Goal: Task Accomplishment & Management: Manage account settings

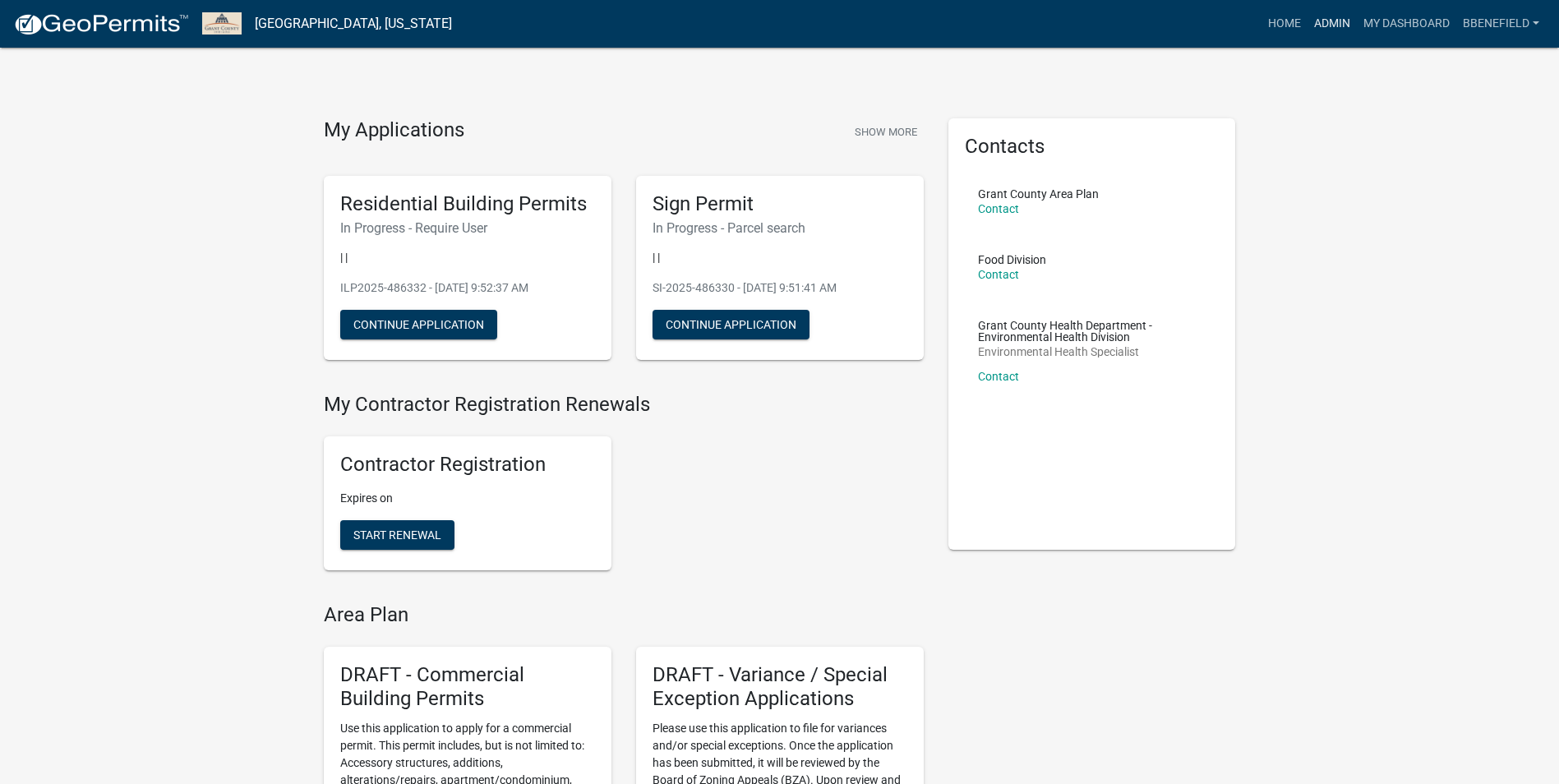
click at [1329, 20] on link "Admin" at bounding box center [1332, 23] width 49 height 31
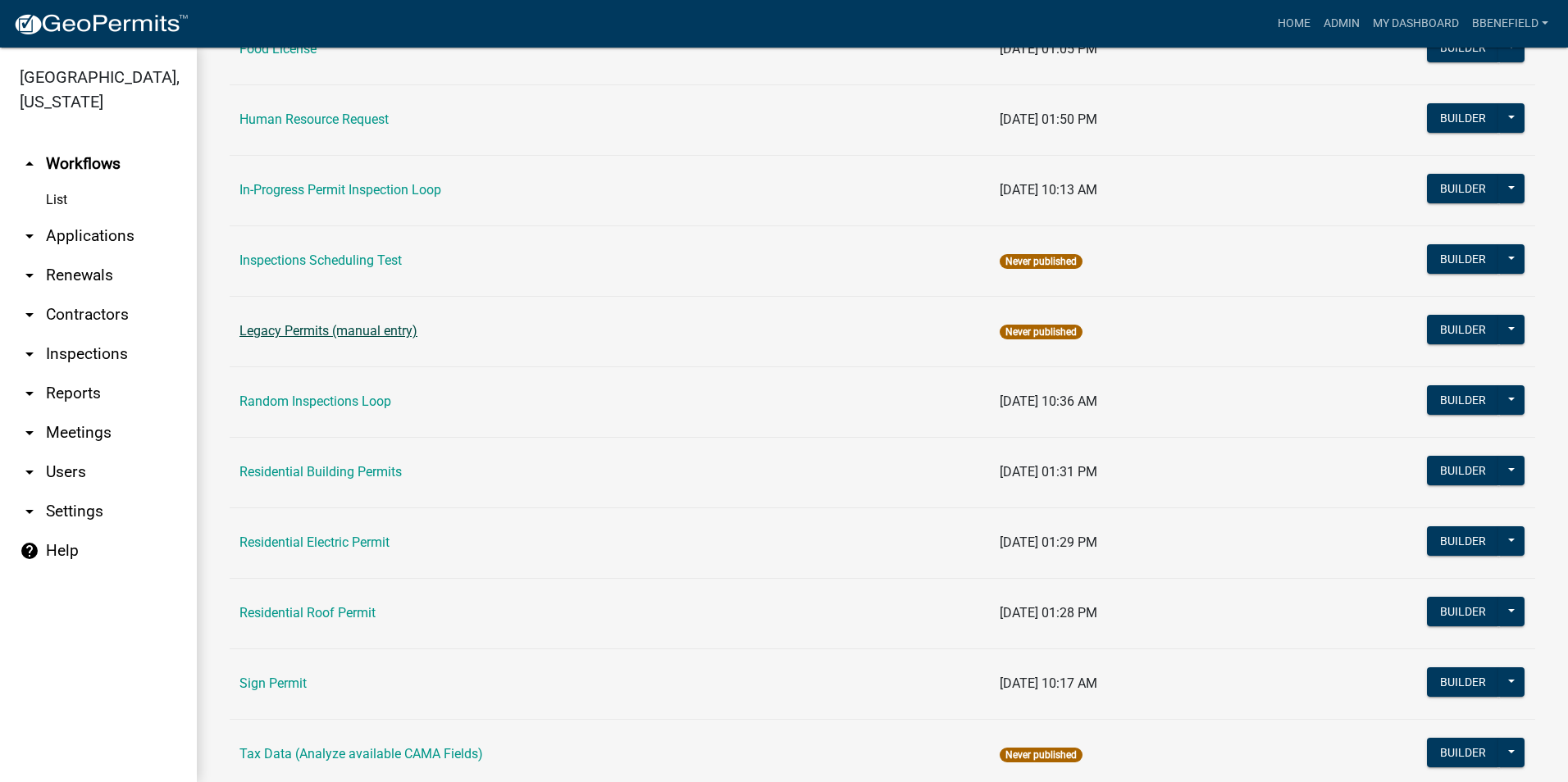
scroll to position [1450, 0]
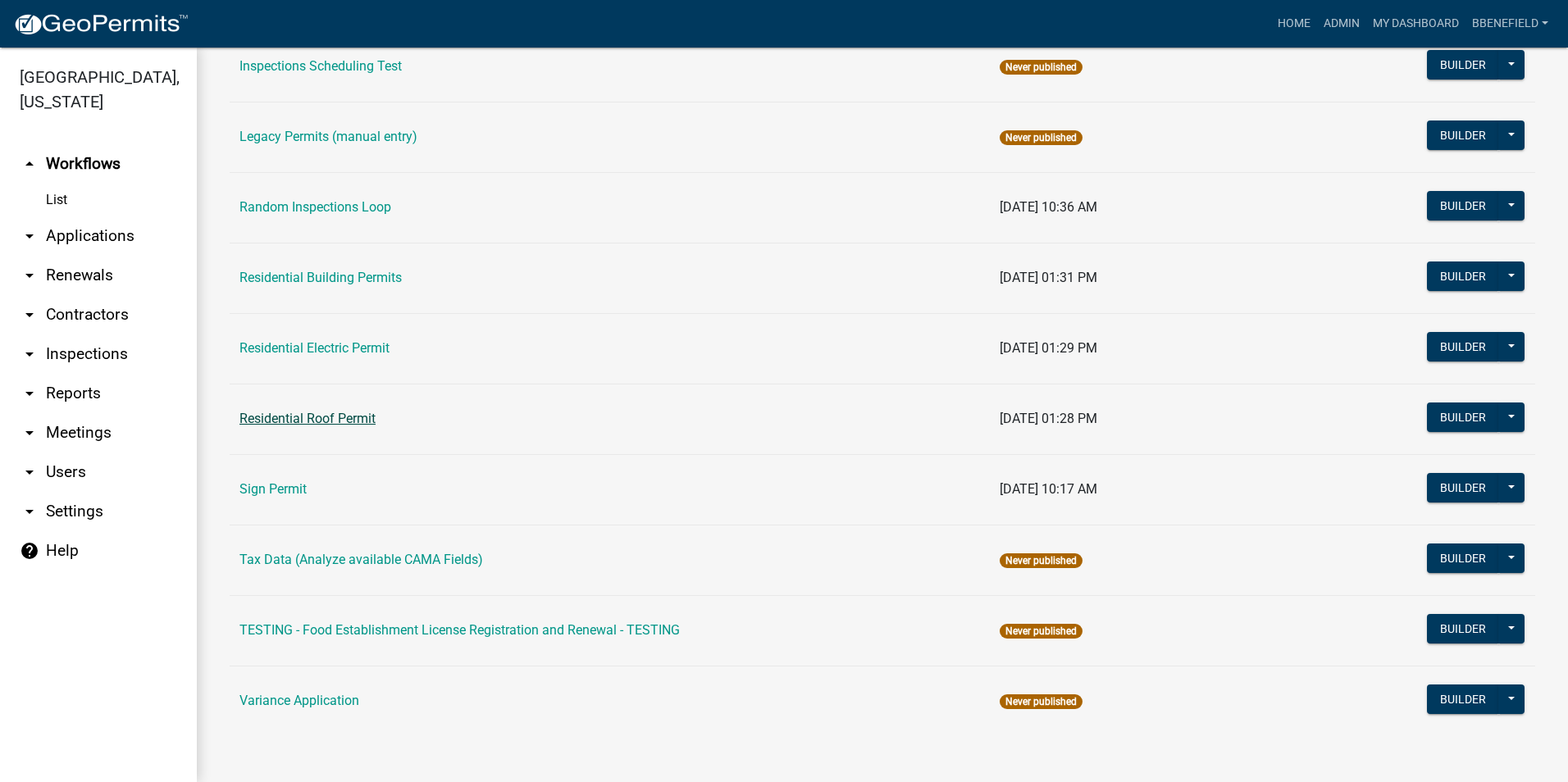
click at [320, 416] on link "Residential Roof Permit" at bounding box center [307, 419] width 136 height 16
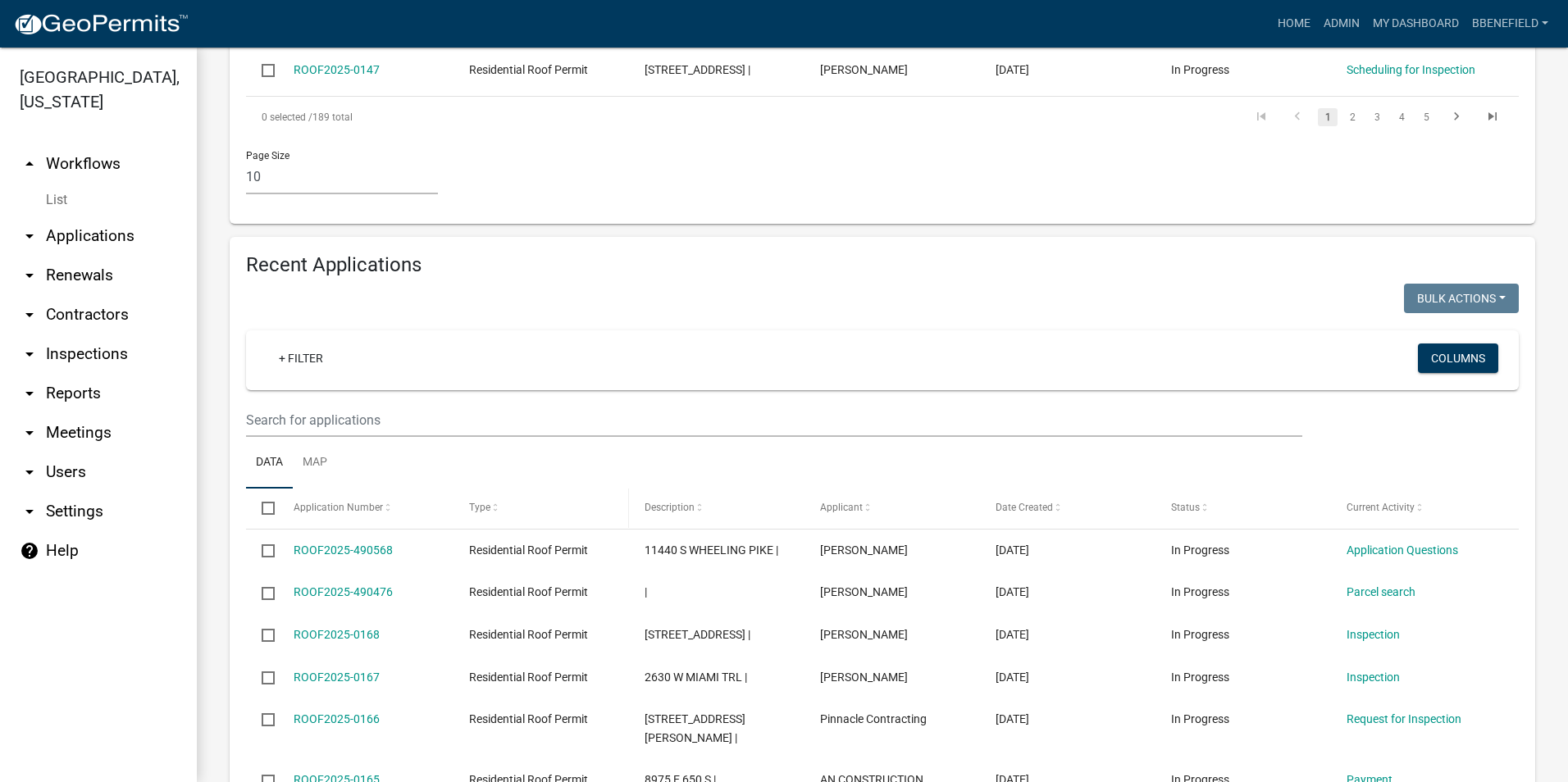
scroll to position [908, 0]
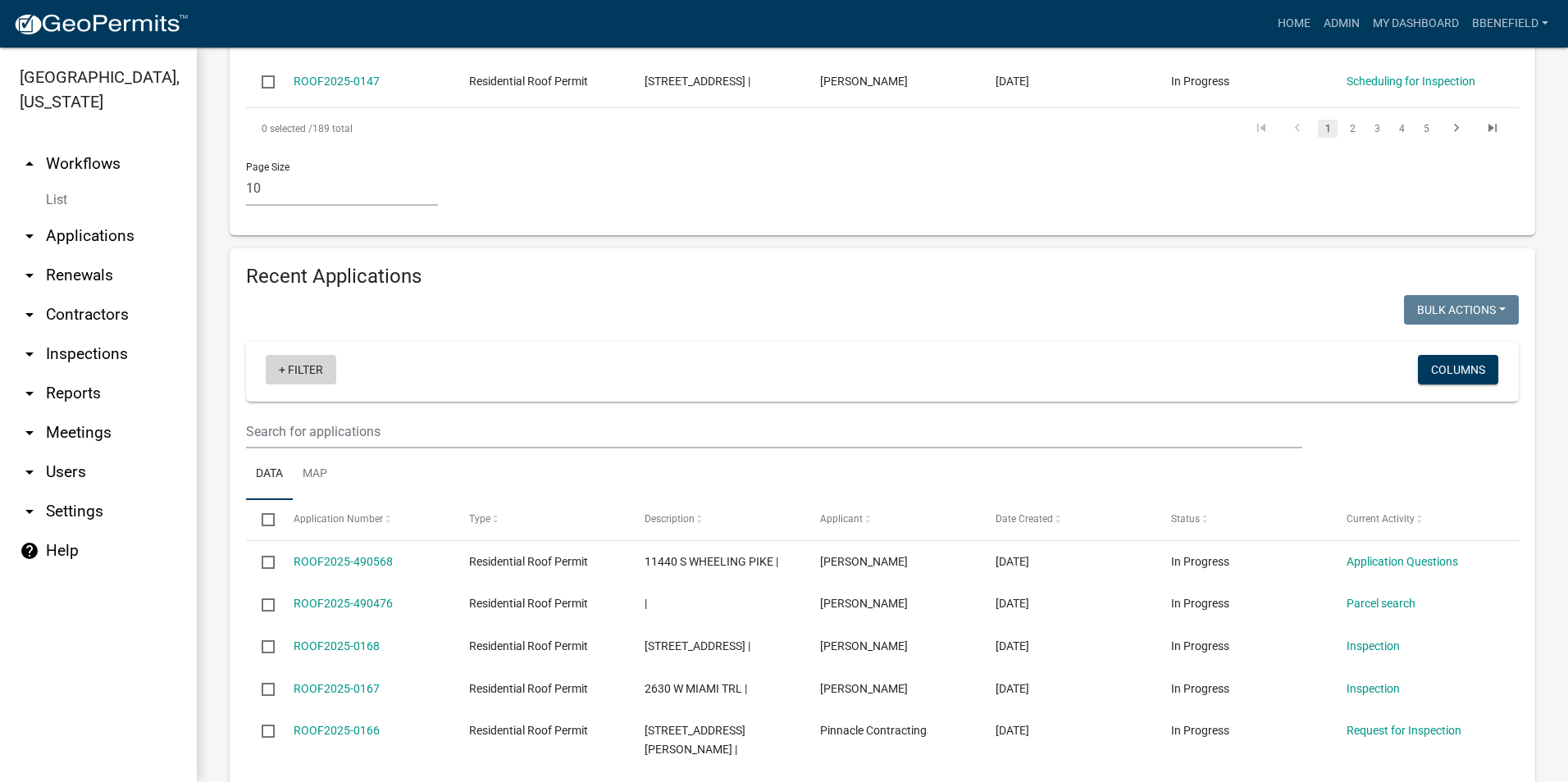
click at [304, 355] on link "+ Filter" at bounding box center [301, 369] width 70 height 29
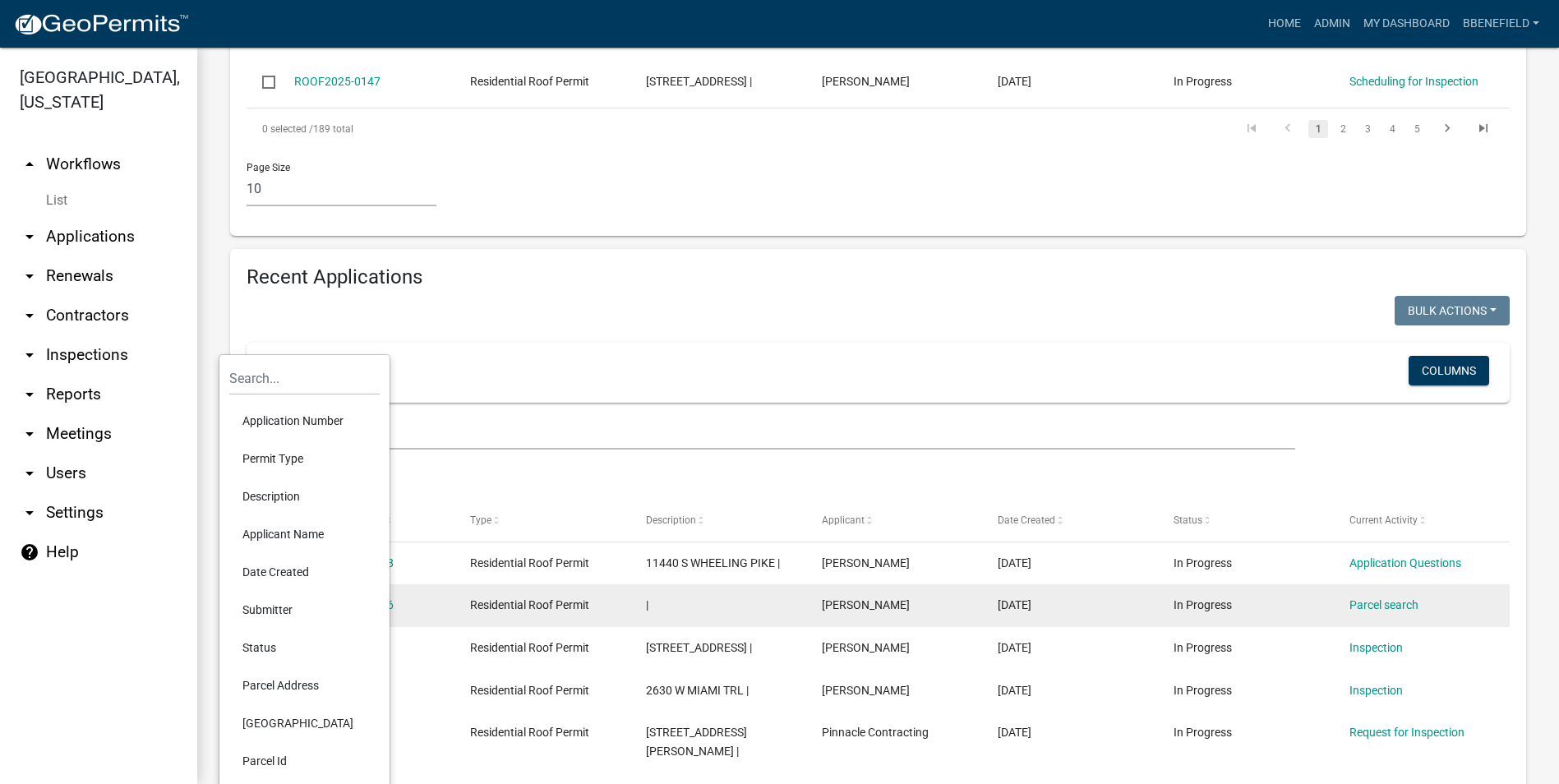
click at [279, 567] on li "Date Created" at bounding box center [305, 571] width 151 height 38
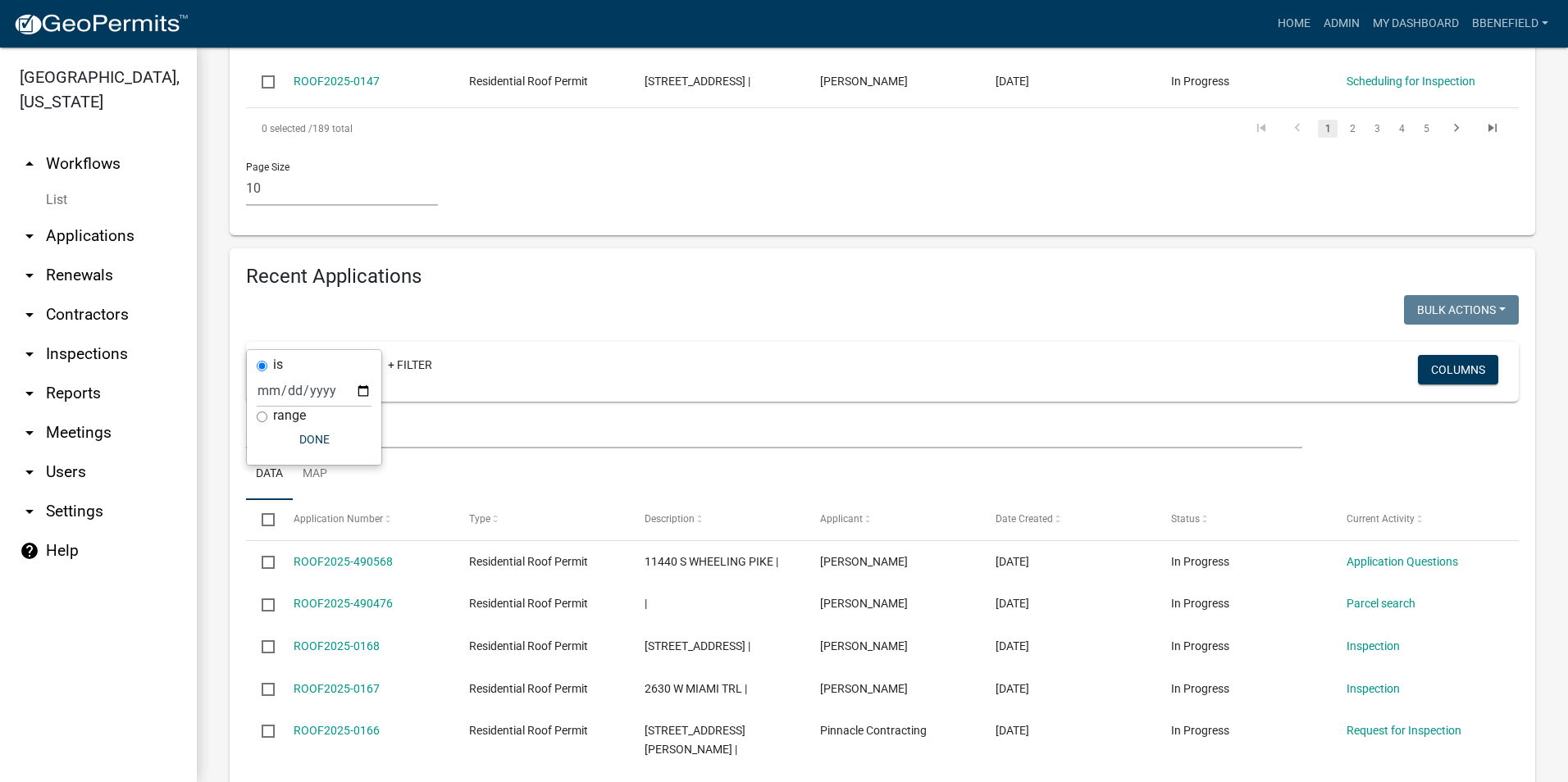
click at [283, 417] on label "range" at bounding box center [289, 416] width 33 height 13
click at [267, 417] on input "range" at bounding box center [262, 416] width 11 height 11
radio input "true"
click at [318, 412] on select "[DATE] [DATE] Current Week Previous Week Current Month Last Month Current Calen…" at bounding box center [369, 408] width 164 height 33
select select "custom"
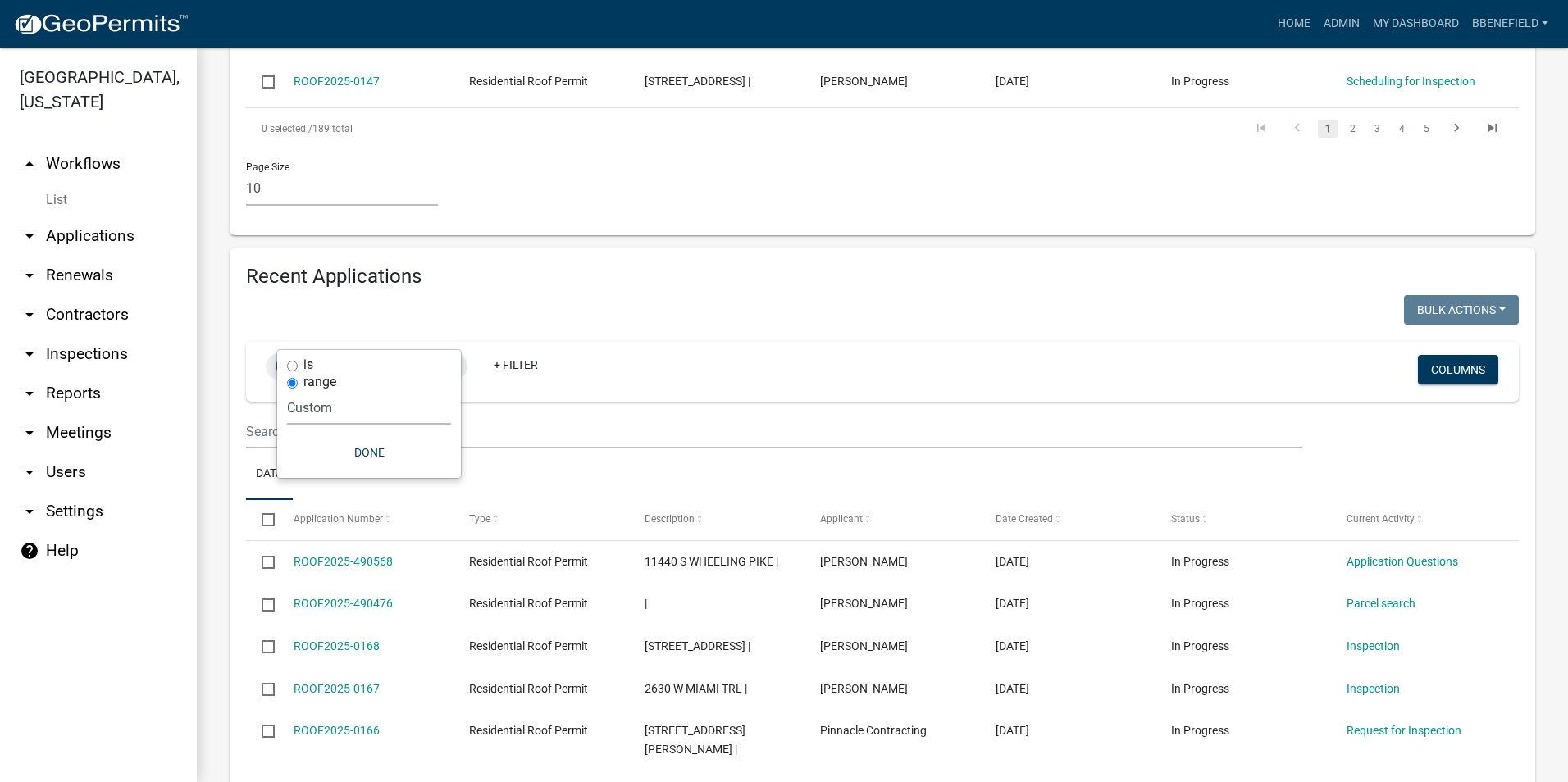
click at [287, 391] on select "[DATE] [DATE] Current Week Previous Week Current Month Last Month Current Calen…" at bounding box center [369, 408] width 164 height 33
click at [439, 480] on input "date" at bounding box center [369, 477] width 164 height 33
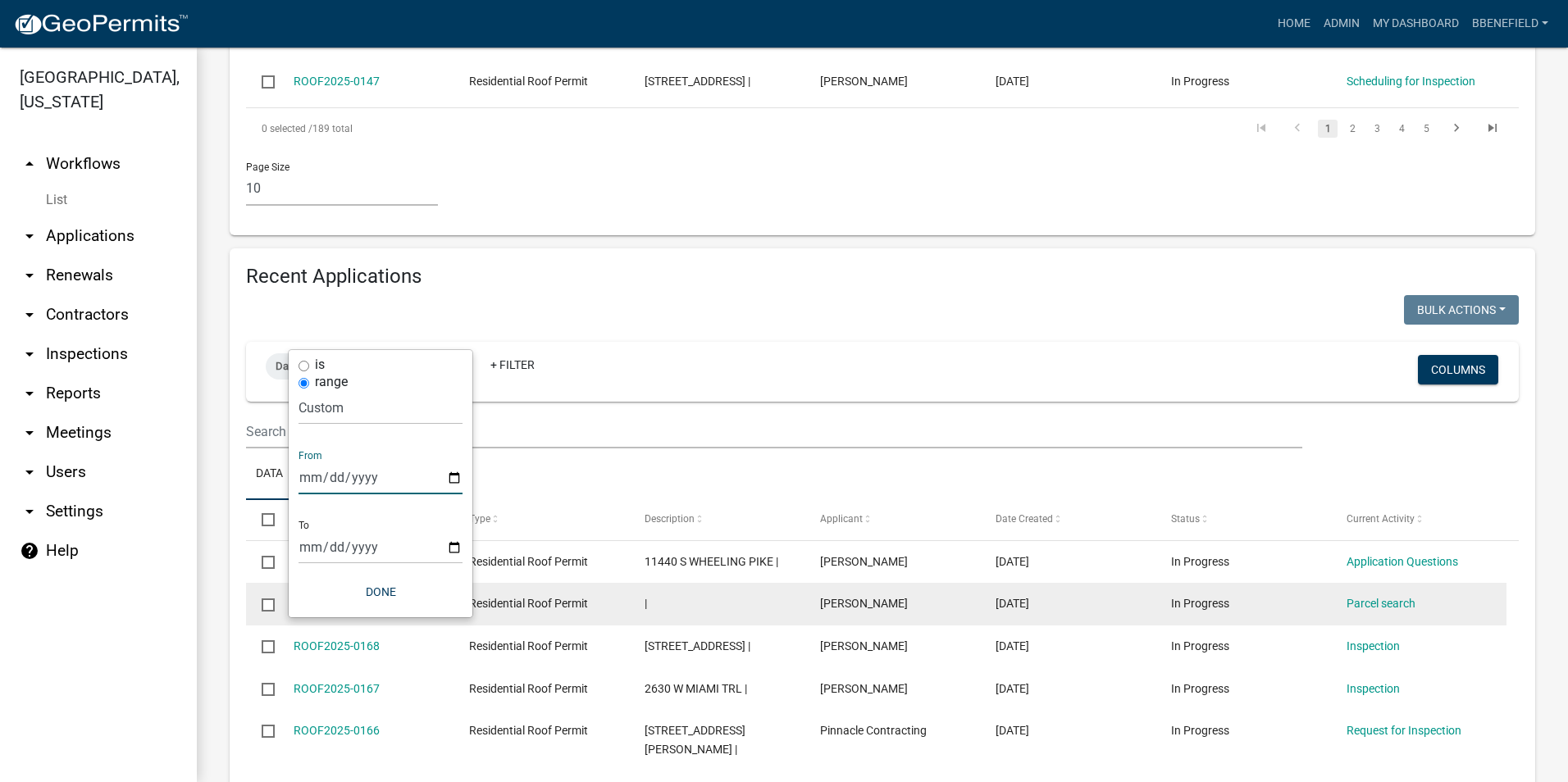
type input "[DATE]"
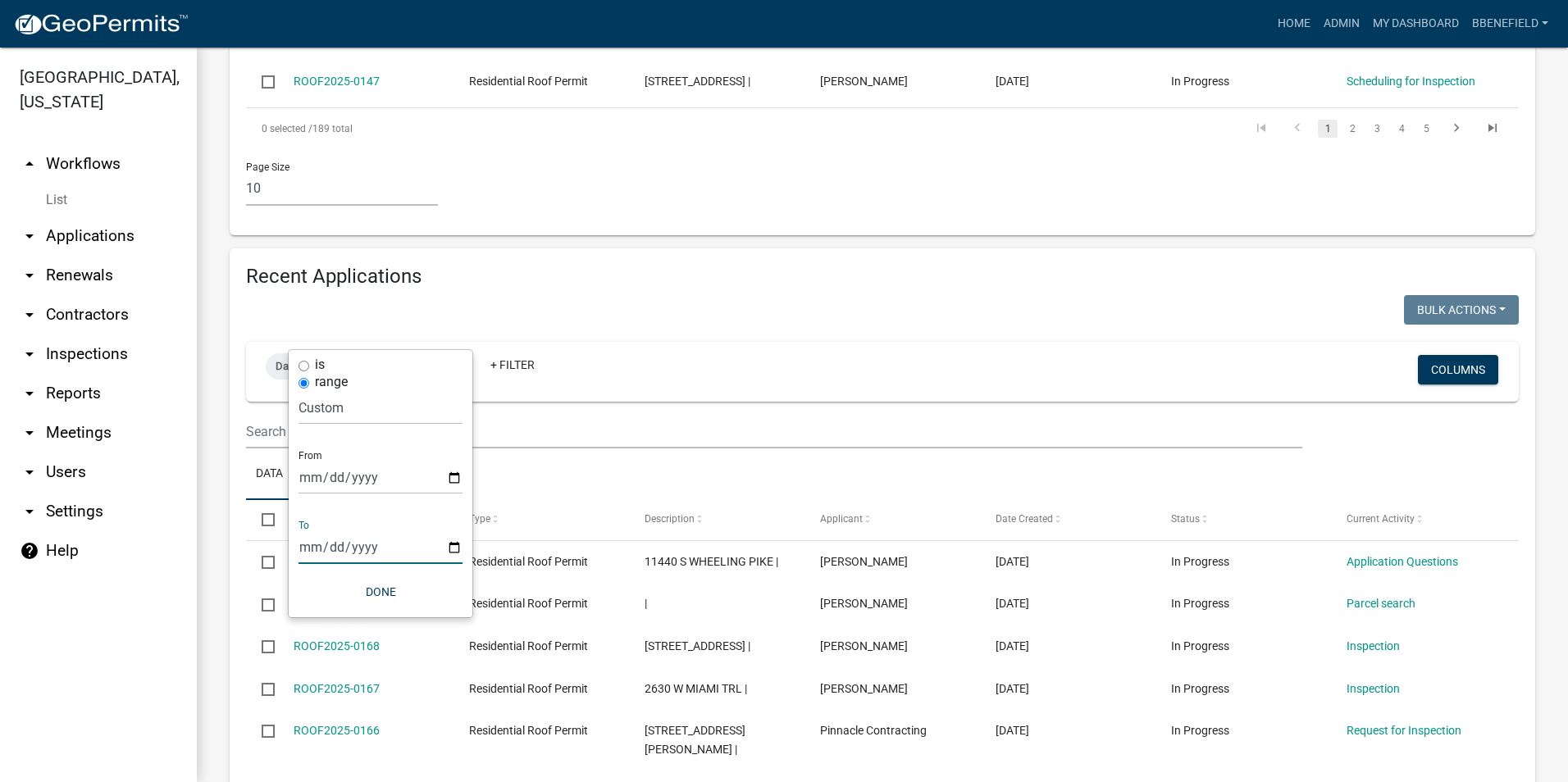
click at [451, 546] on input "date" at bounding box center [380, 547] width 164 height 33
click at [459, 547] on input "[DATE]" at bounding box center [392, 547] width 164 height 33
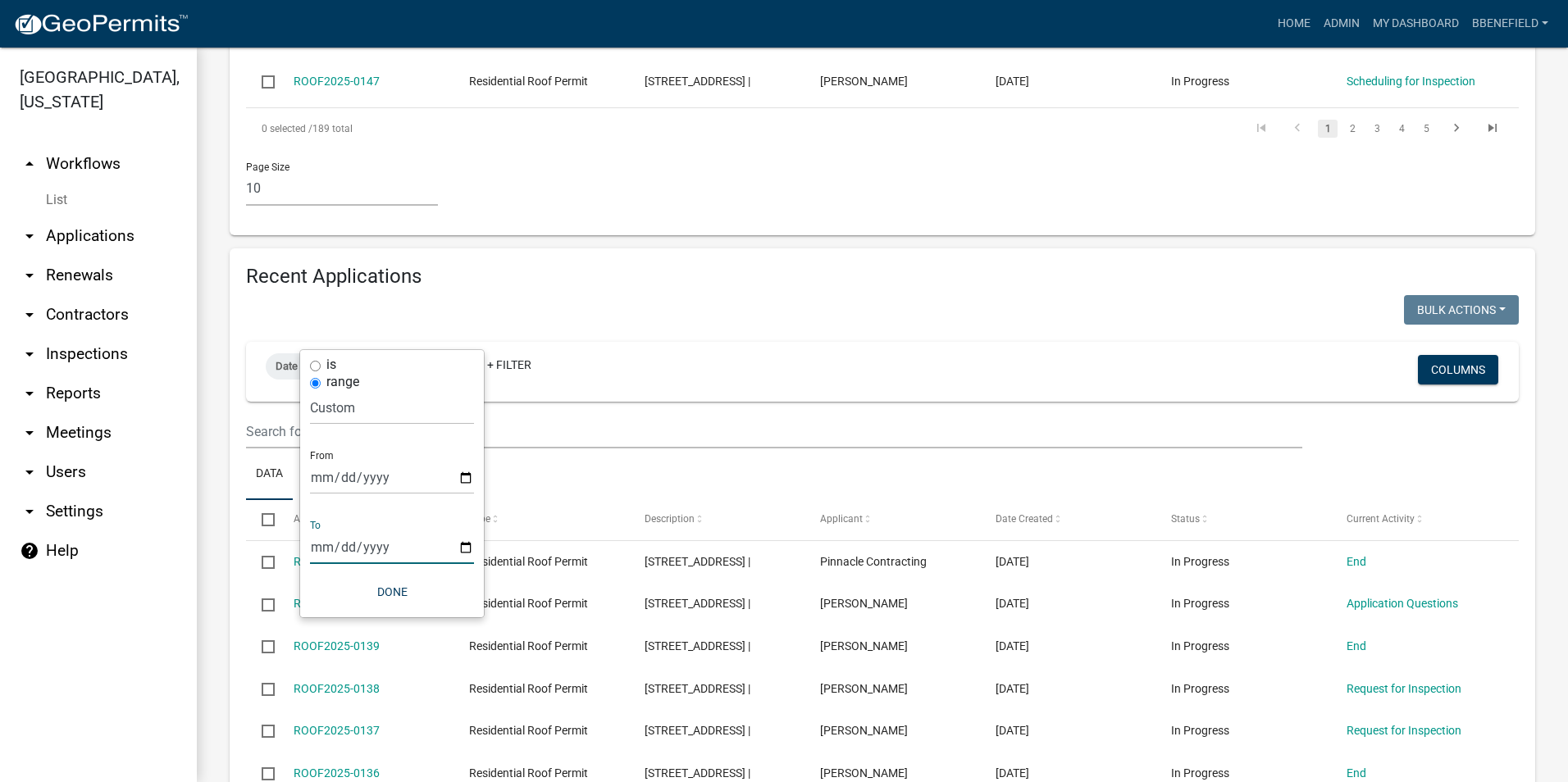
type input "[DATE]"
click at [394, 584] on button "Done" at bounding box center [392, 592] width 164 height 29
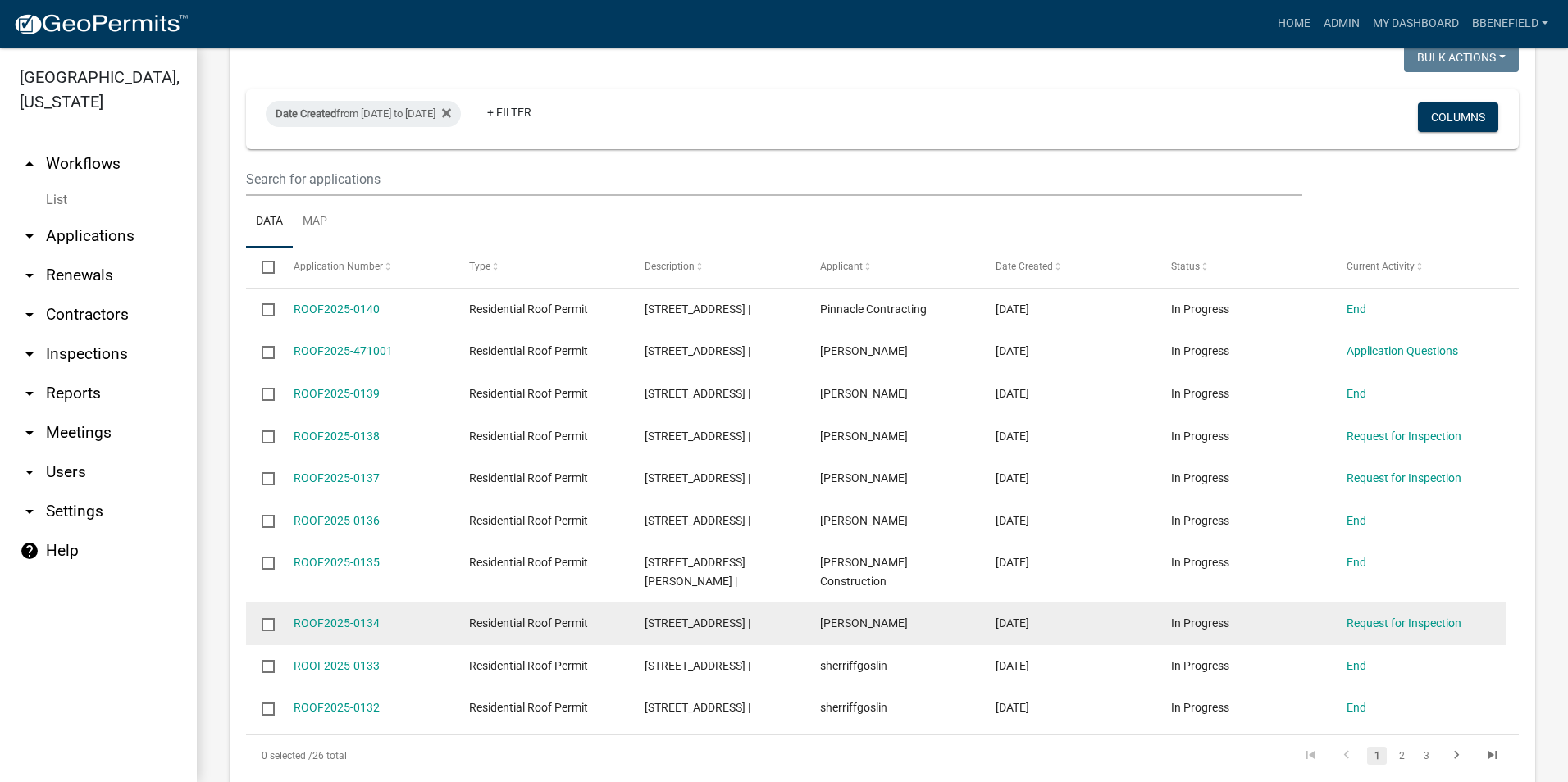
scroll to position [1217, 0]
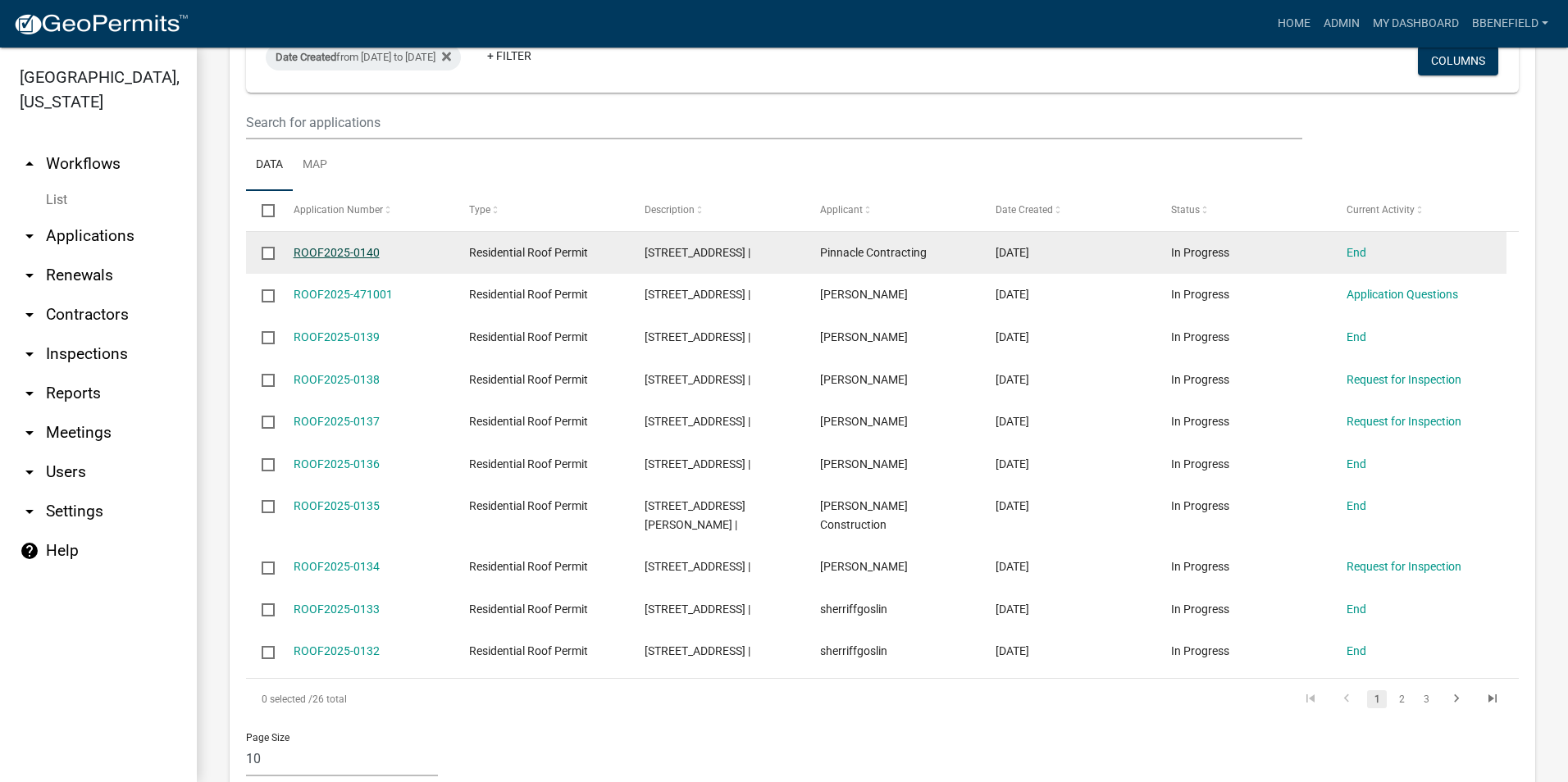
click at [347, 246] on link "ROOF2025-0140" at bounding box center [336, 252] width 86 height 13
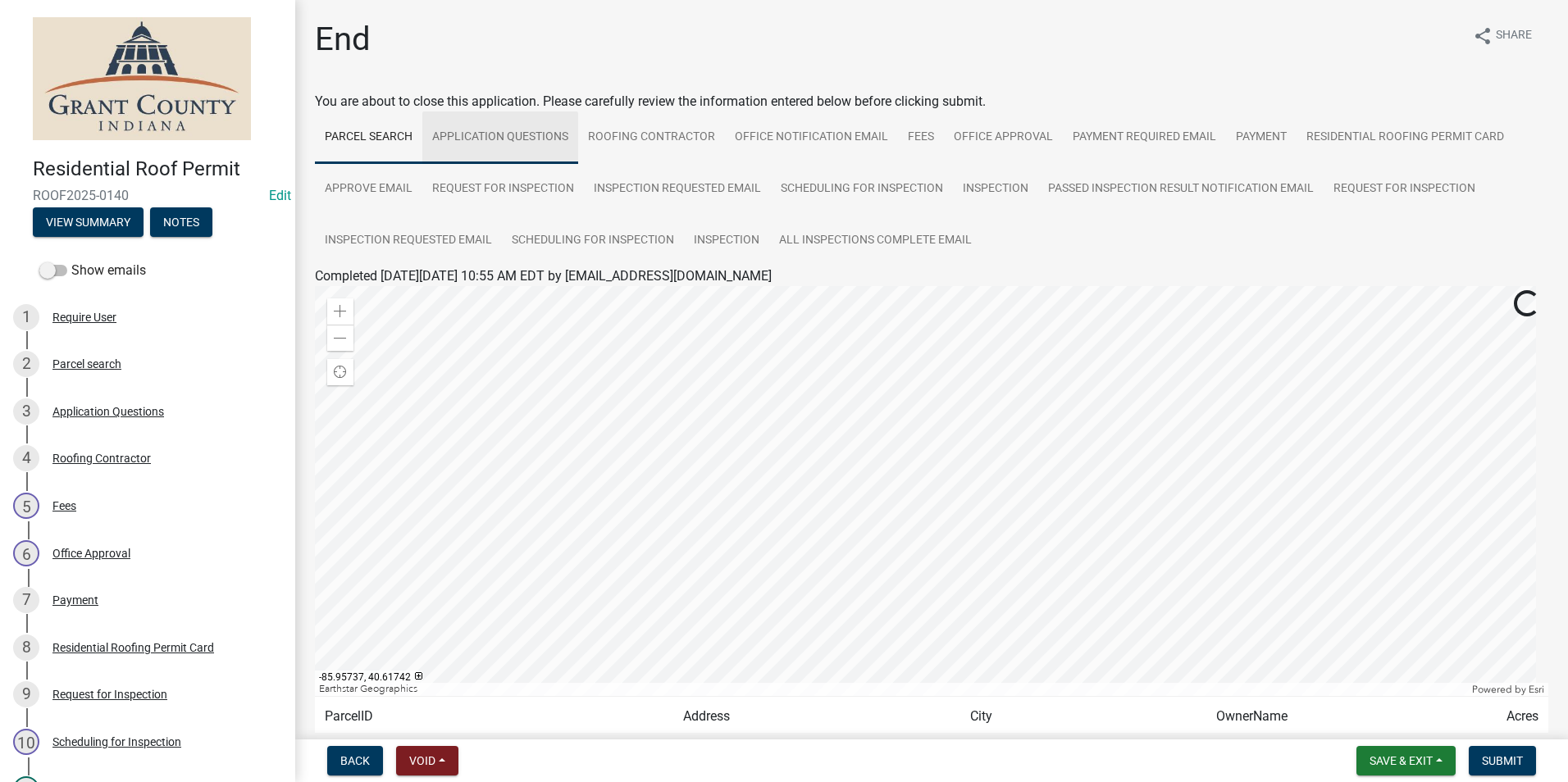
click at [530, 133] on link "Application Questions" at bounding box center [500, 137] width 155 height 53
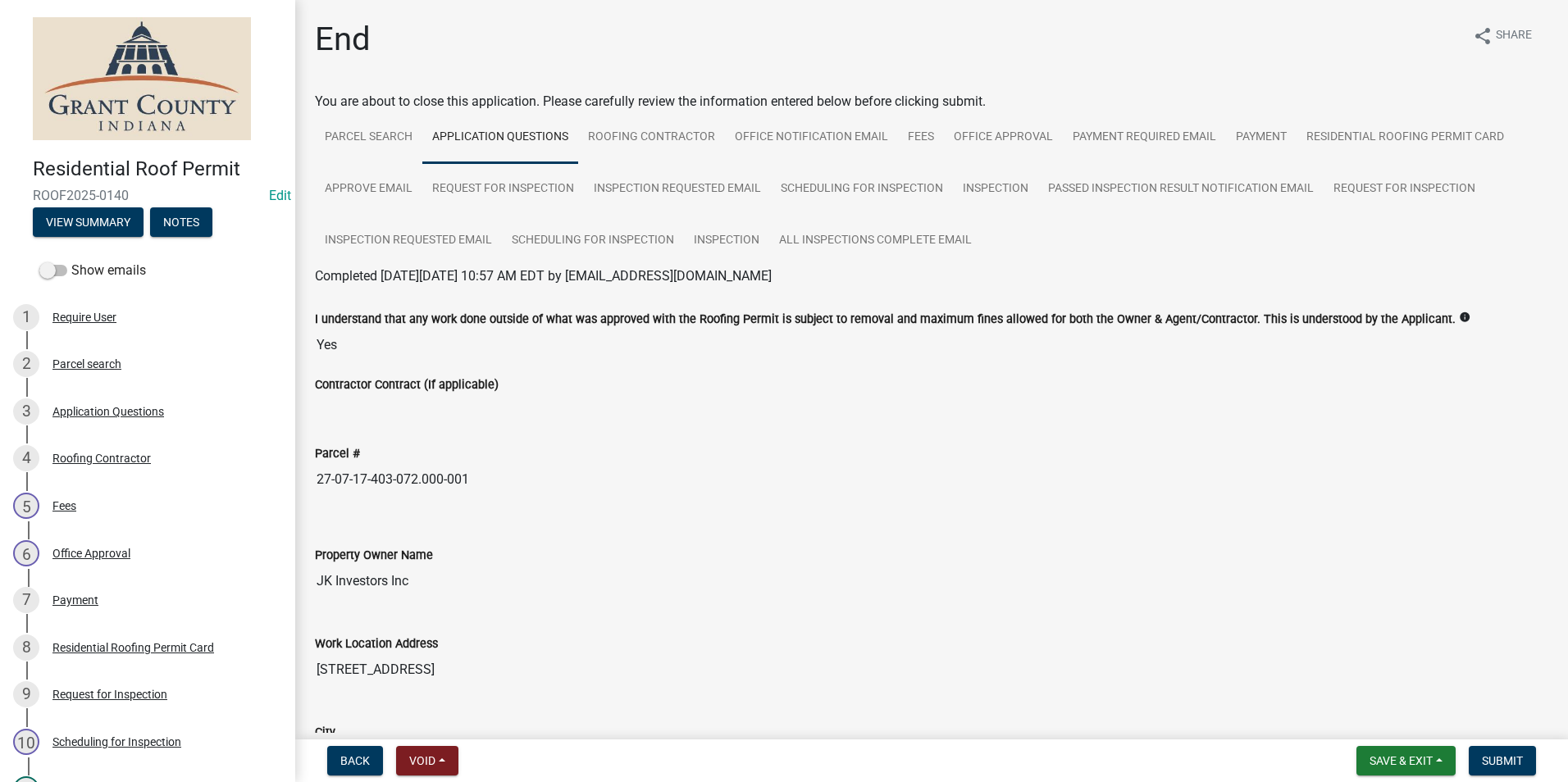
drag, startPoint x: 317, startPoint y: 477, endPoint x: 512, endPoint y: 496, distance: 195.9
click at [512, 496] on div "Parcel # 27-07-17-403-072.000-001" at bounding box center [931, 465] width 1258 height 89
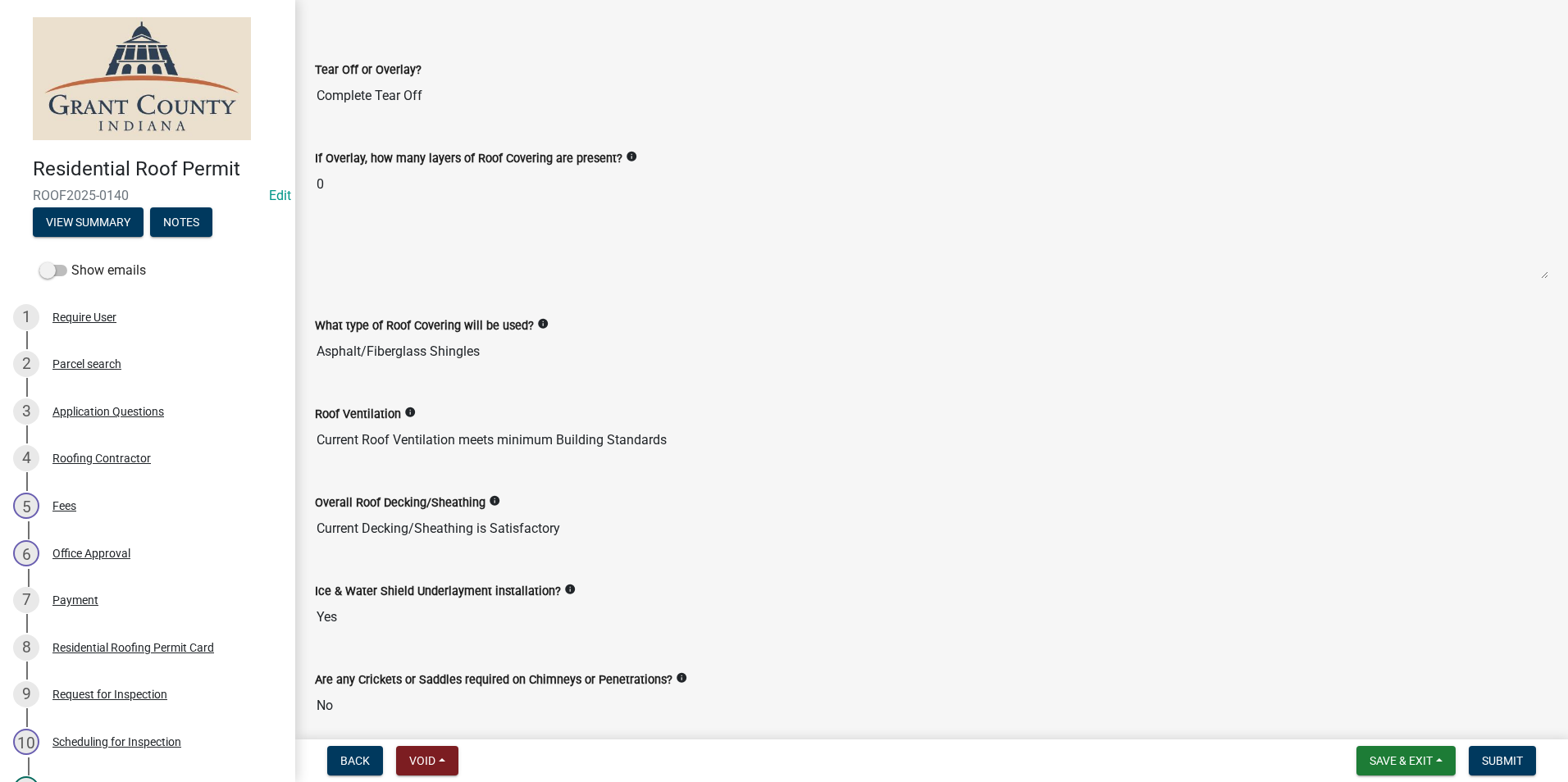
scroll to position [1721, 0]
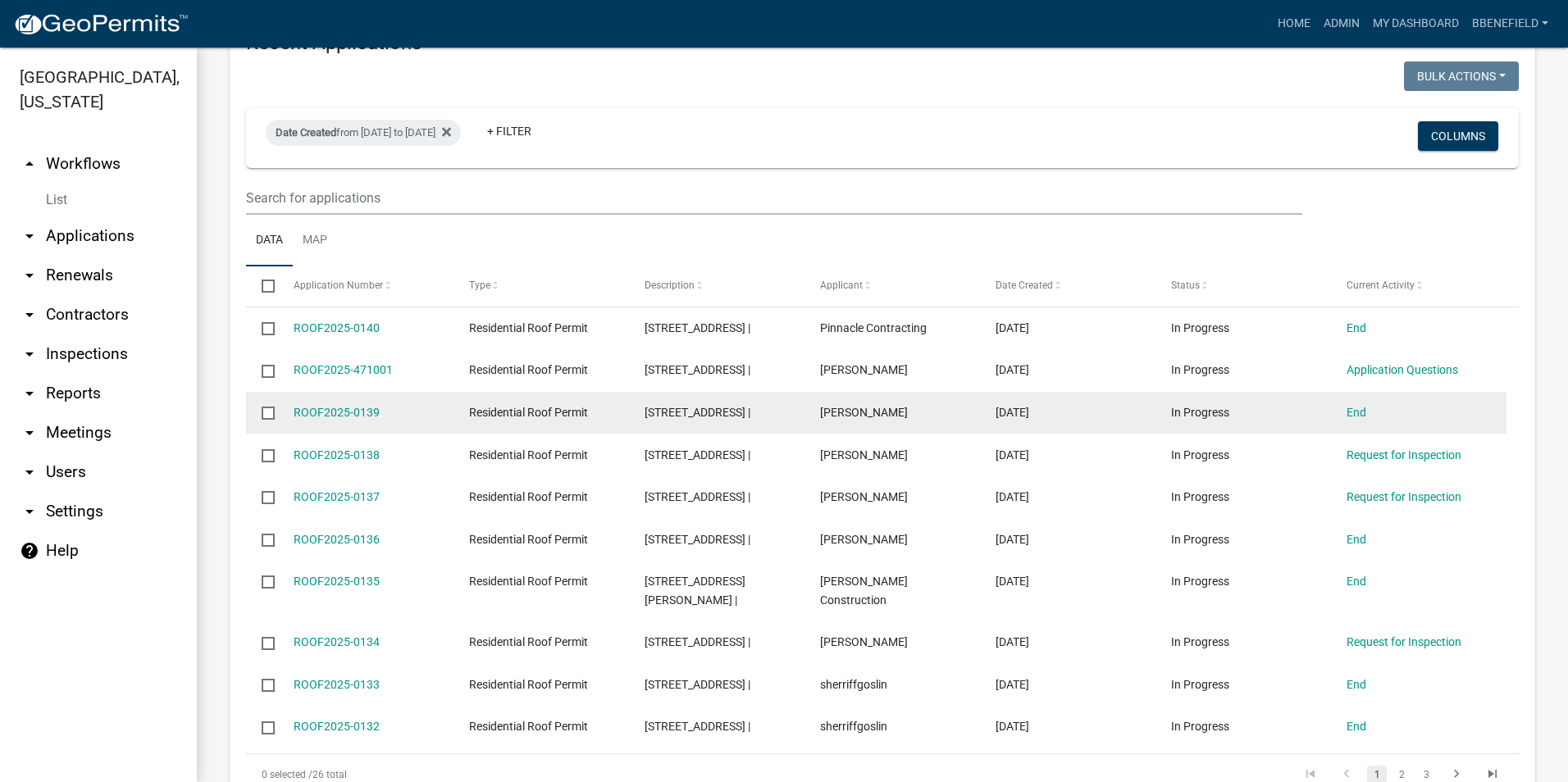
scroll to position [1147, 0]
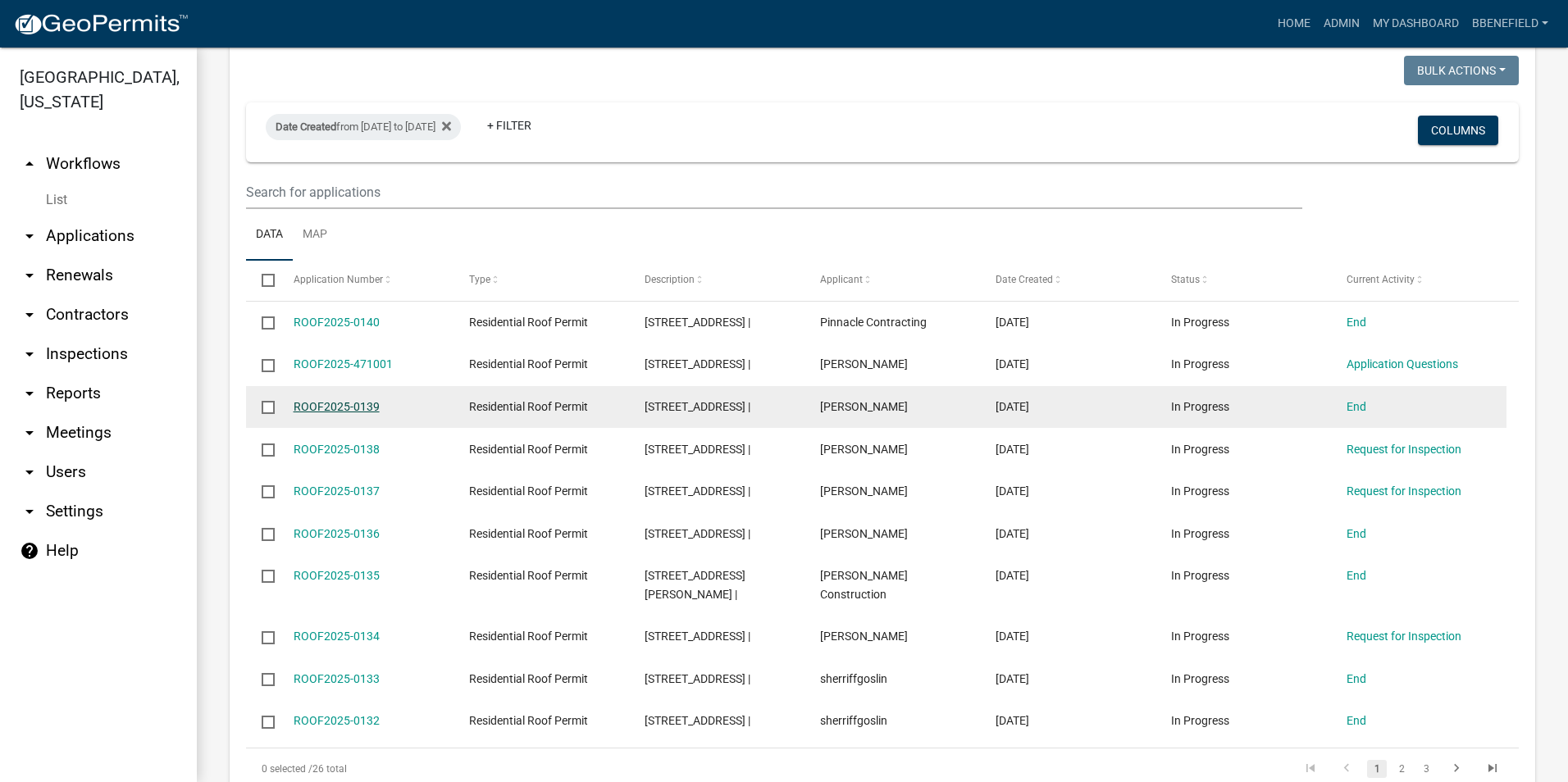
click at [351, 400] on link "ROOF2025-0139" at bounding box center [336, 407] width 86 height 13
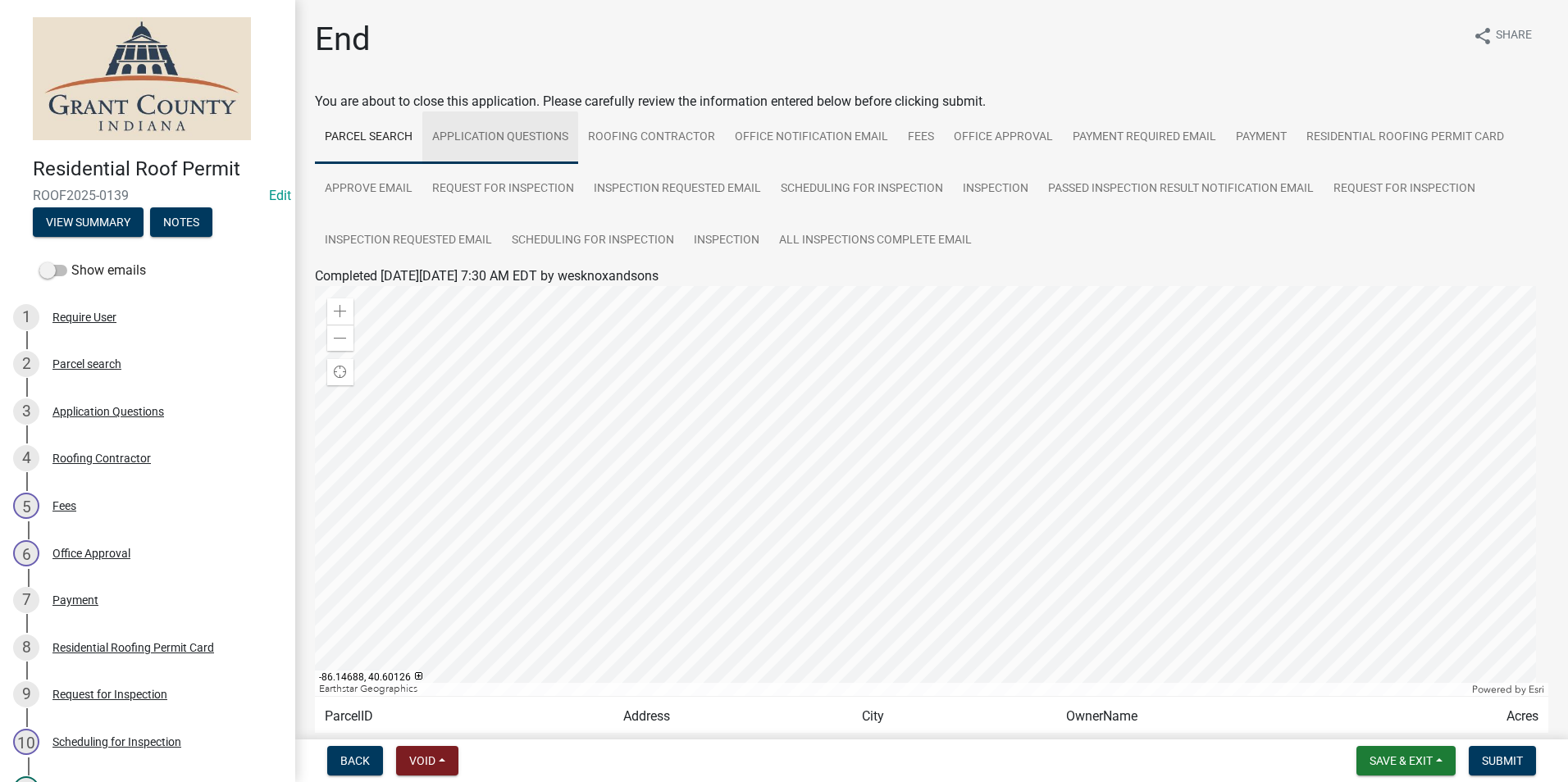
click at [533, 137] on link "Application Questions" at bounding box center [500, 137] width 155 height 53
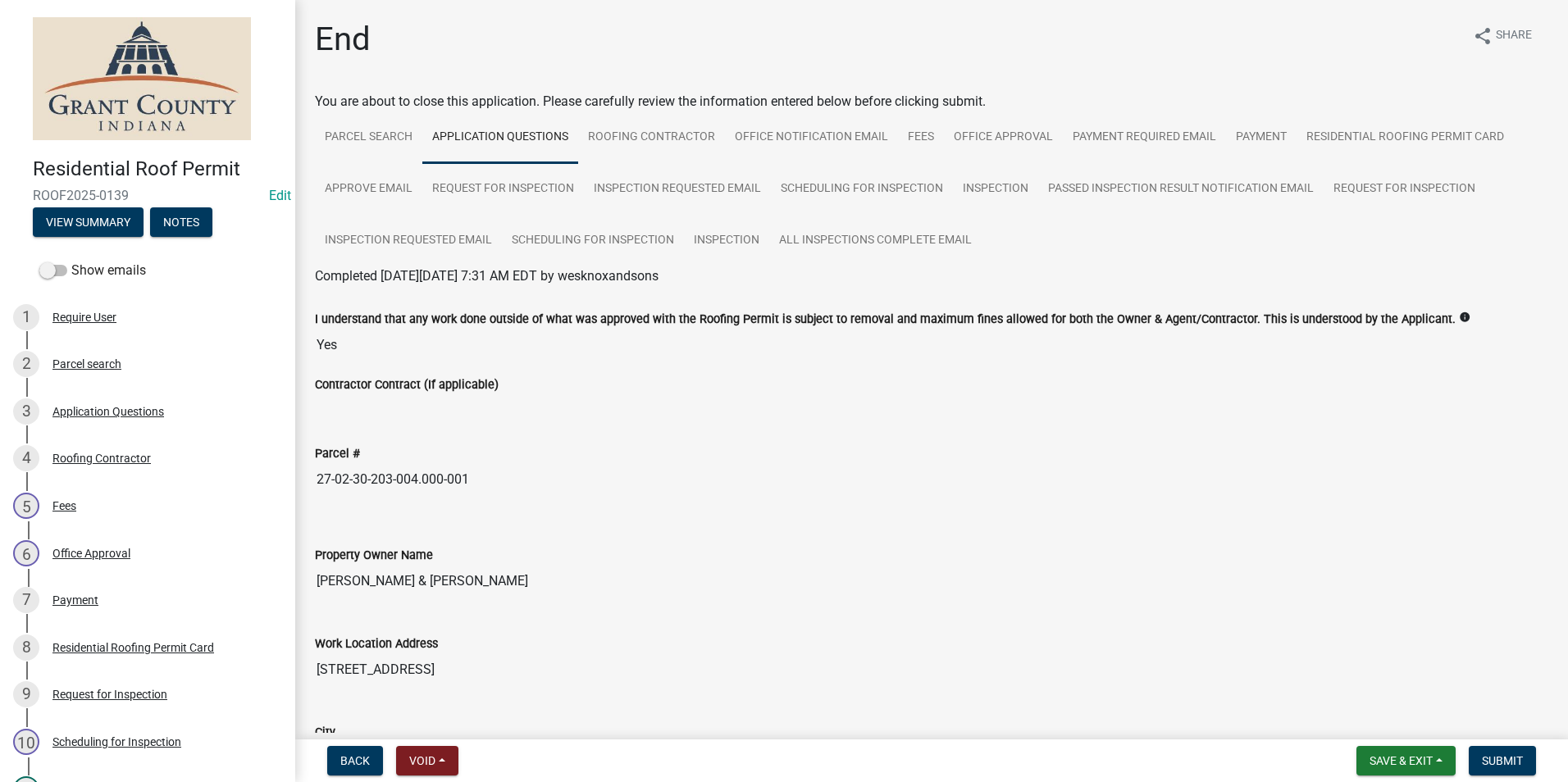
drag, startPoint x: 318, startPoint y: 472, endPoint x: 528, endPoint y: 509, distance: 213.2
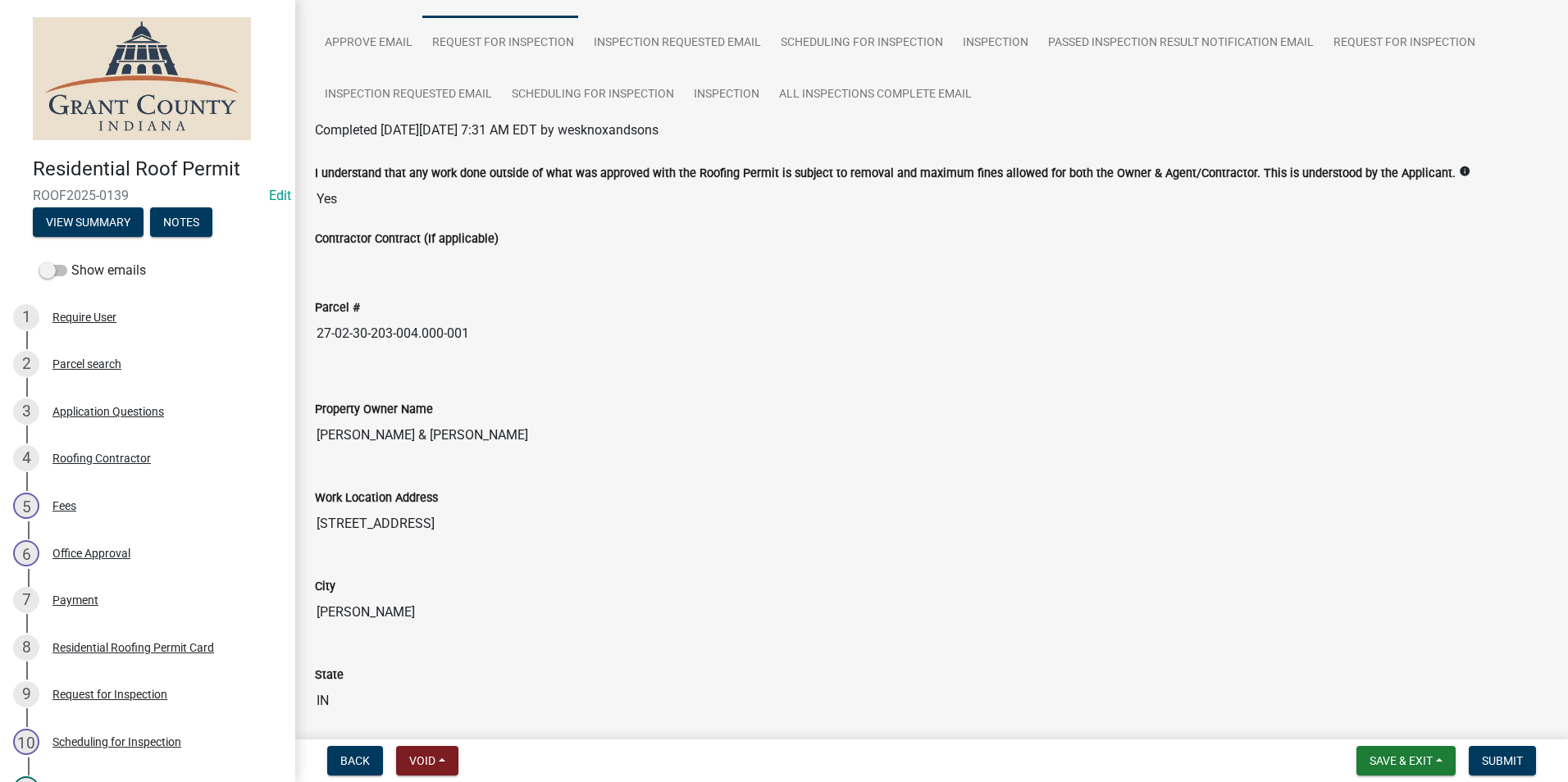
scroll to position [164, 0]
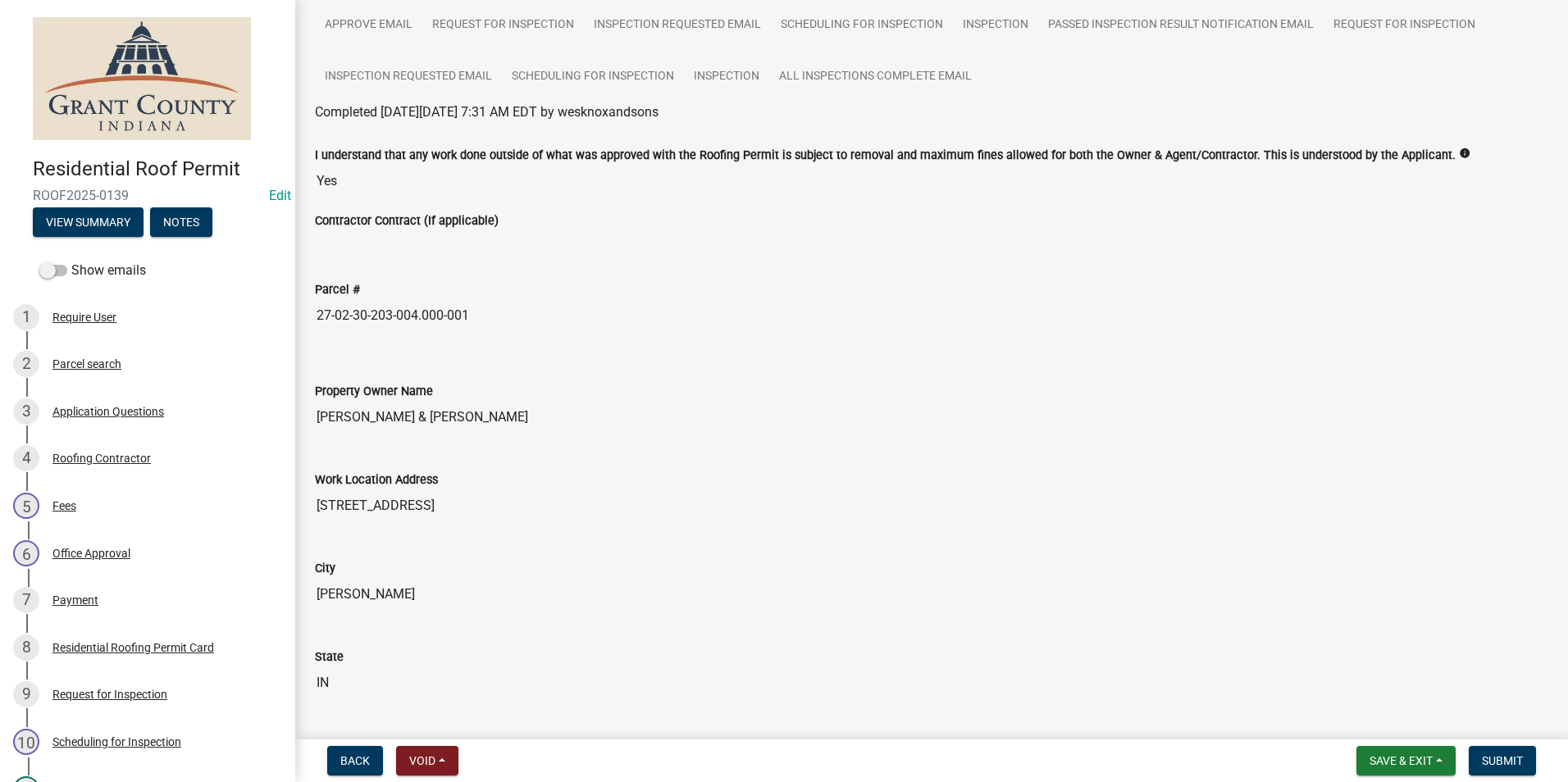
click at [529, 495] on input "[STREET_ADDRESS]" at bounding box center [931, 505] width 1233 height 33
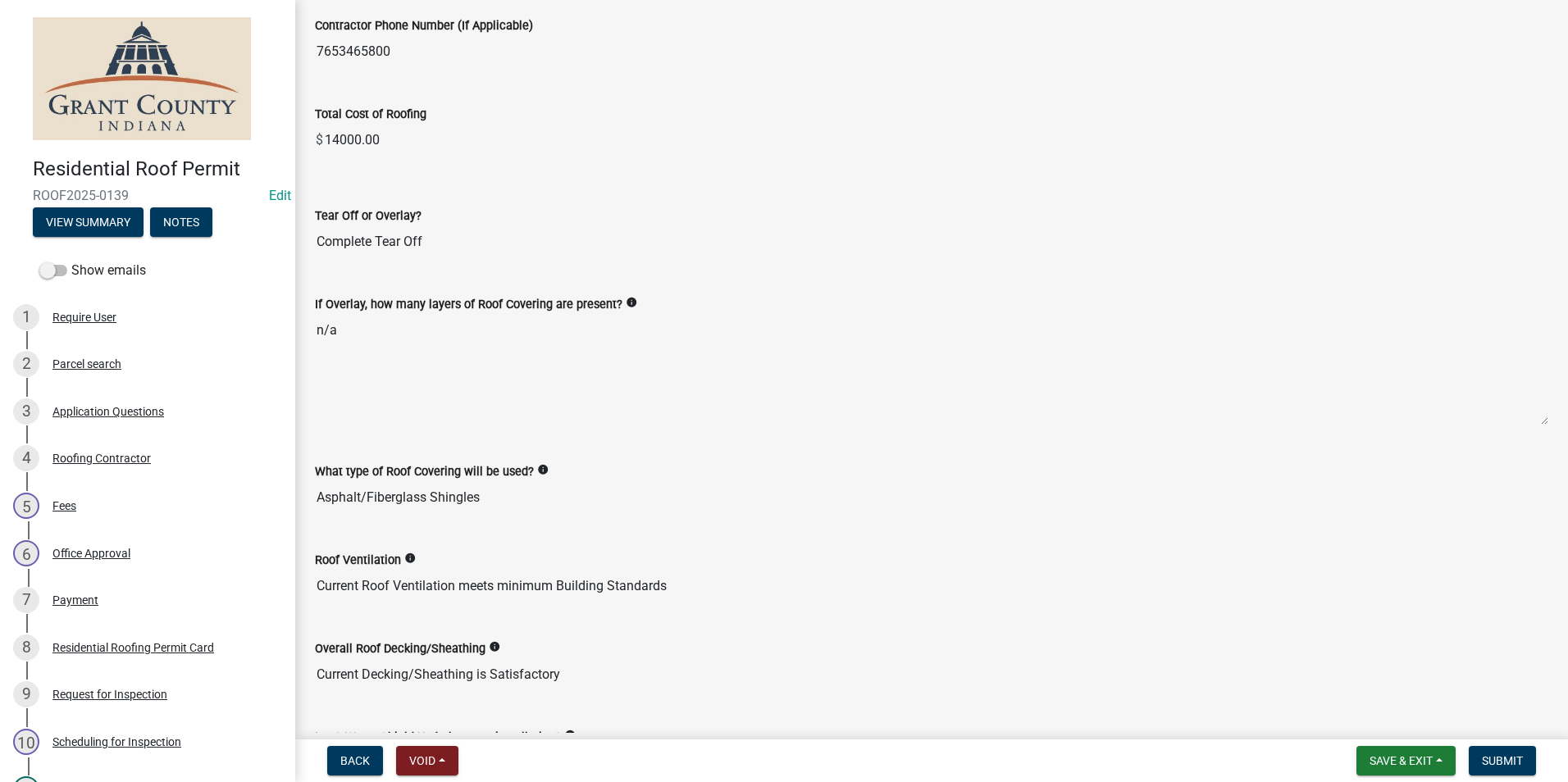
scroll to position [1604, 0]
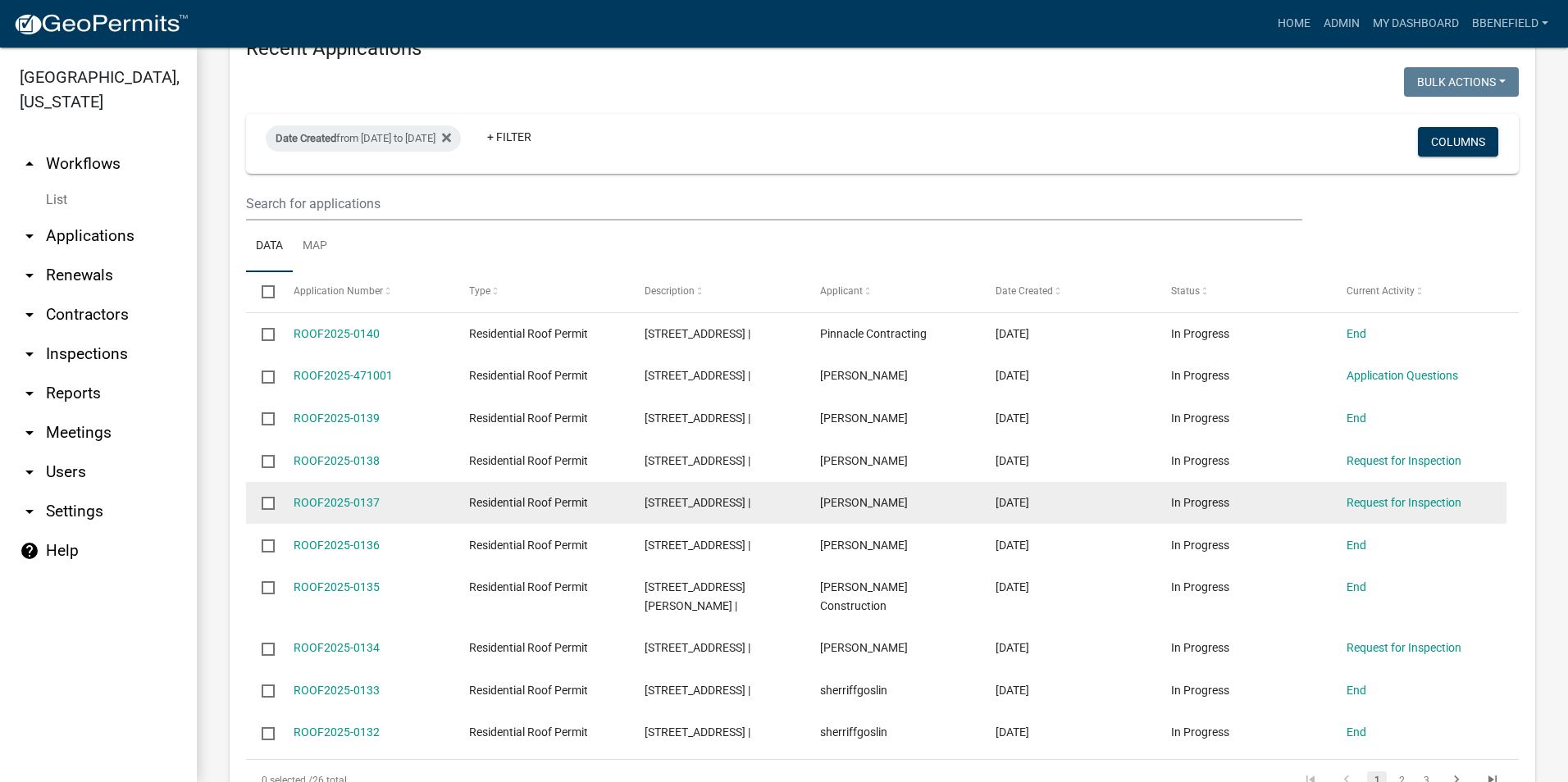
scroll to position [1147, 0]
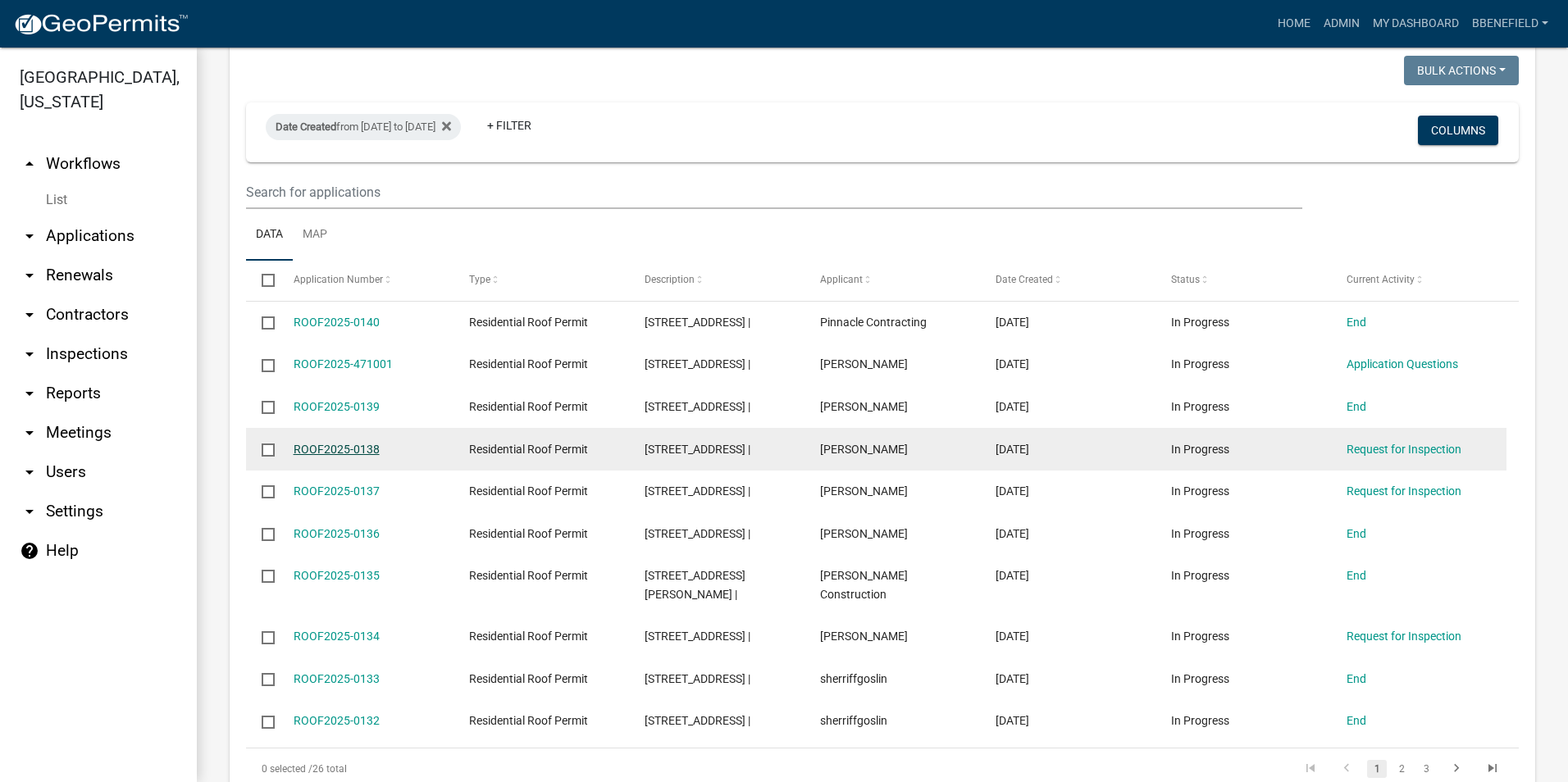
click at [342, 443] on link "ROOF2025-0138" at bounding box center [336, 449] width 86 height 13
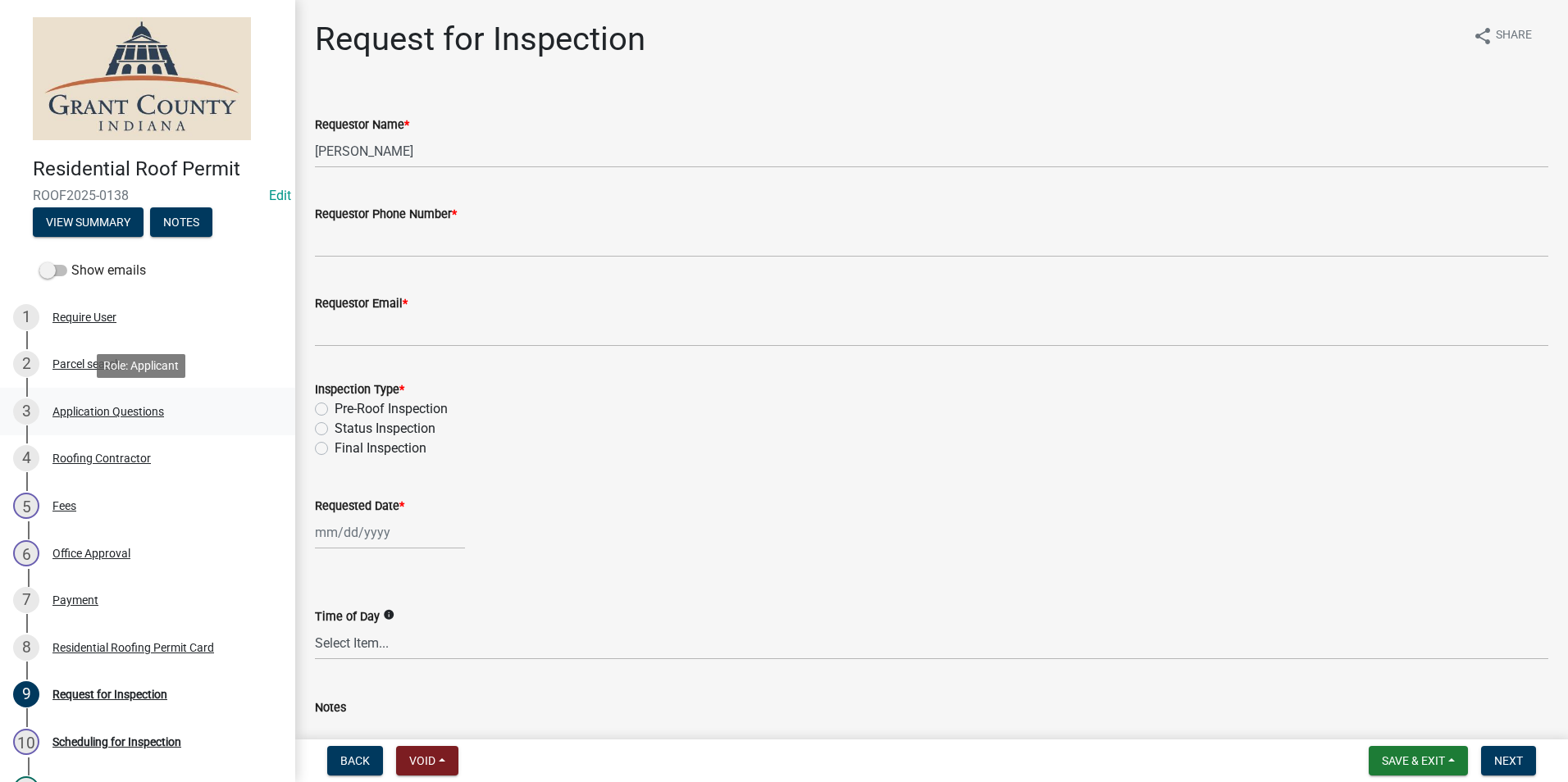
click at [135, 409] on div "Application Questions" at bounding box center [108, 412] width 111 height 12
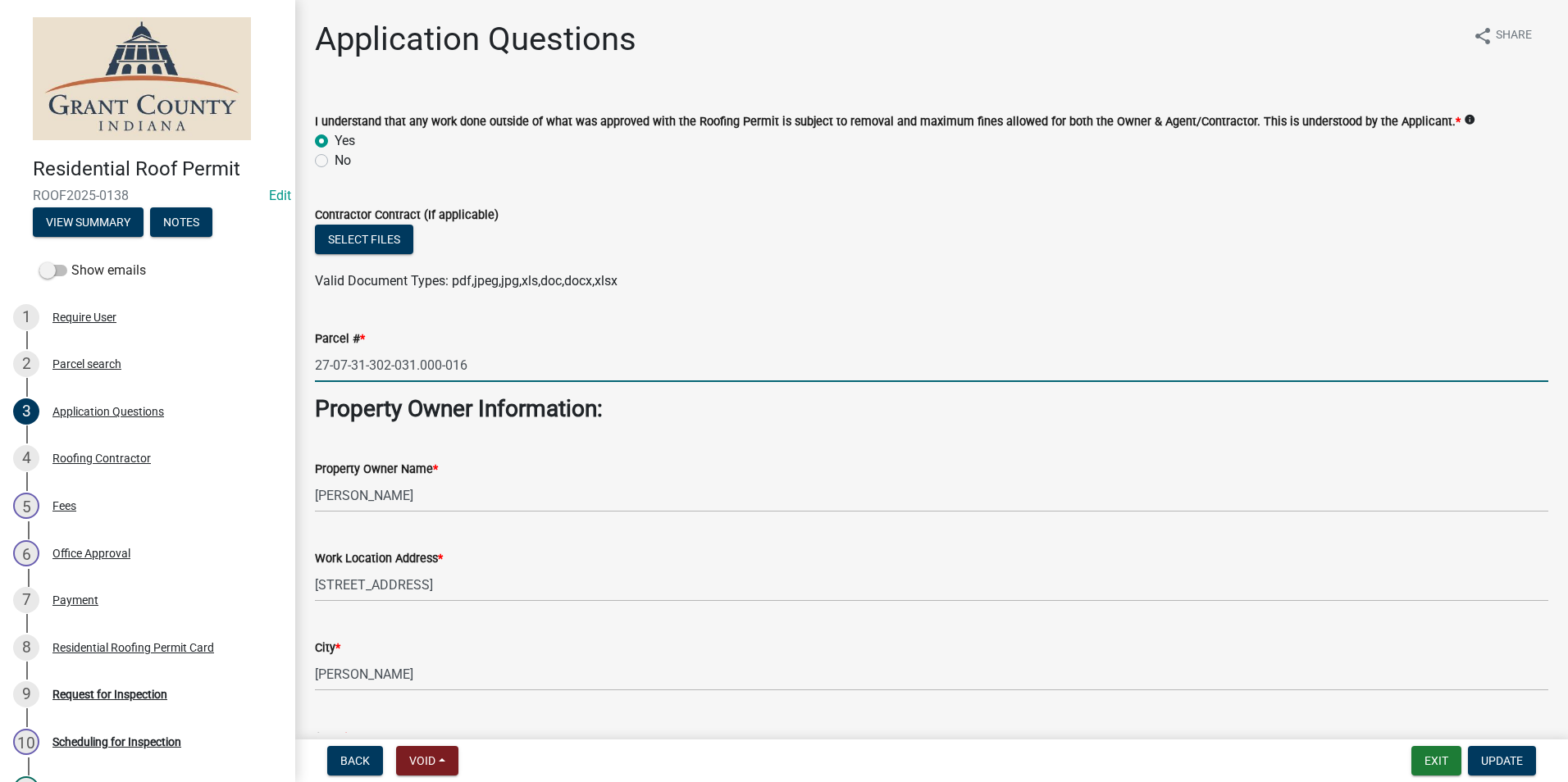
drag, startPoint x: 317, startPoint y: 363, endPoint x: 510, endPoint y: 368, distance: 193.1
click at [510, 368] on input "27-07-31-302-031.000-016" at bounding box center [931, 365] width 1233 height 33
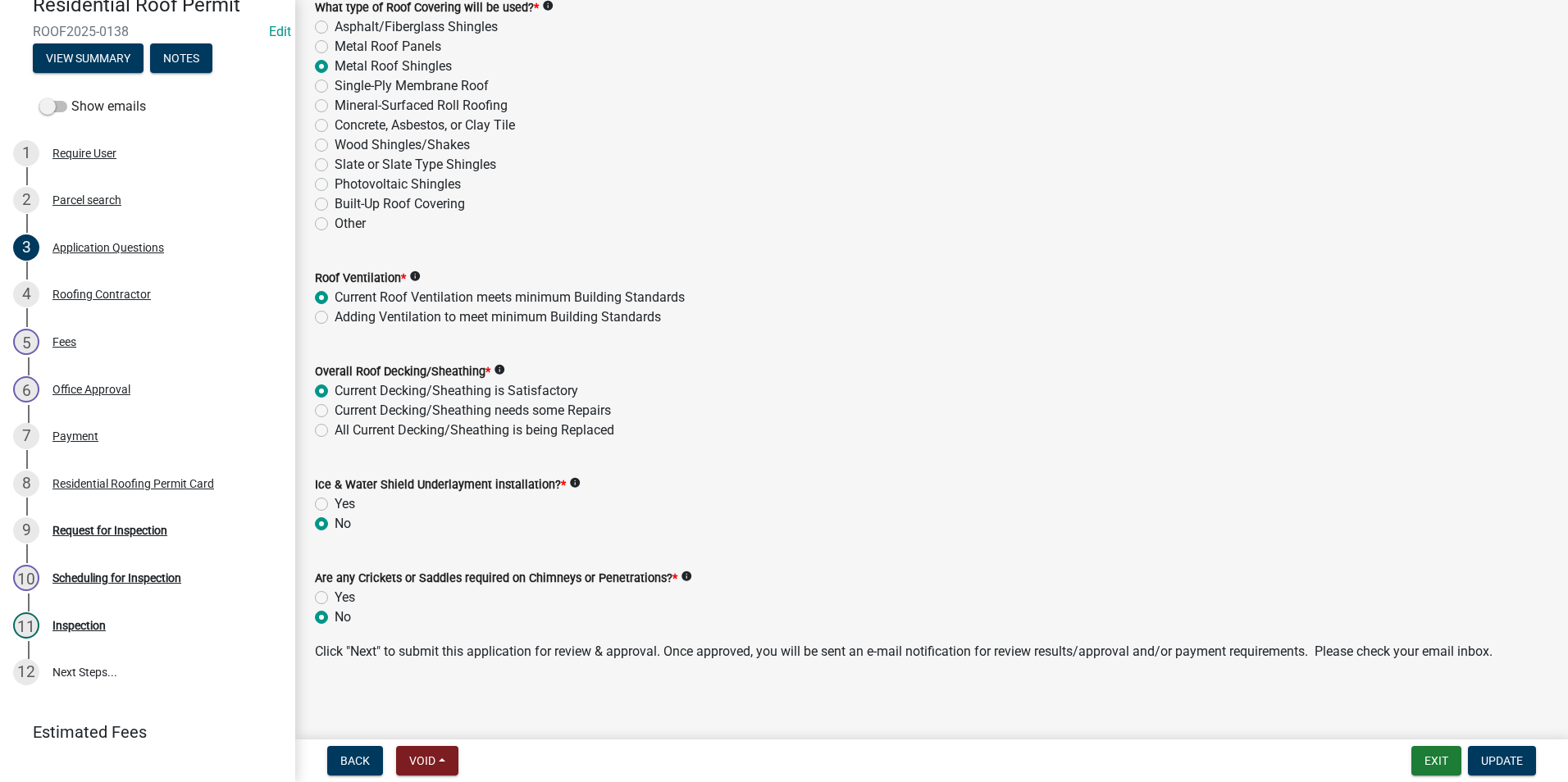
scroll to position [2200, 0]
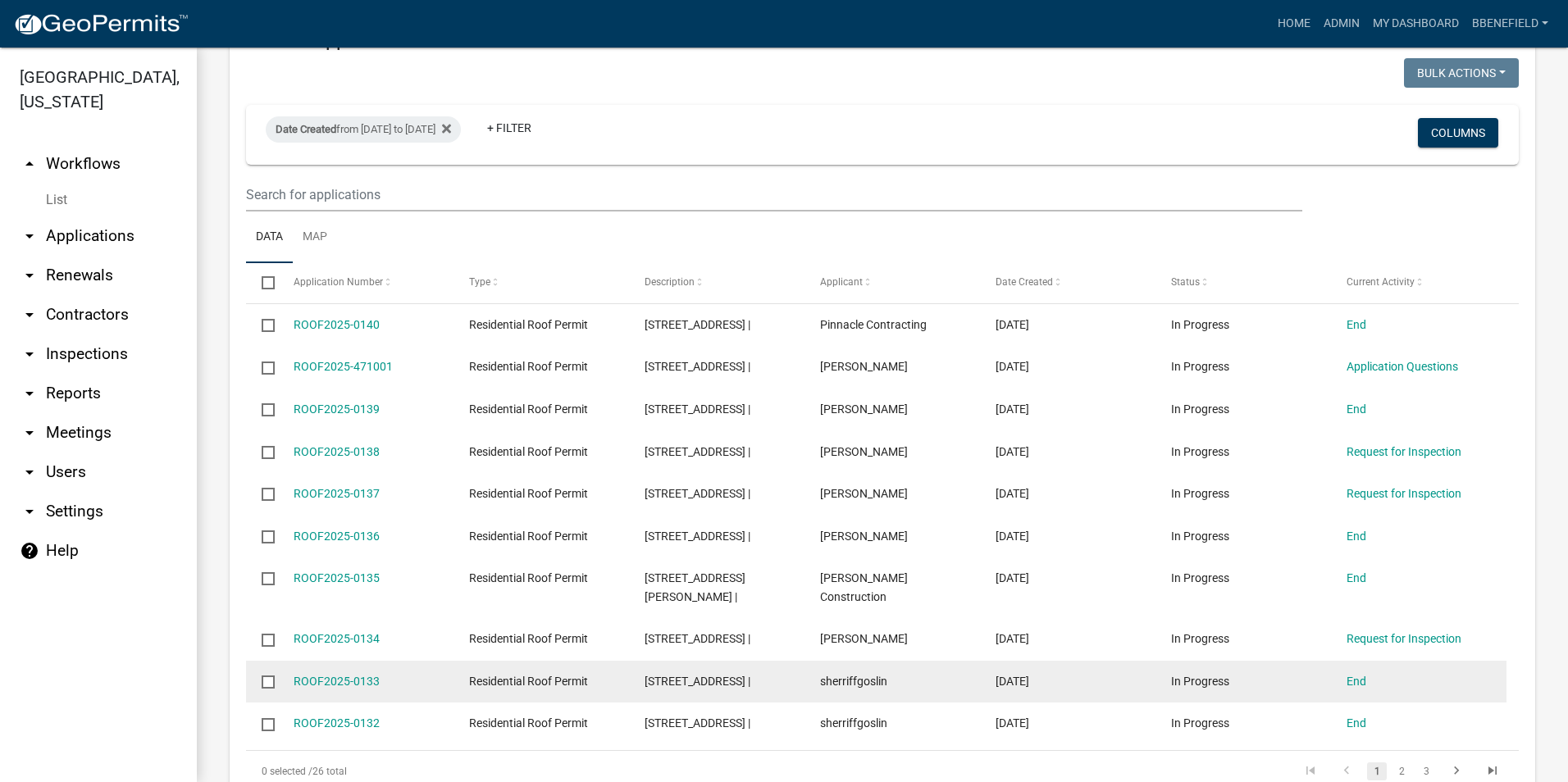
scroll to position [1147, 0]
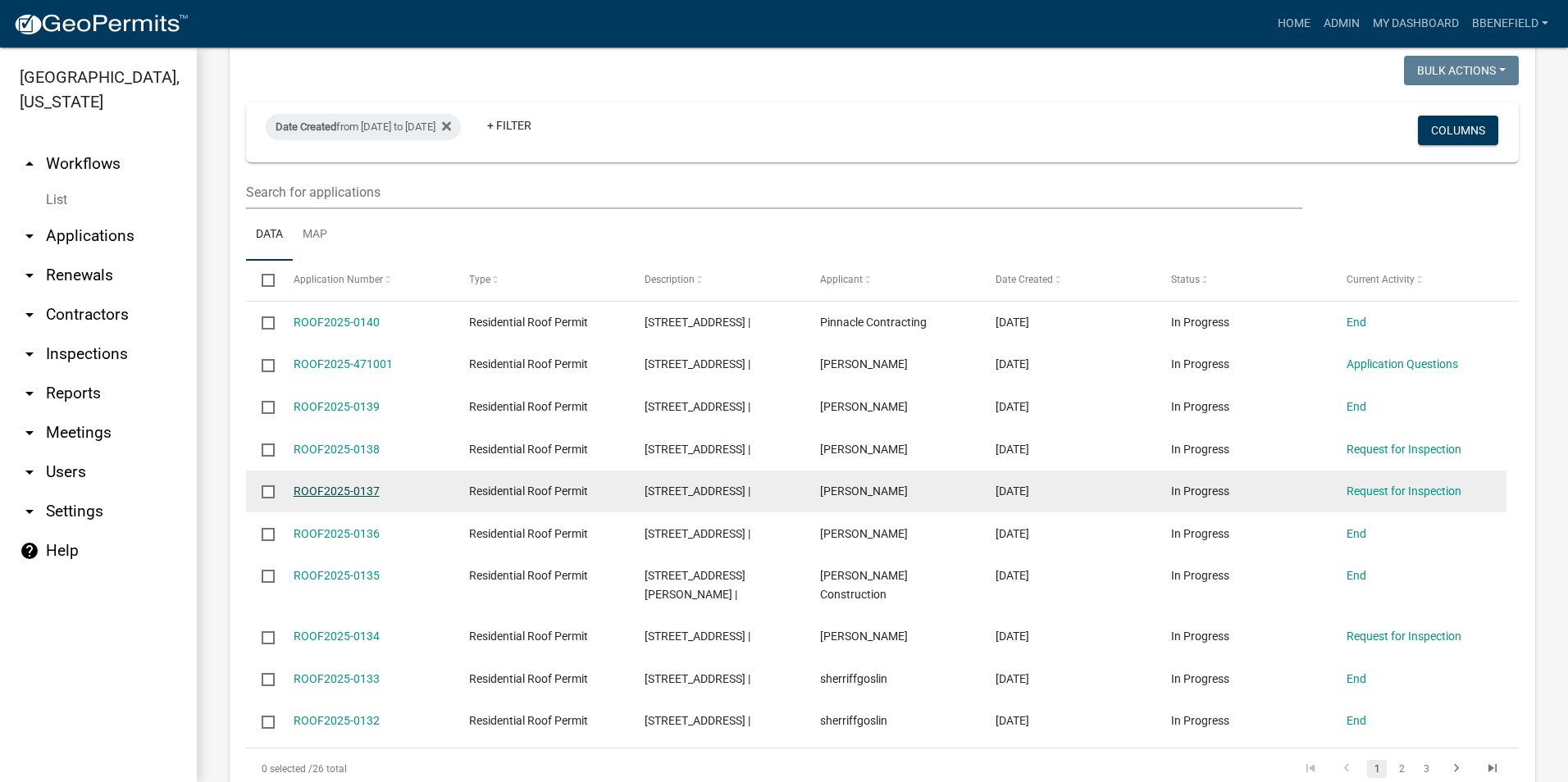
click at [320, 485] on link "ROOF2025-0137" at bounding box center [336, 491] width 86 height 13
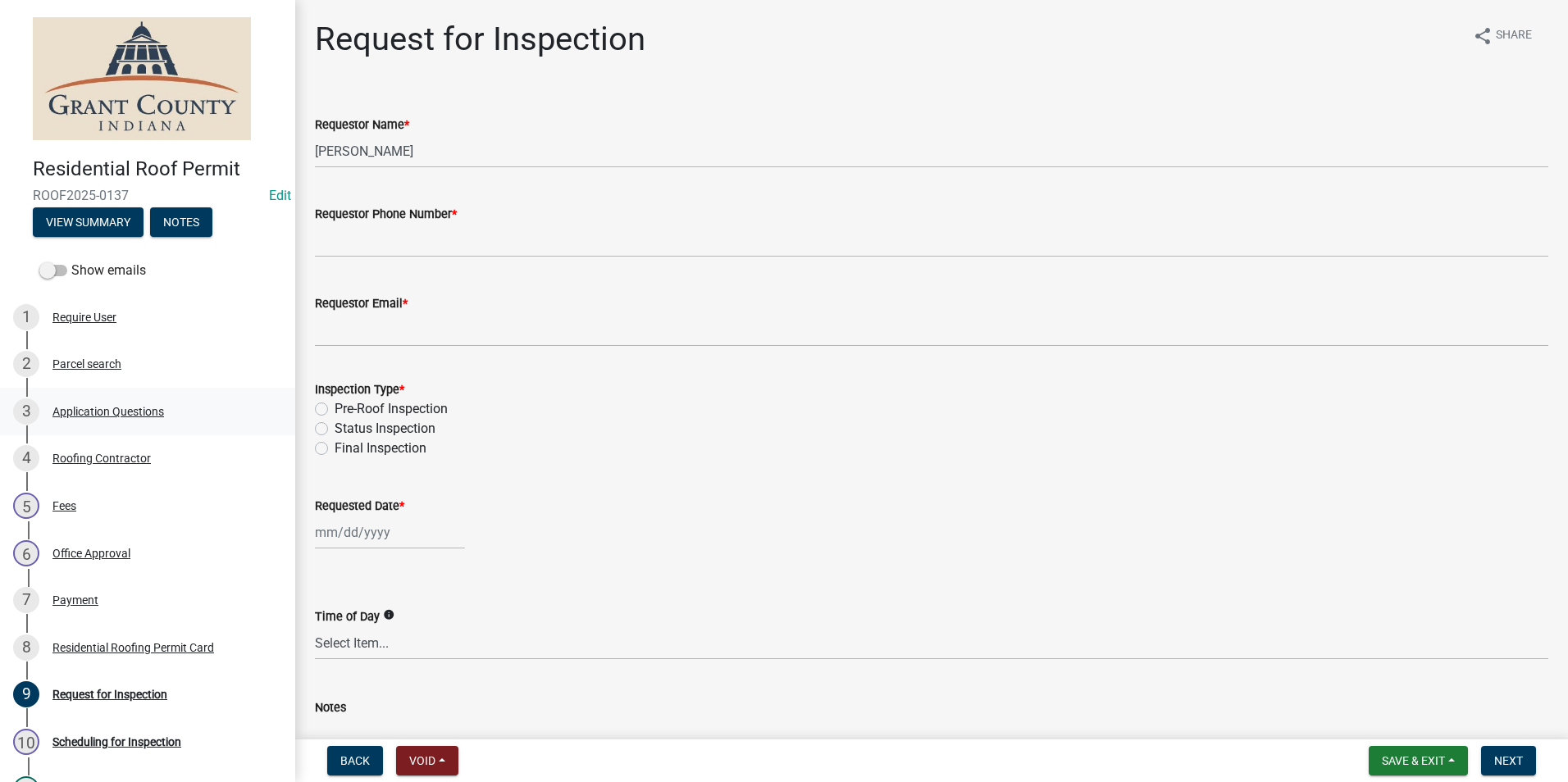
click at [128, 410] on div "Application Questions" at bounding box center [108, 412] width 111 height 12
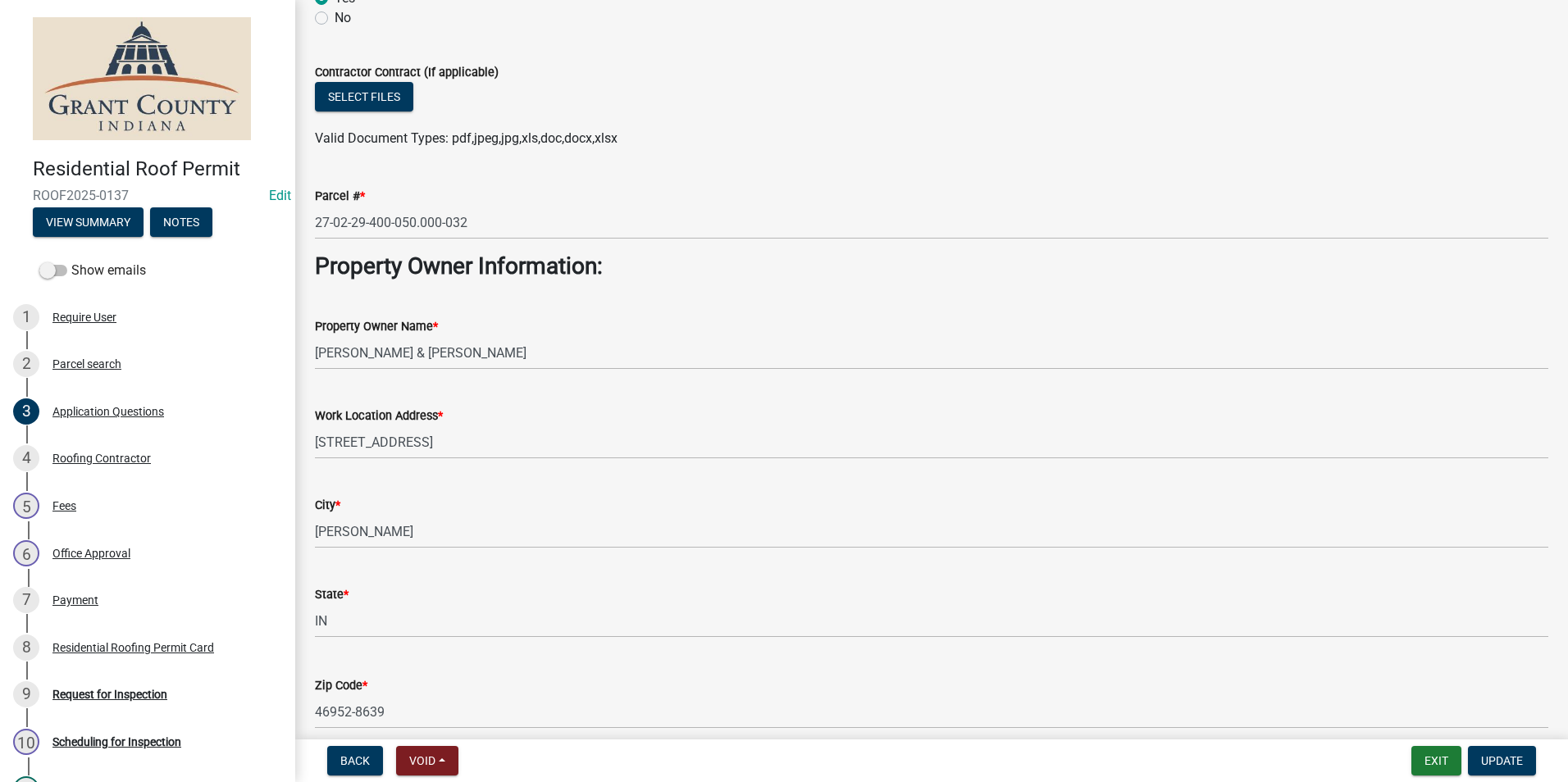
scroll to position [164, 0]
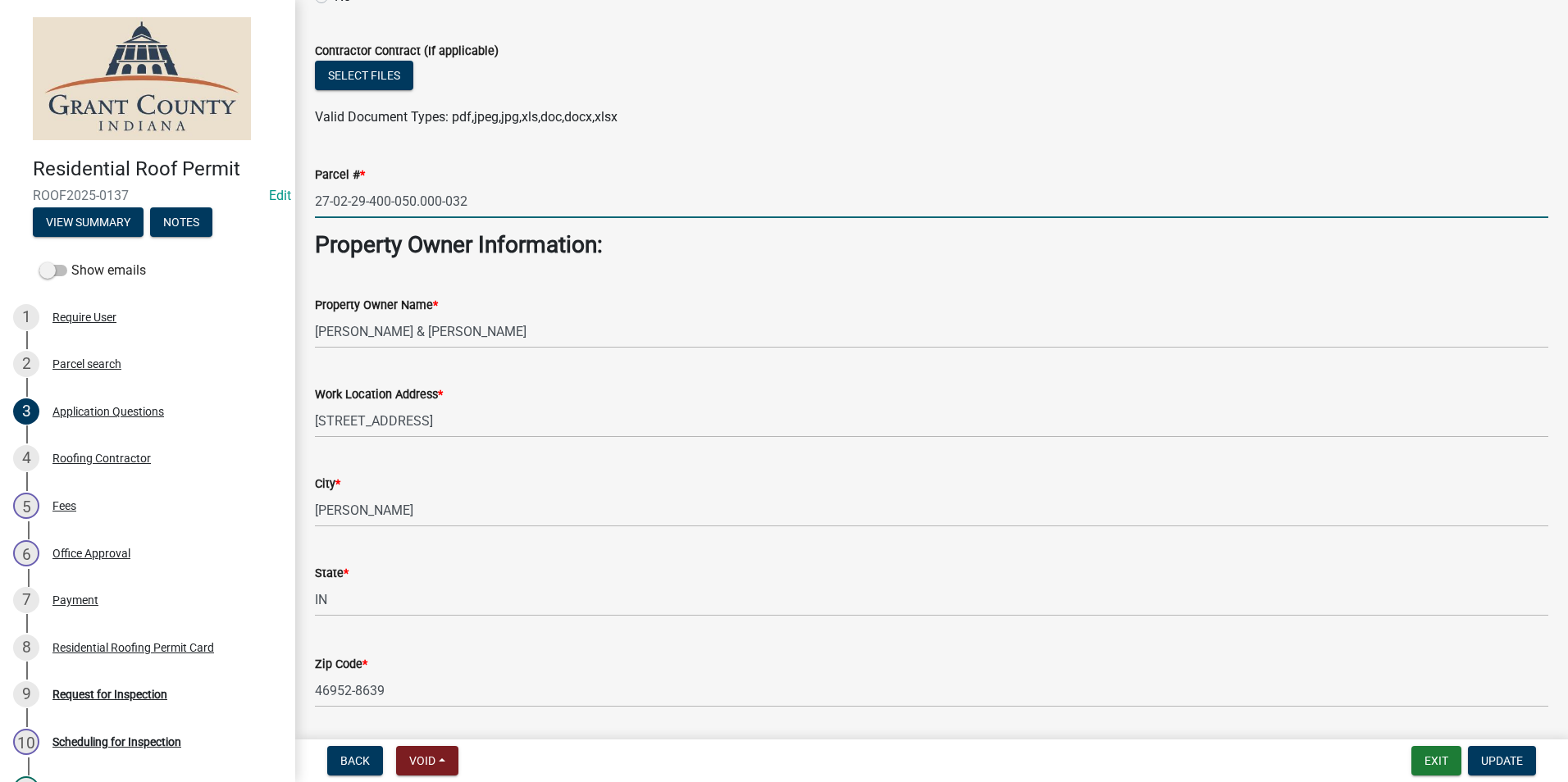
drag, startPoint x: 317, startPoint y: 200, endPoint x: 511, endPoint y: 218, distance: 194.8
click at [540, 211] on input "27-02-29-400-050.000-032" at bounding box center [931, 201] width 1233 height 33
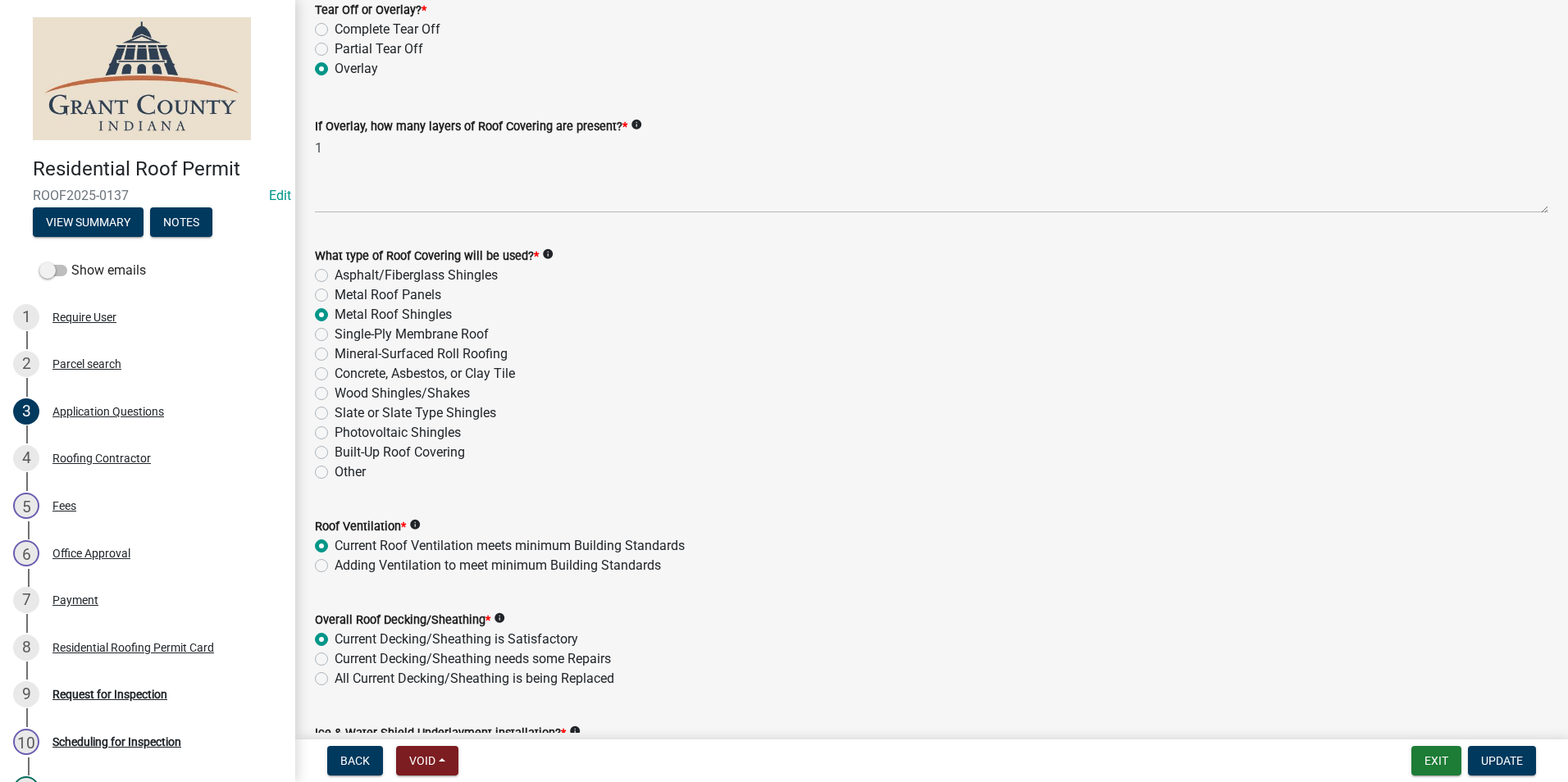
scroll to position [1968, 0]
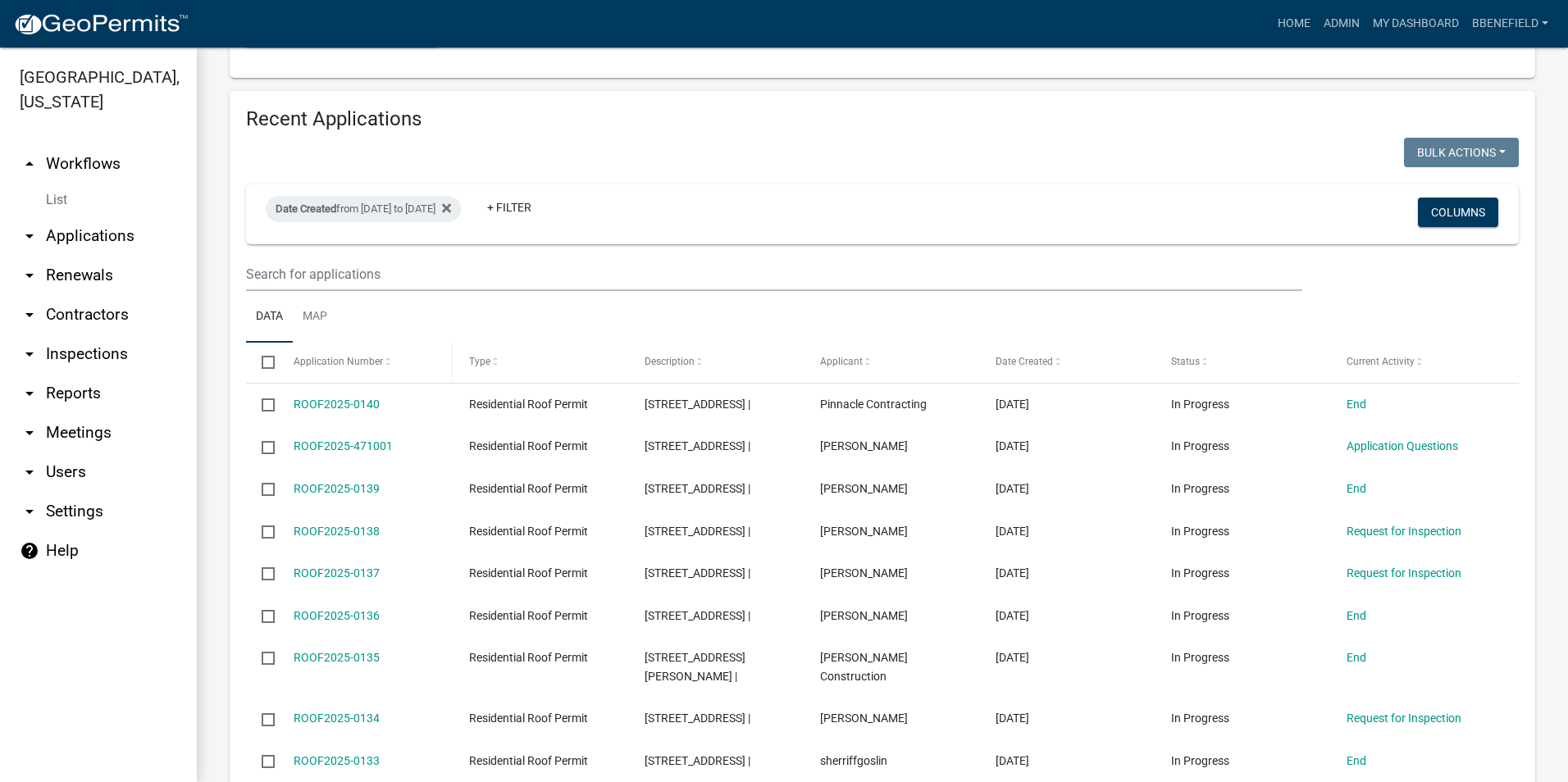
scroll to position [1217, 0]
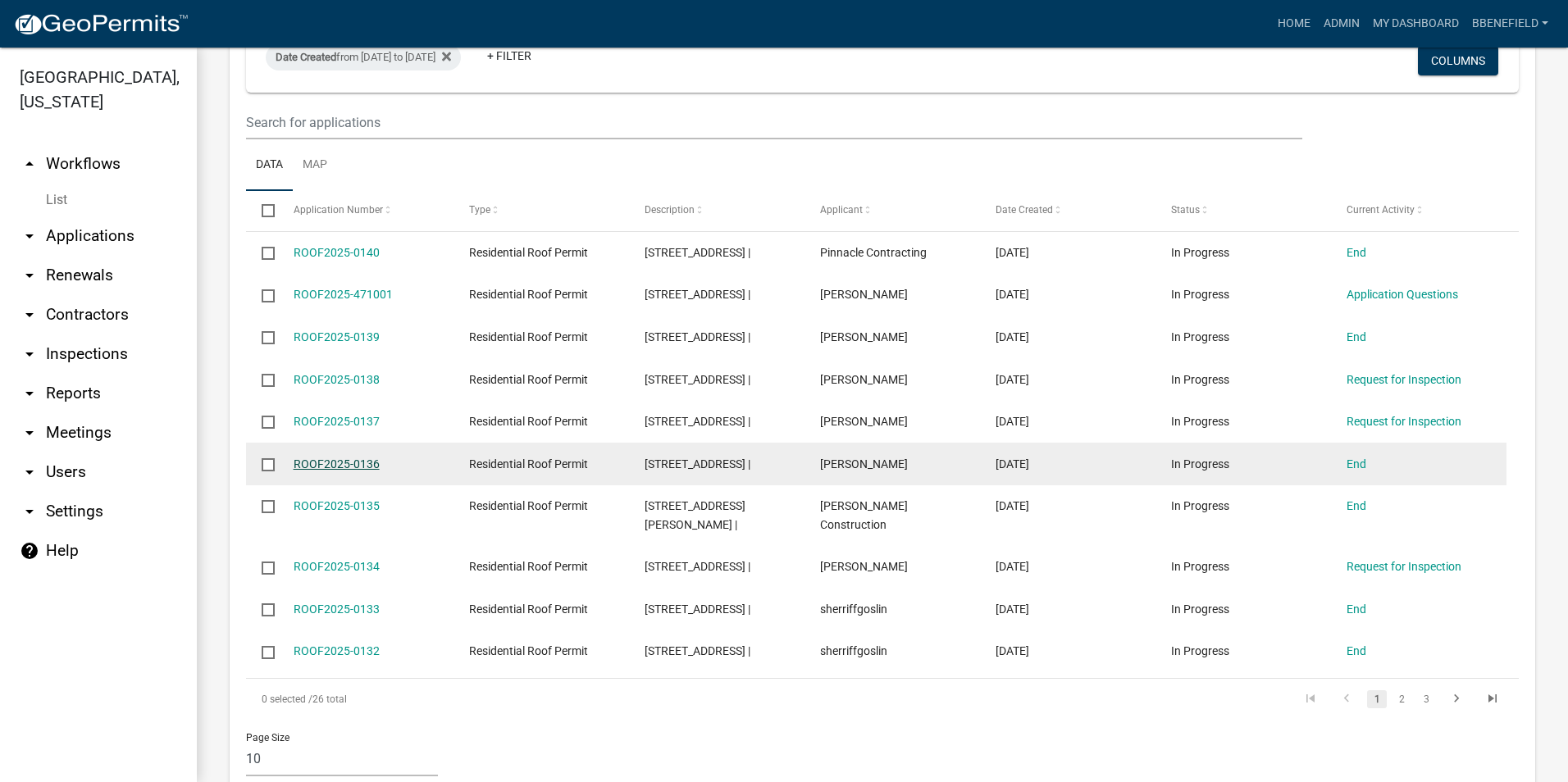
click at [352, 457] on link "ROOF2025-0136" at bounding box center [336, 464] width 86 height 13
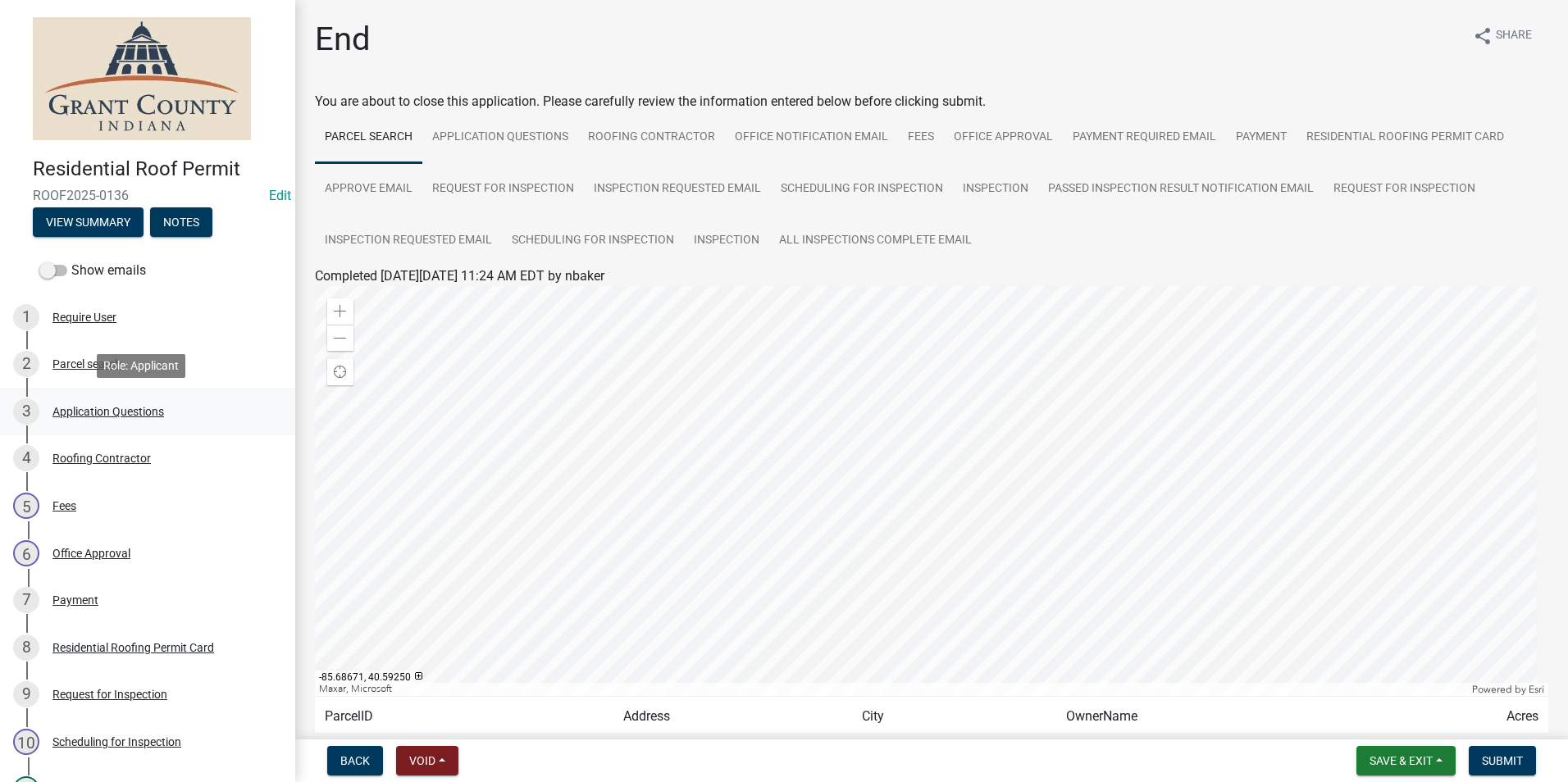
click at [108, 409] on div "Application Questions" at bounding box center [108, 412] width 111 height 12
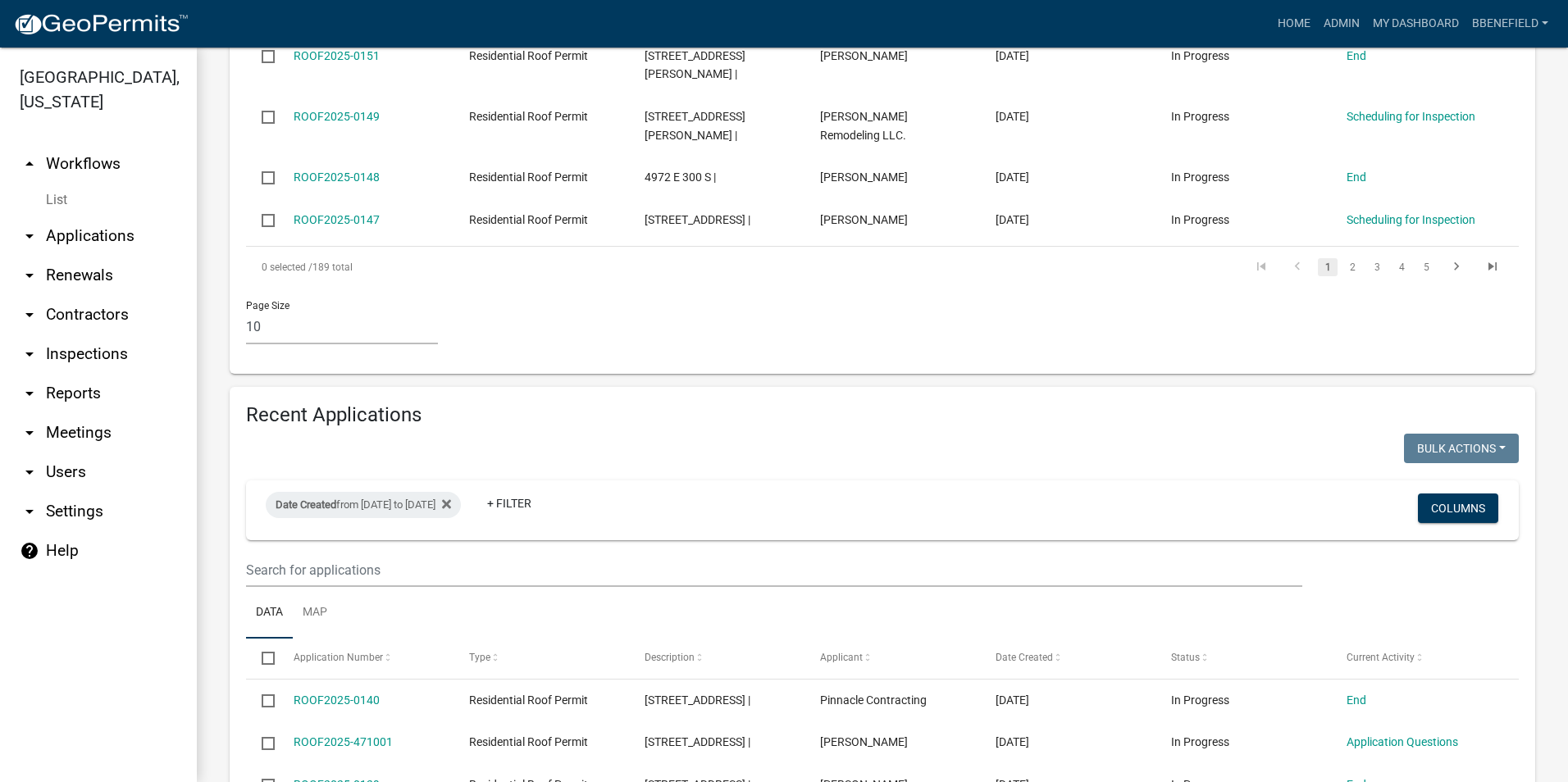
scroll to position [1147, 0]
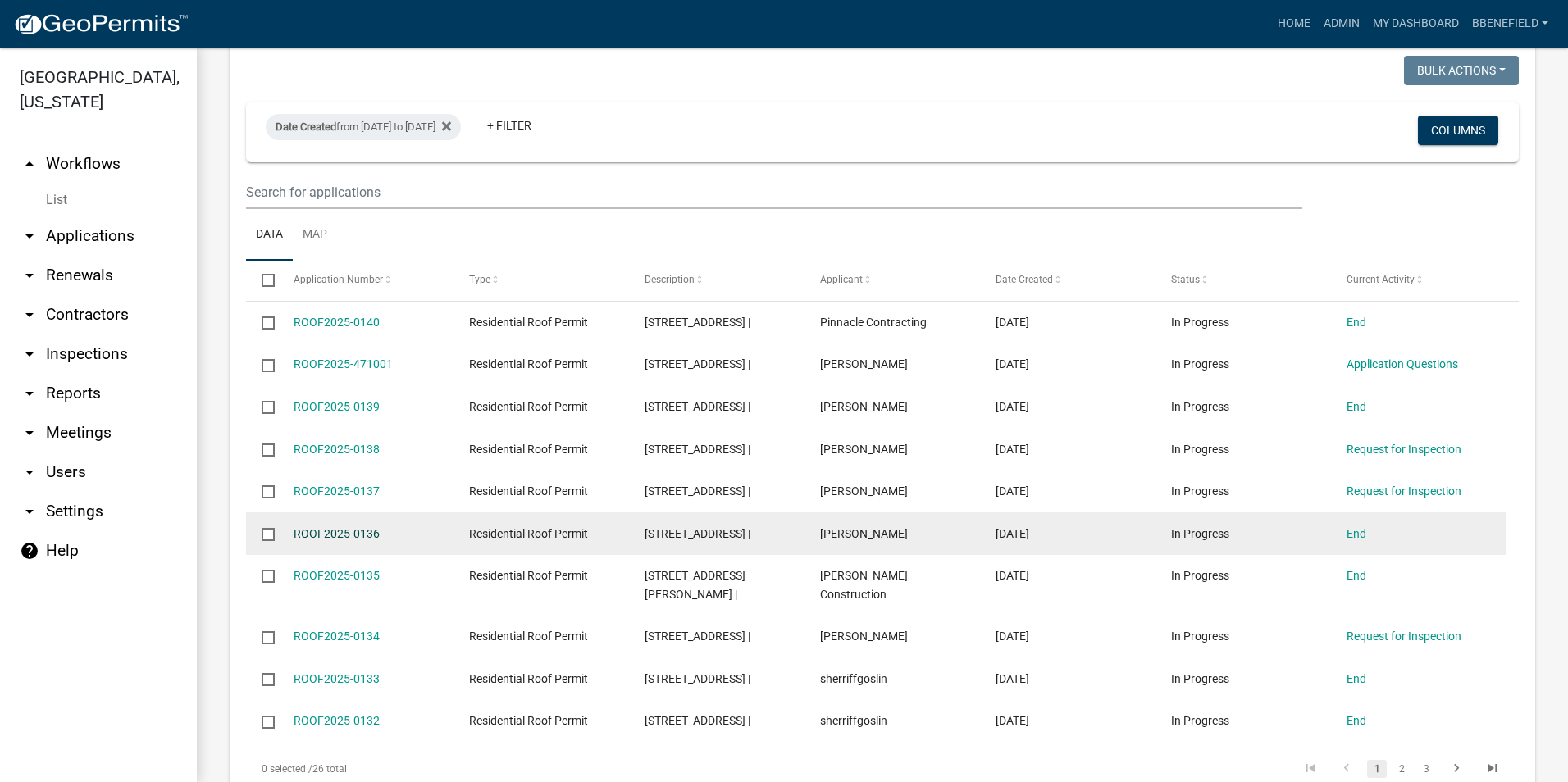
click at [353, 527] on link "ROOF2025-0136" at bounding box center [336, 534] width 86 height 13
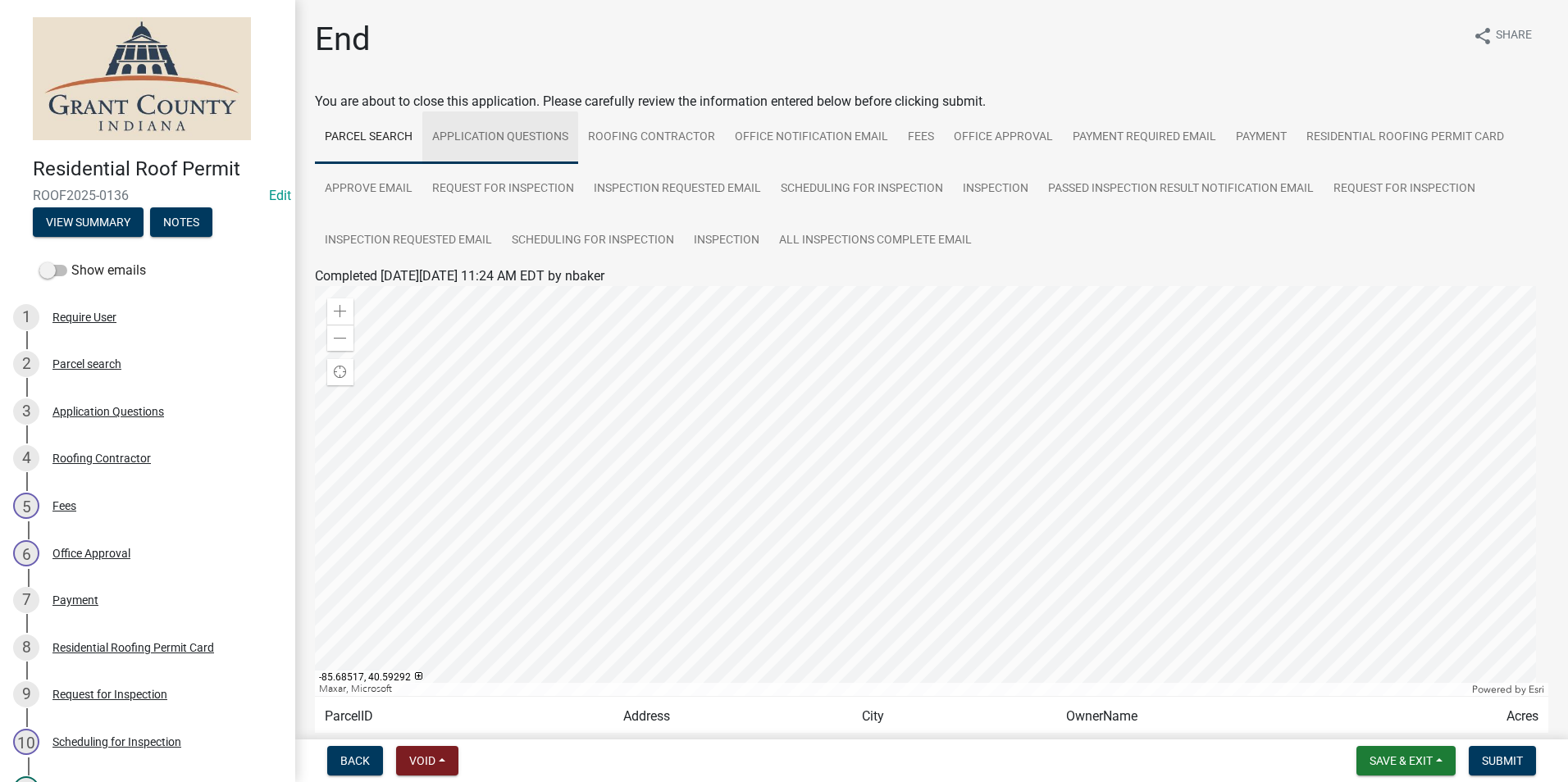
click at [464, 135] on link "Application Questions" at bounding box center [500, 137] width 155 height 53
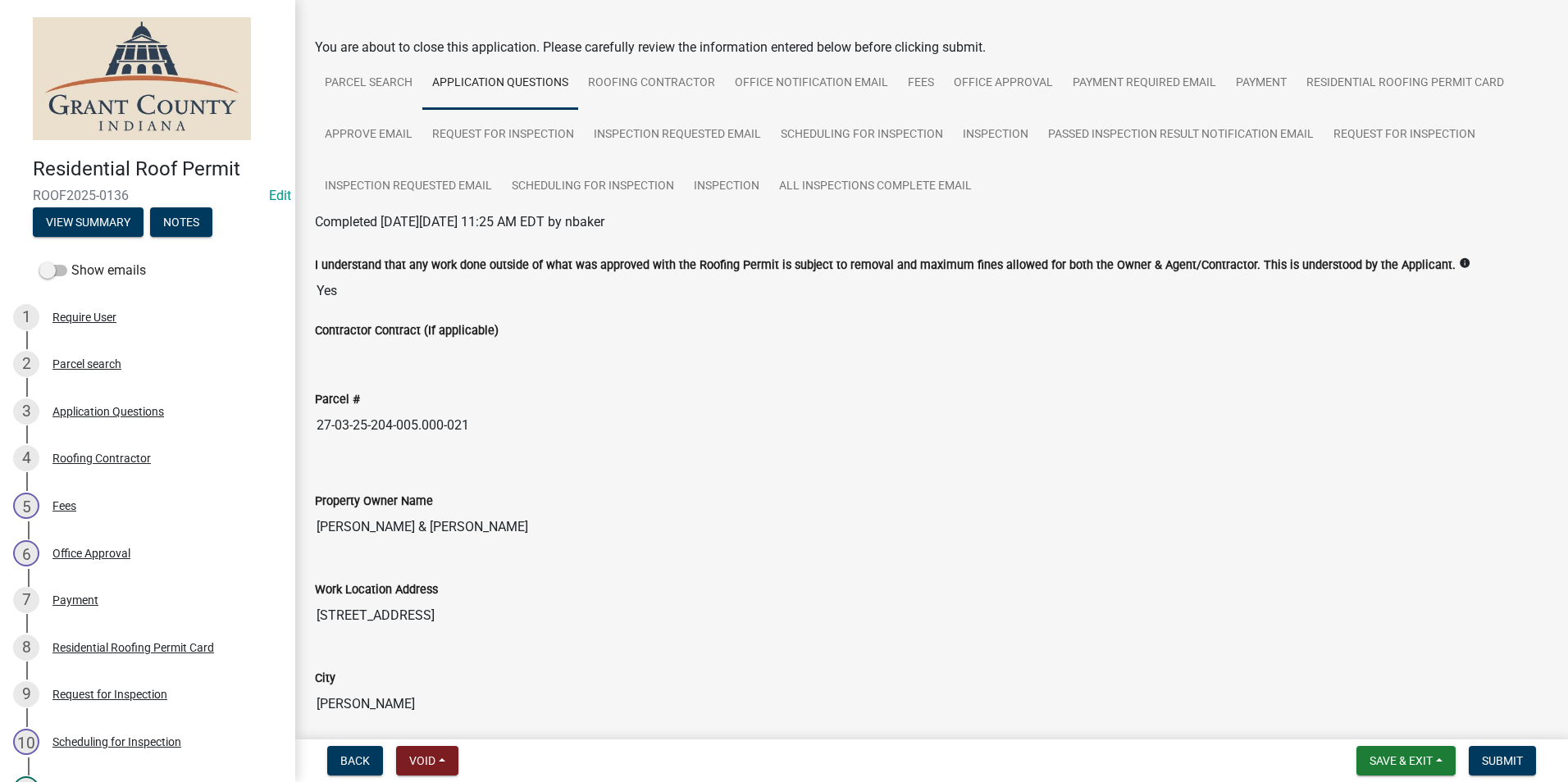
scroll to position [82, 0]
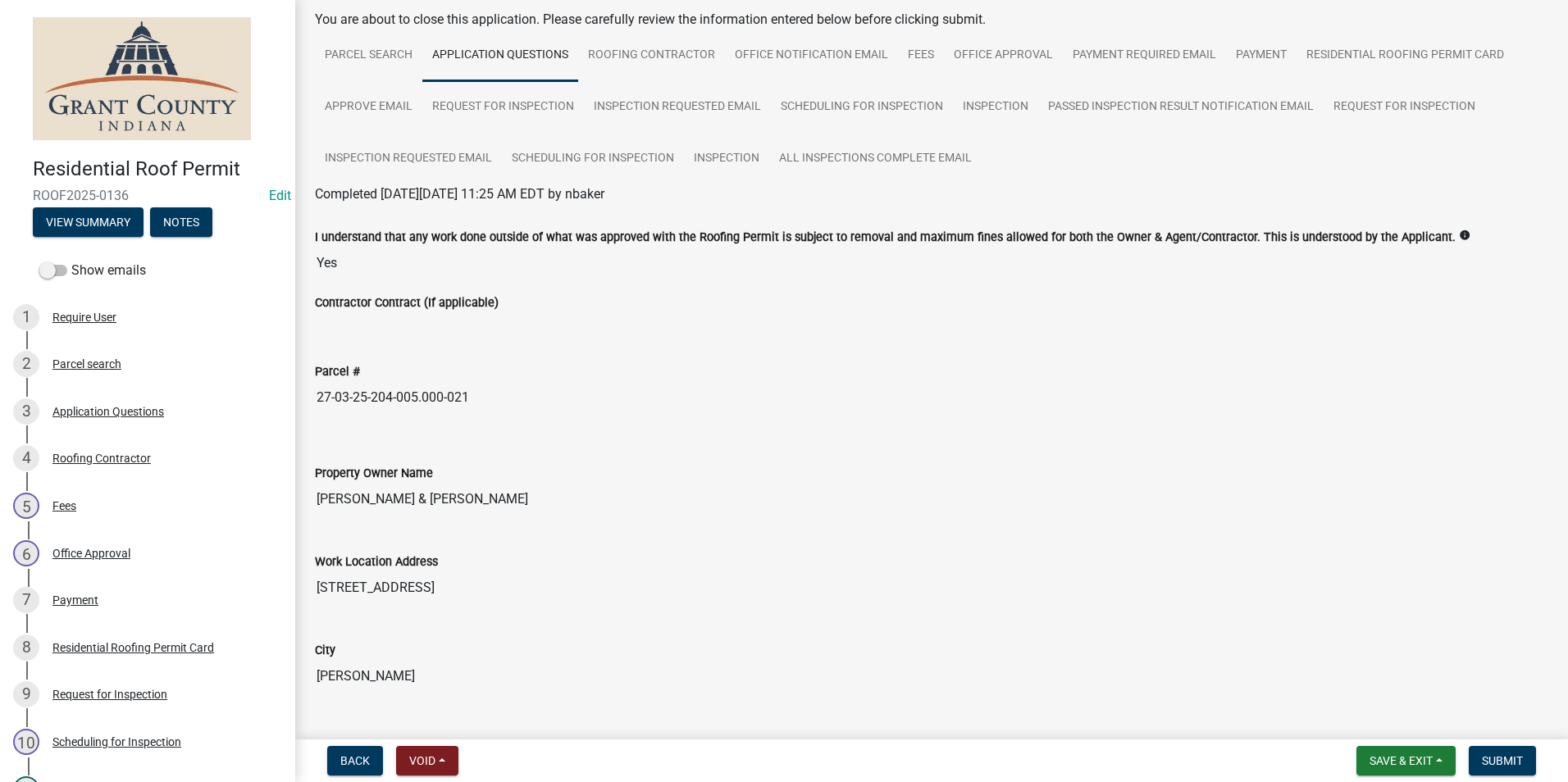
drag, startPoint x: 320, startPoint y: 397, endPoint x: 653, endPoint y: 463, distance: 339.5
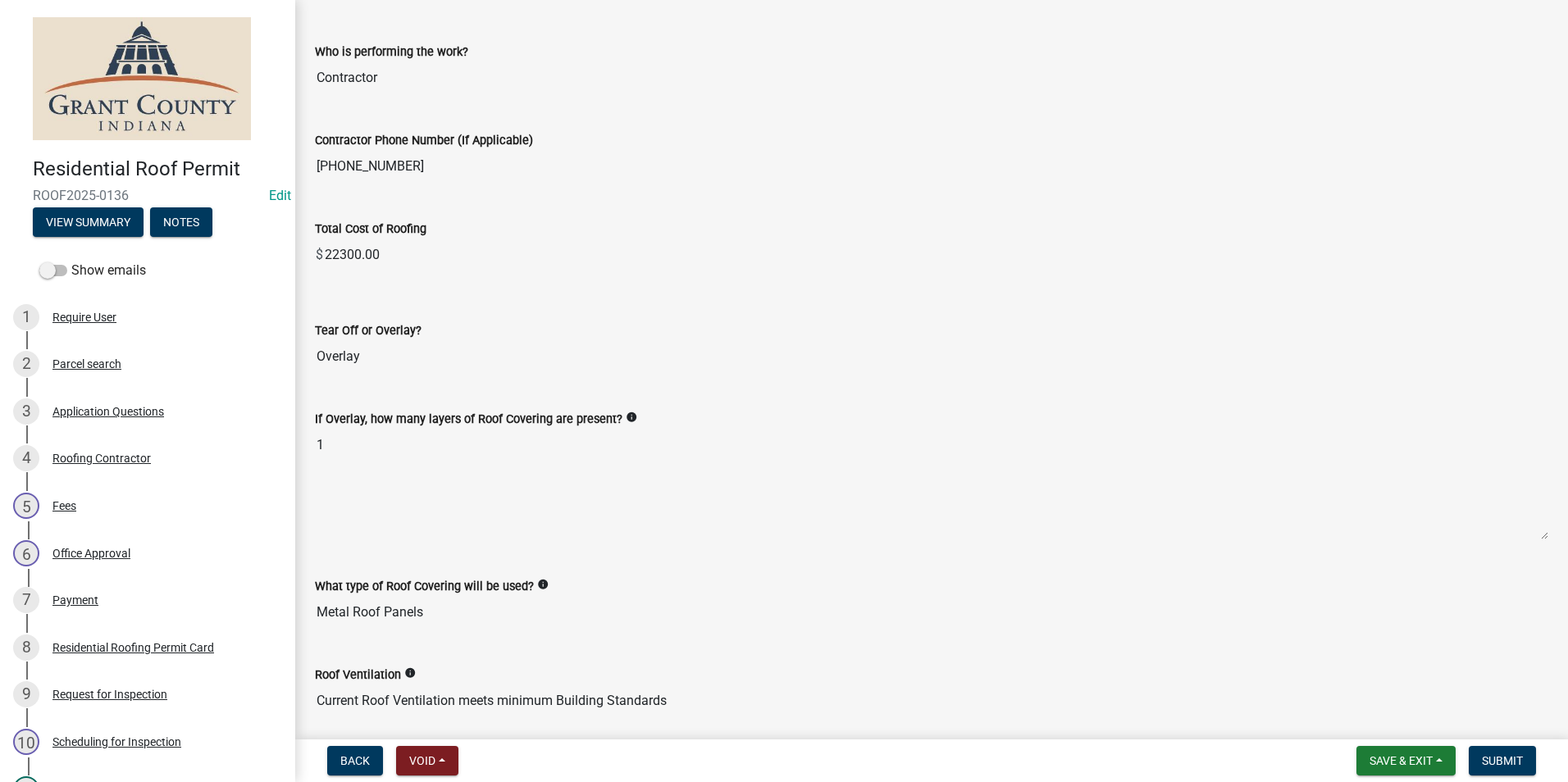
scroll to position [1557, 0]
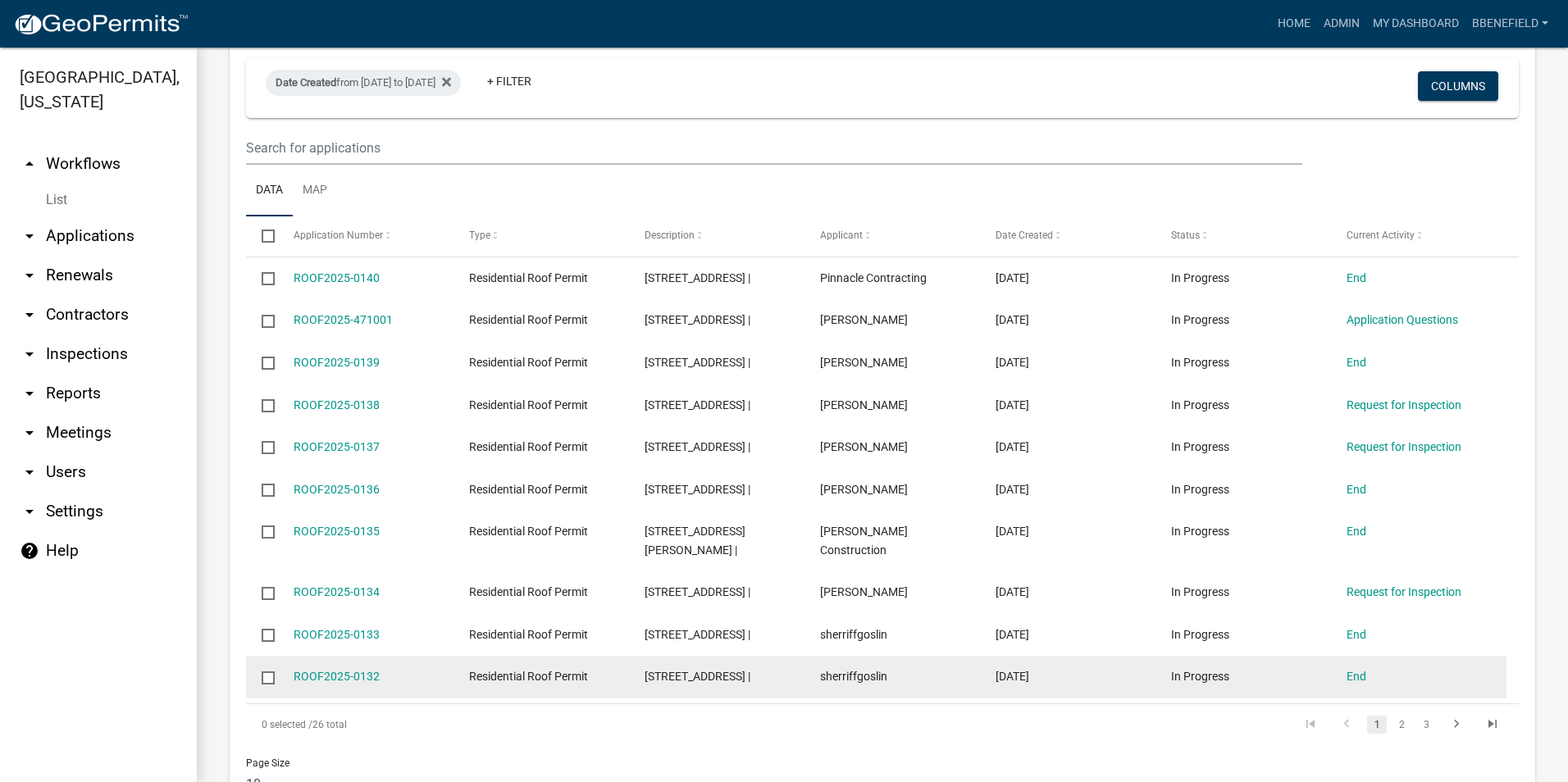
scroll to position [1217, 0]
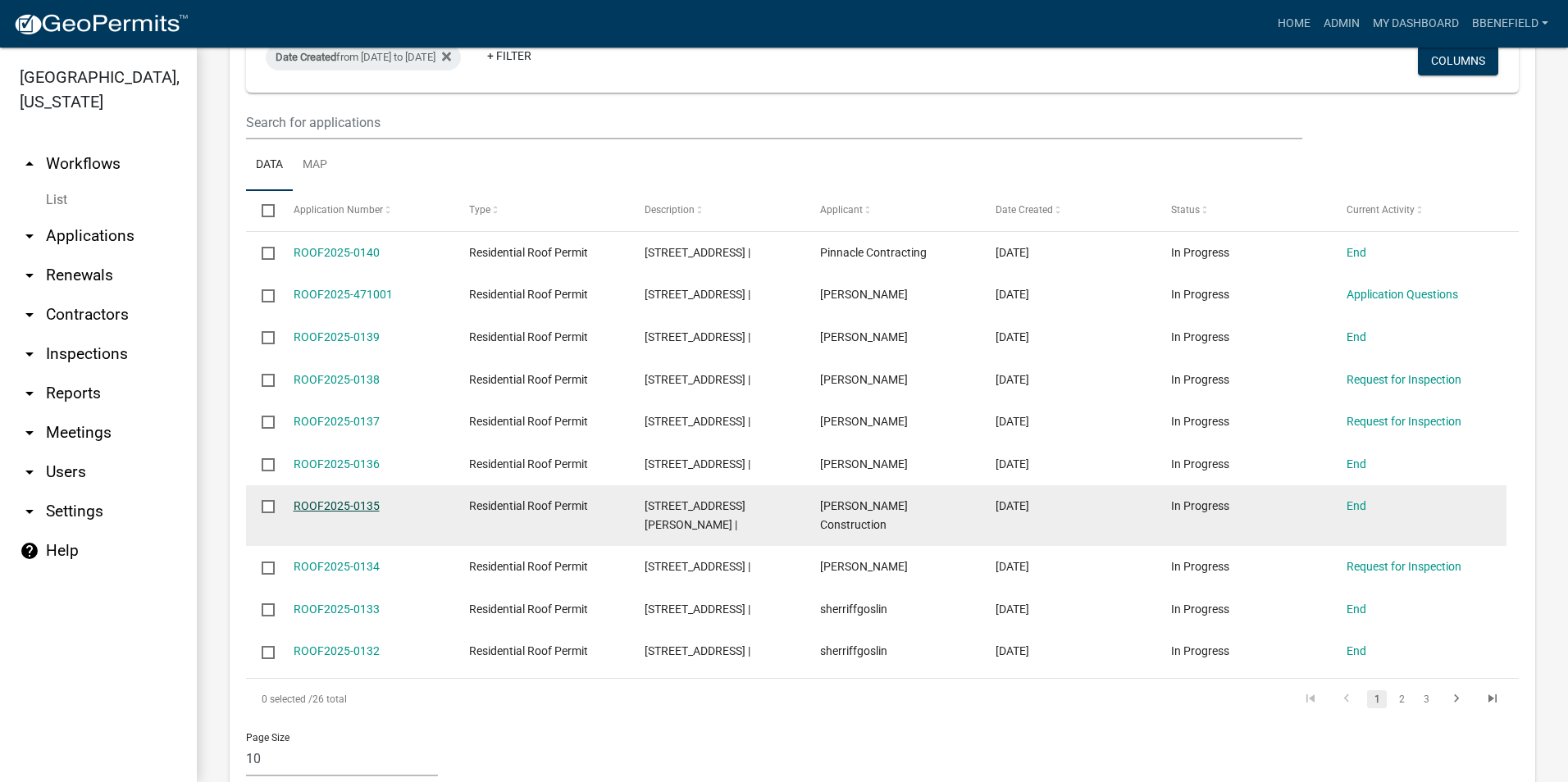
click at [338, 499] on link "ROOF2025-0135" at bounding box center [336, 505] width 86 height 13
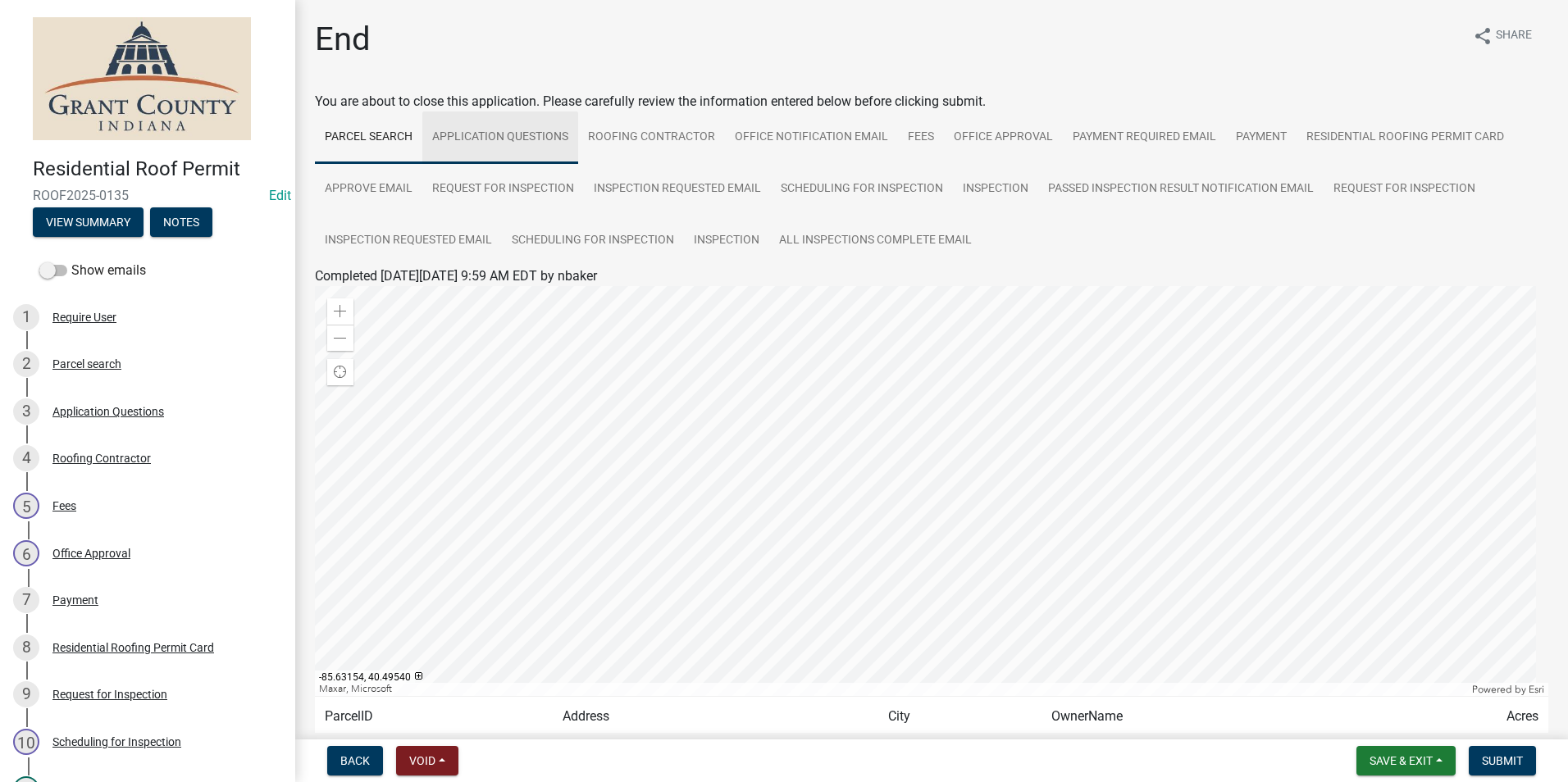
click at [538, 135] on link "Application Questions" at bounding box center [500, 137] width 155 height 53
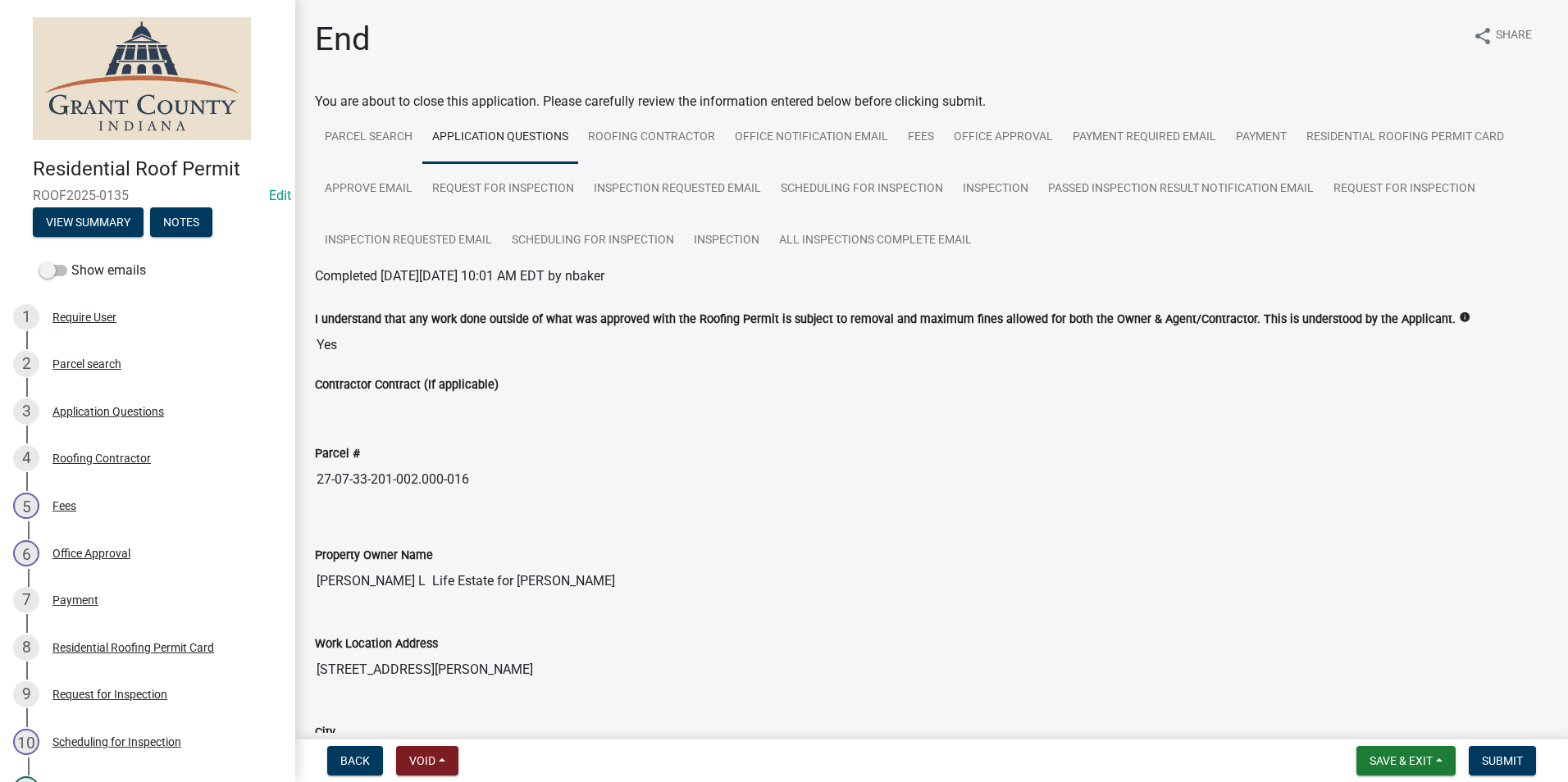
drag, startPoint x: 315, startPoint y: 481, endPoint x: 550, endPoint y: 478, distance: 235.0
click at [550, 478] on input "27-07-33-201-002.000-016" at bounding box center [931, 479] width 1233 height 33
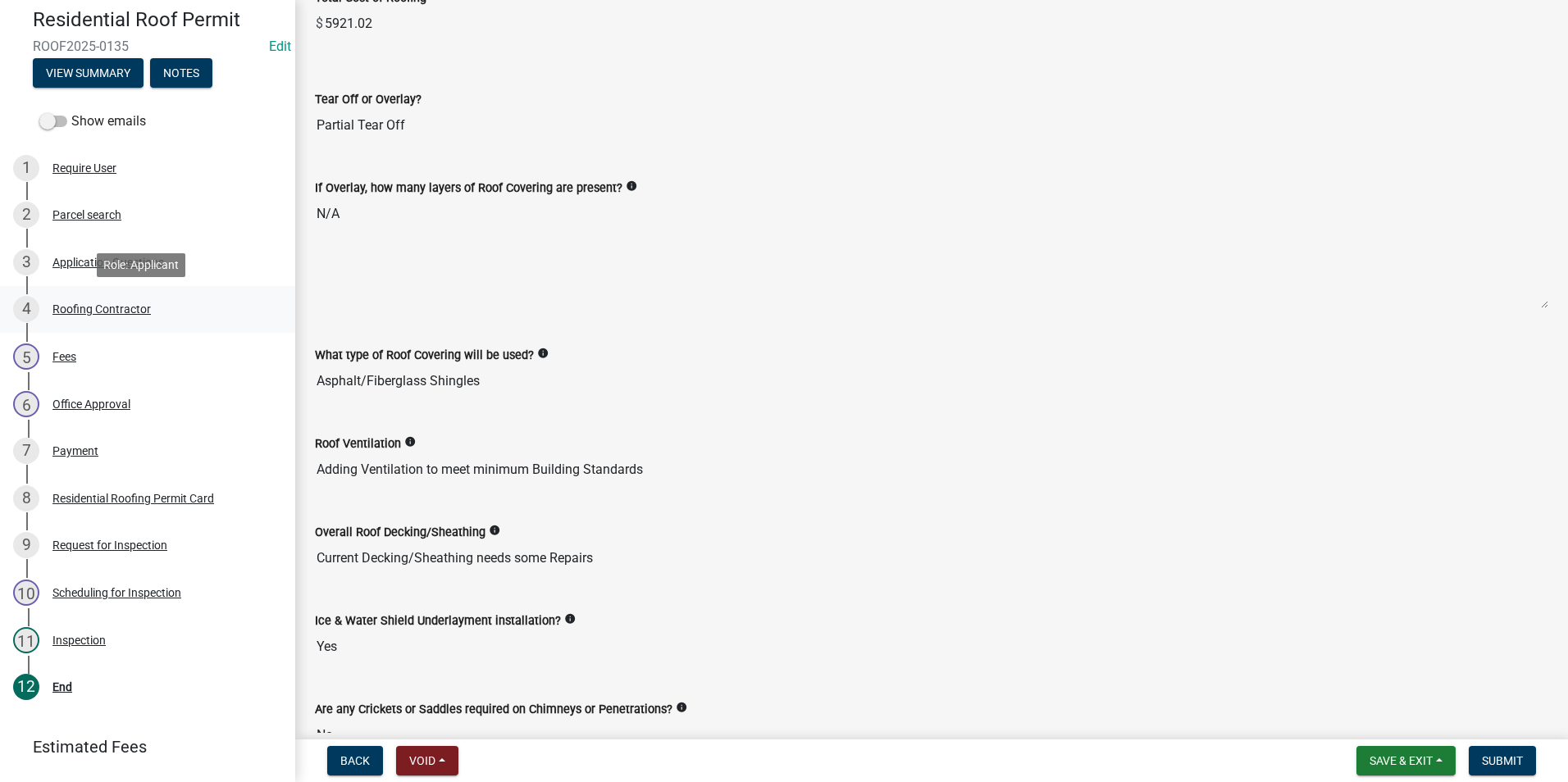
scroll to position [149, 0]
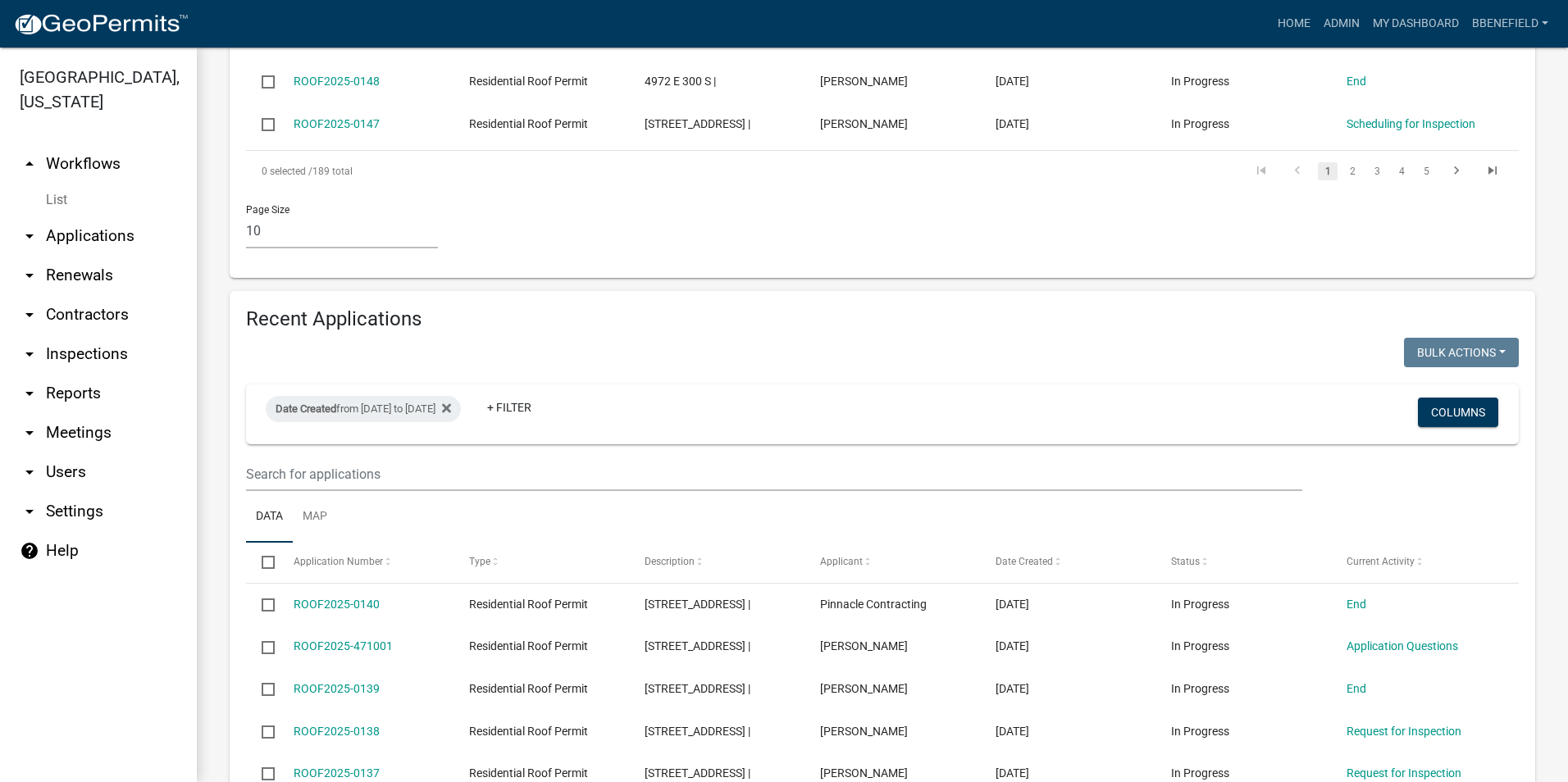
scroll to position [1217, 0]
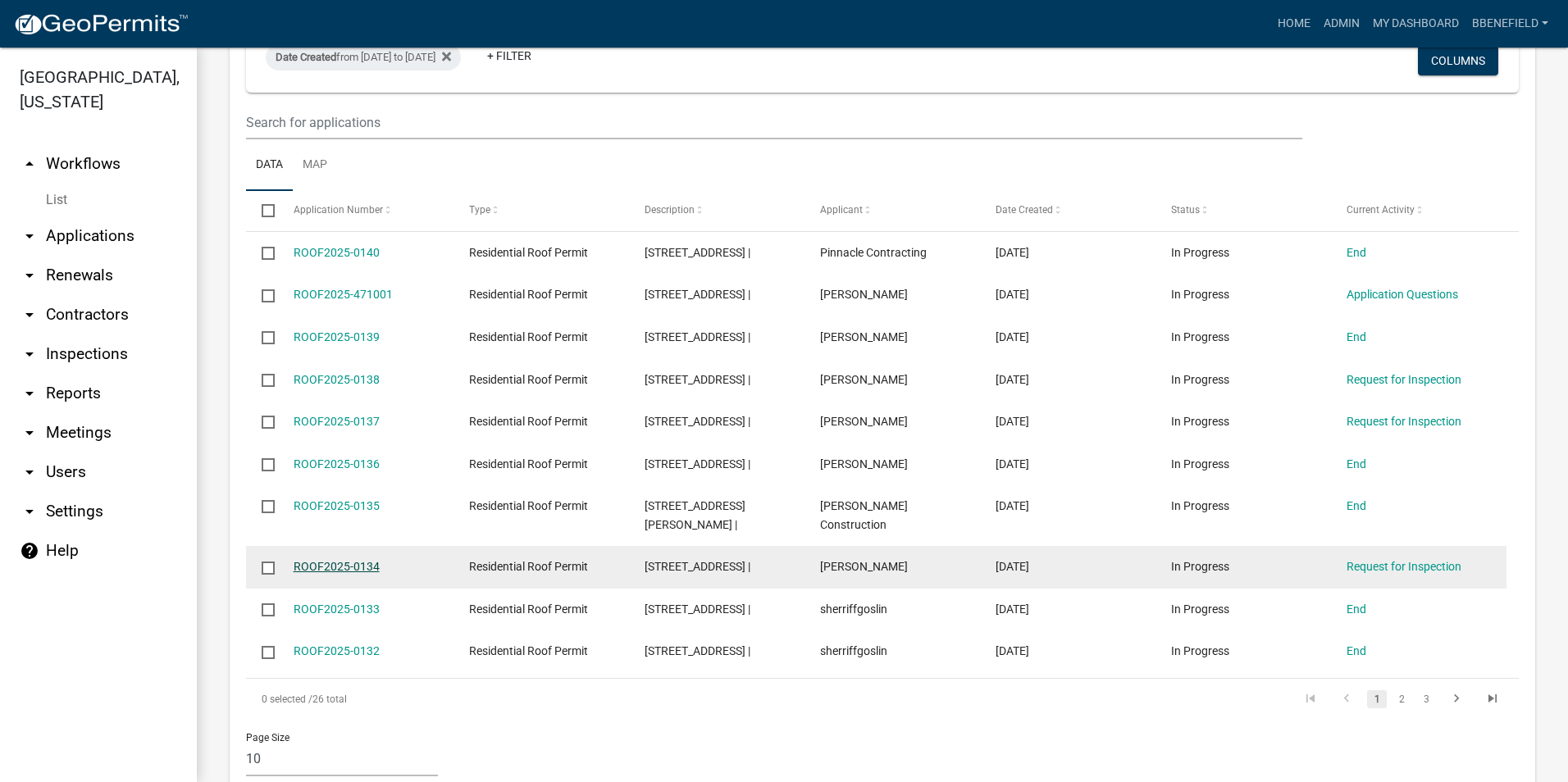
click at [338, 560] on link "ROOF2025-0134" at bounding box center [336, 566] width 86 height 13
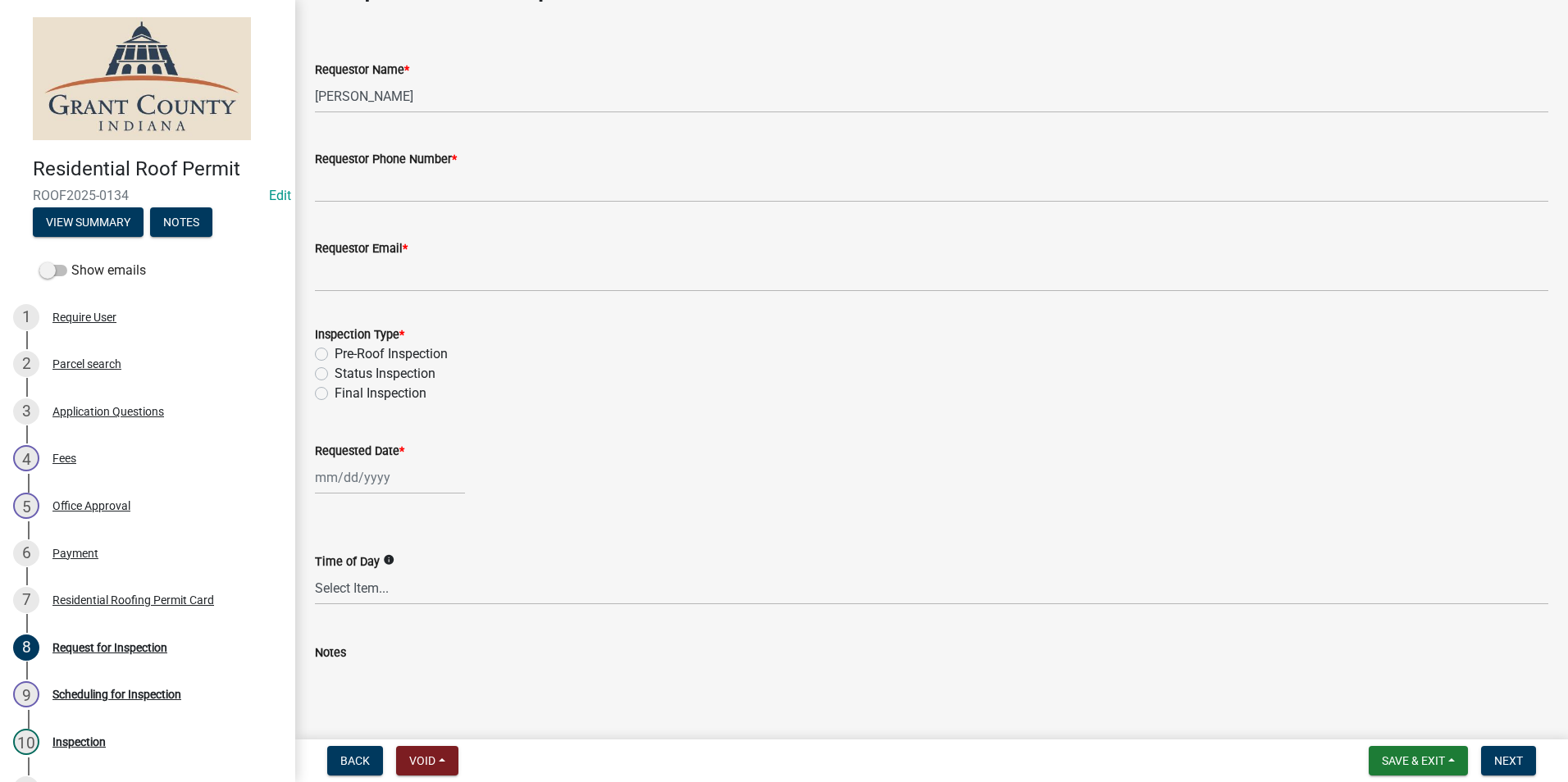
scroll to position [82, 0]
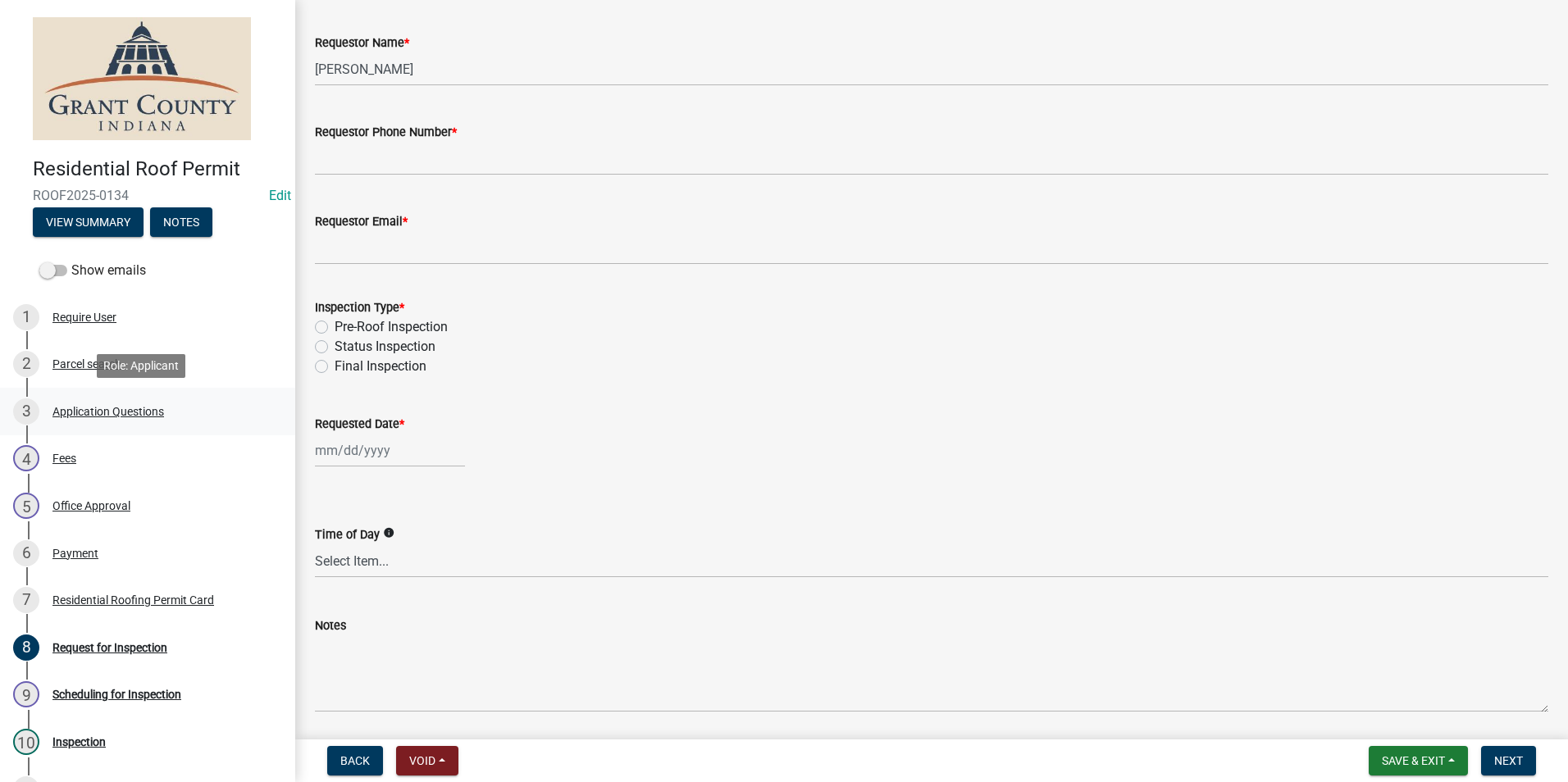
click at [94, 412] on div "Application Questions" at bounding box center [108, 412] width 111 height 12
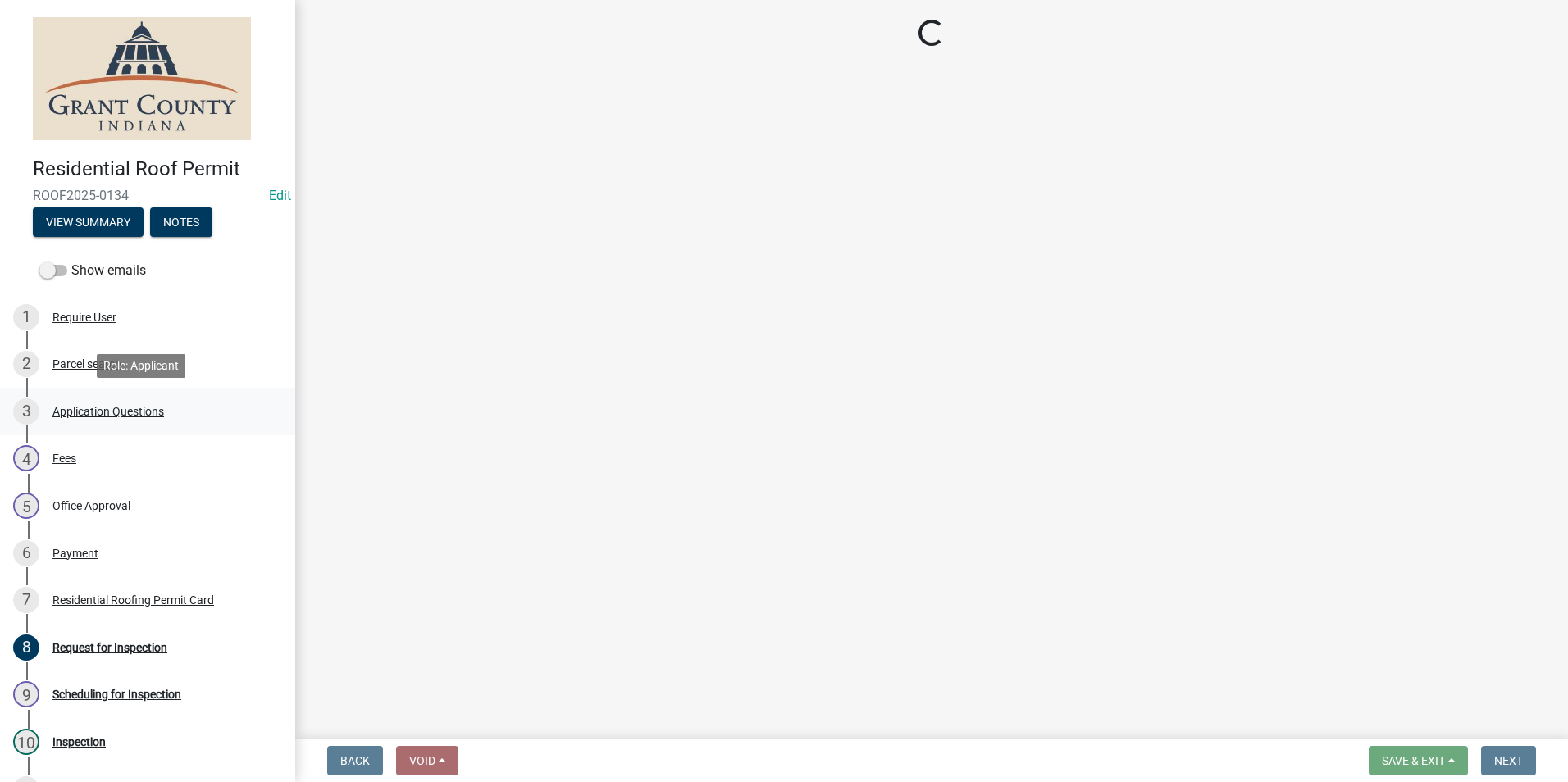
scroll to position [0, 0]
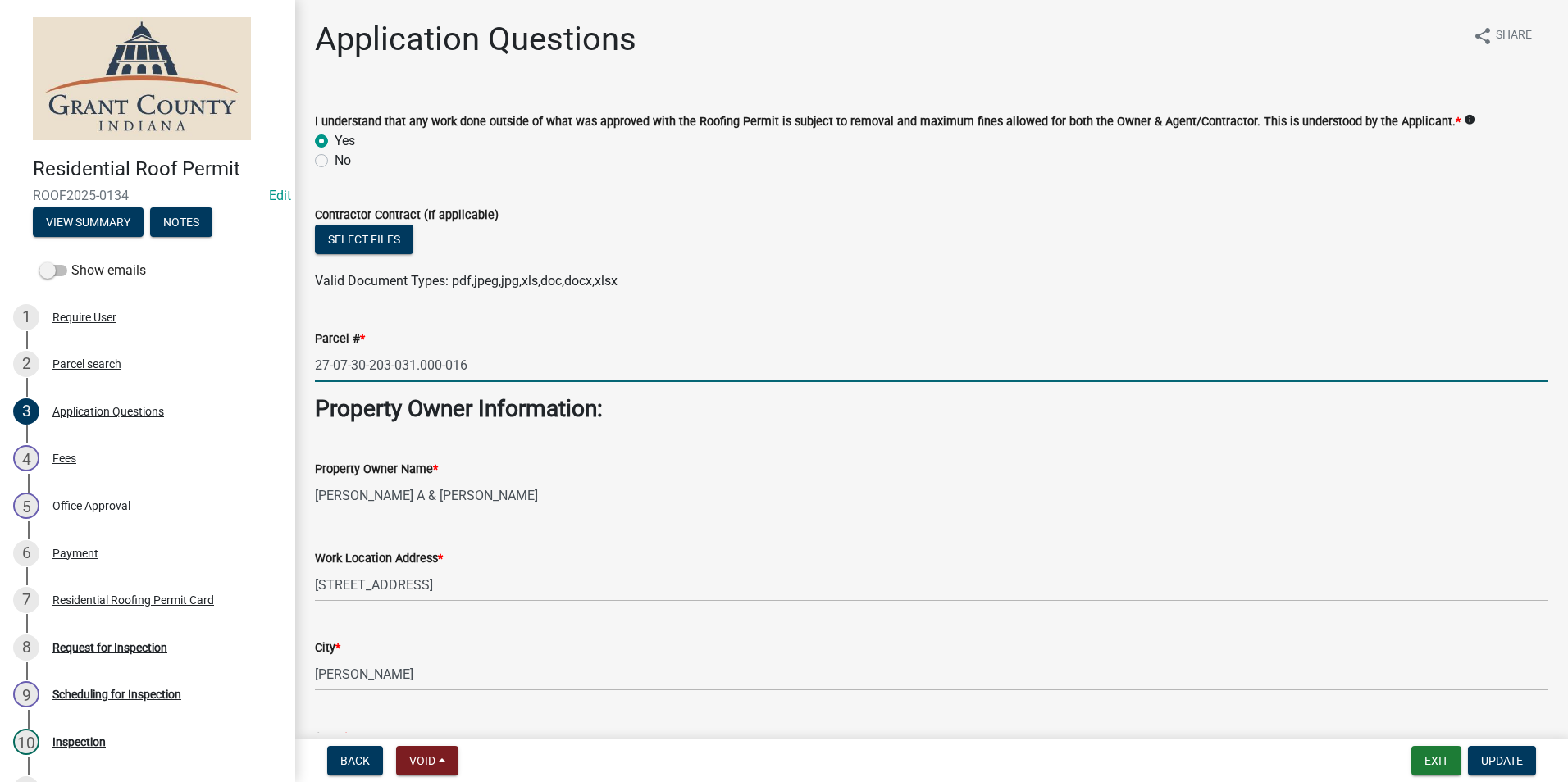
drag, startPoint x: 316, startPoint y: 361, endPoint x: 496, endPoint y: 372, distance: 180.3
click at [501, 372] on input "27-07-30-203-031.000-016" at bounding box center [931, 365] width 1233 height 33
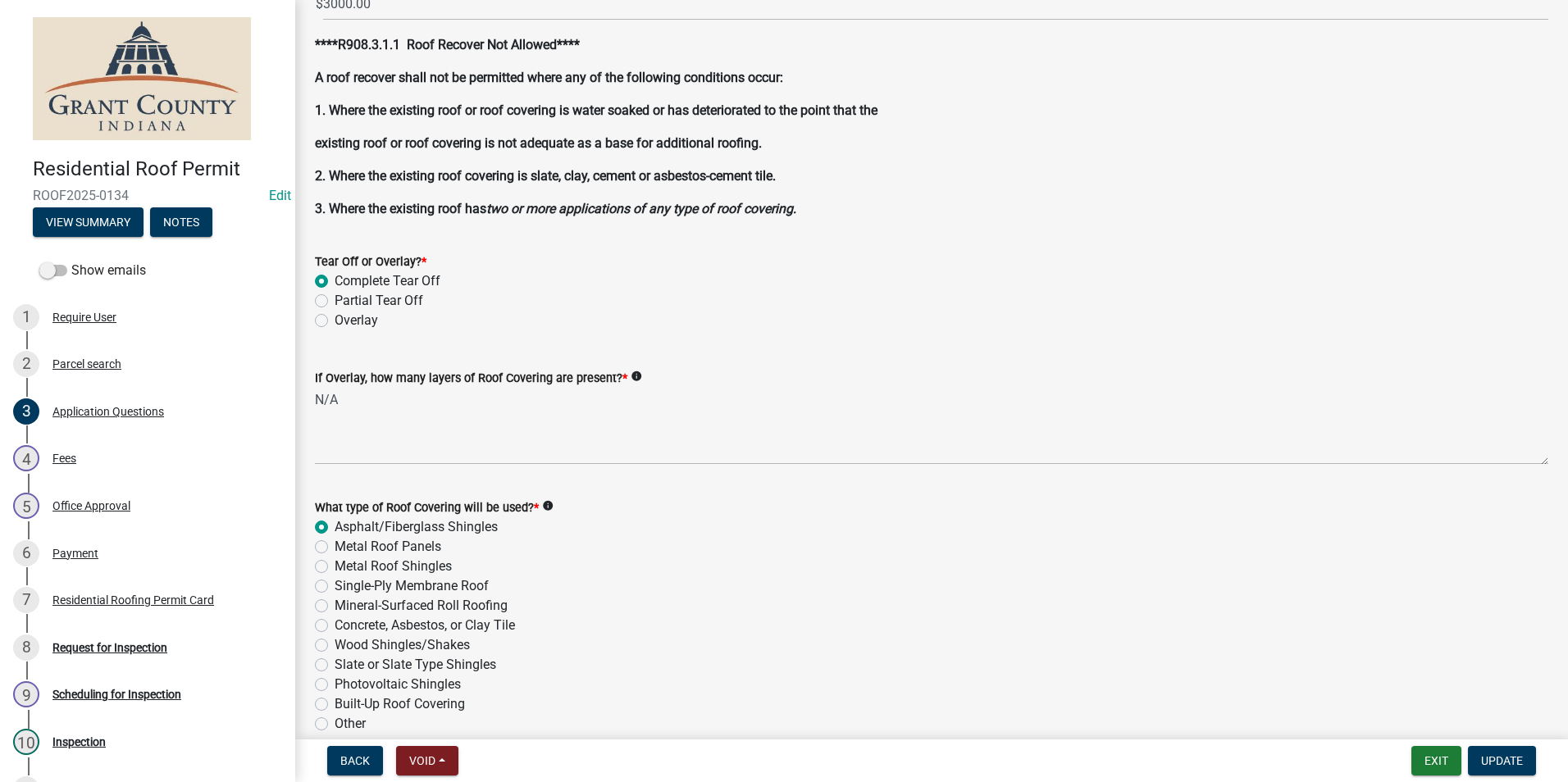
scroll to position [1721, 0]
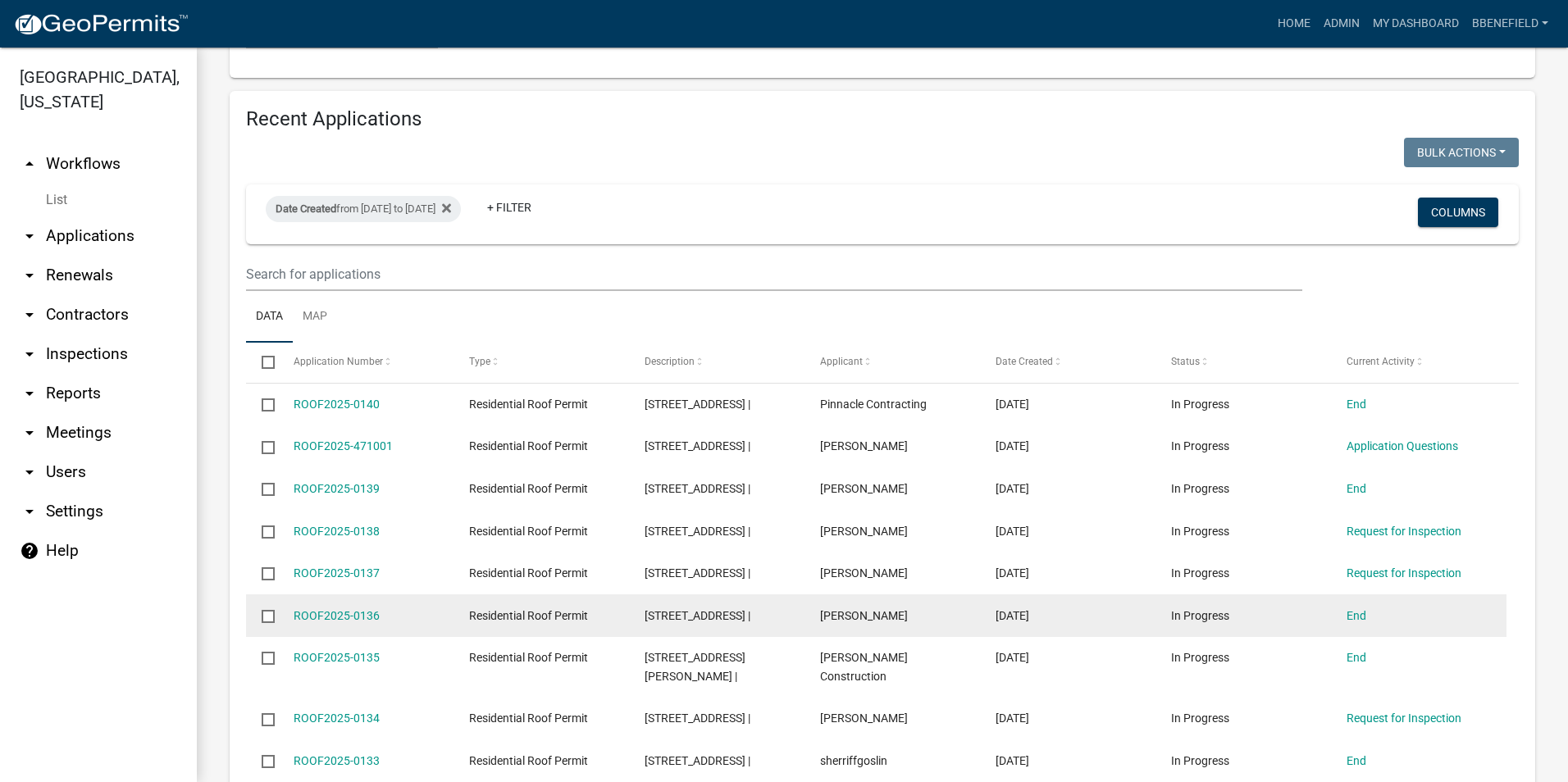
scroll to position [1147, 0]
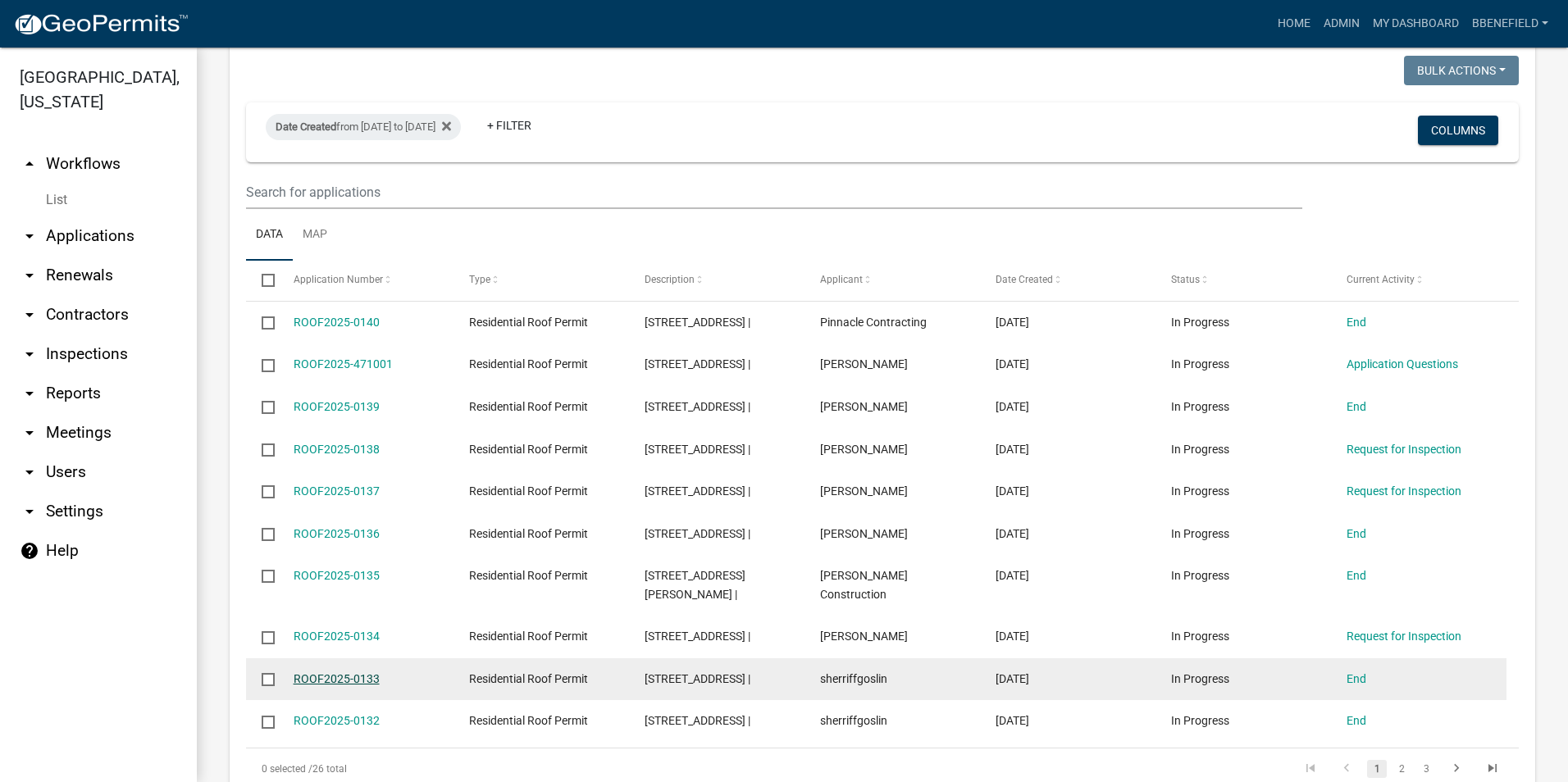
click at [324, 672] on link "ROOF2025-0133" at bounding box center [336, 678] width 86 height 13
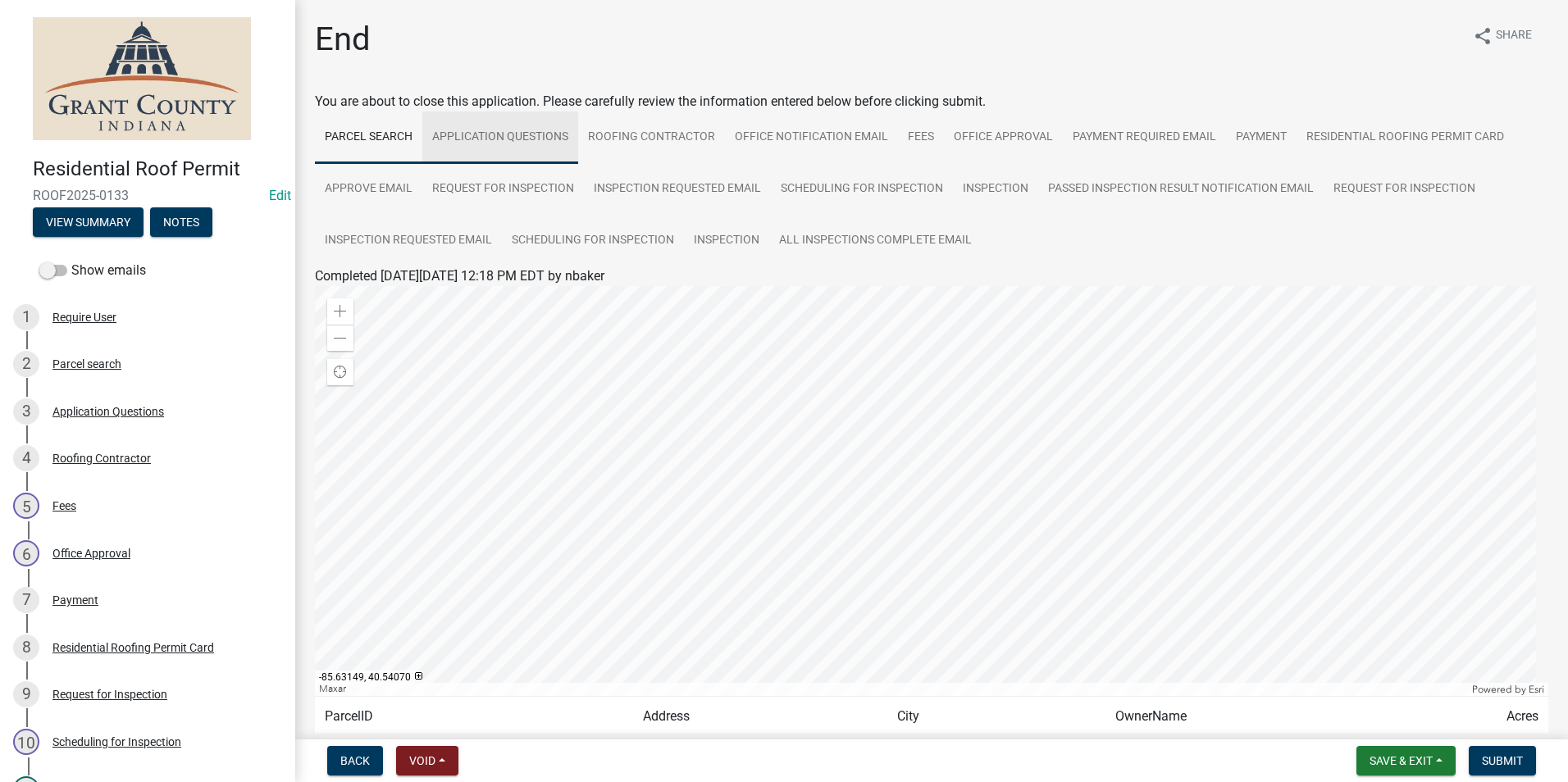
click at [511, 133] on link "Application Questions" at bounding box center [500, 137] width 155 height 53
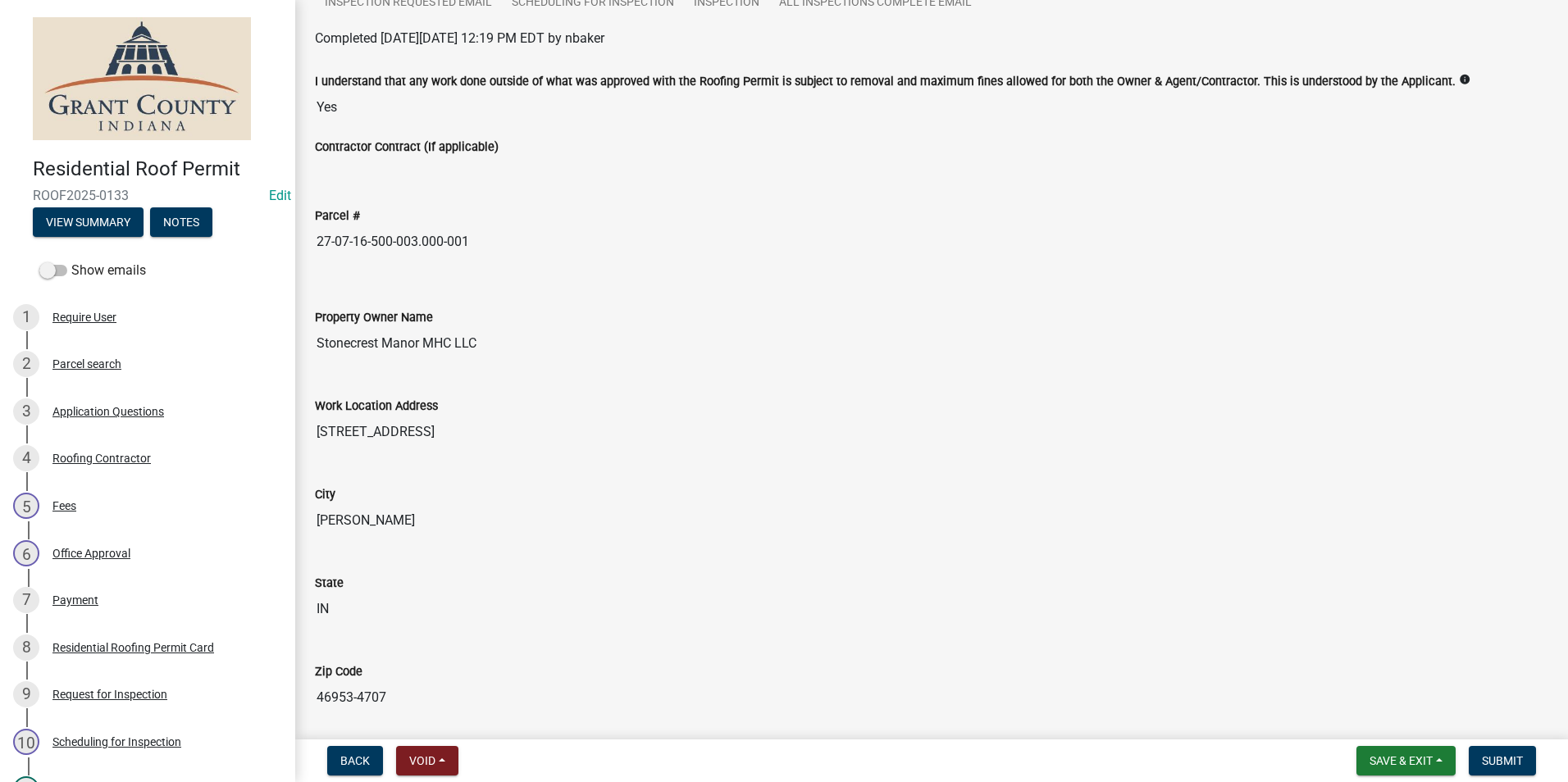
scroll to position [246, 0]
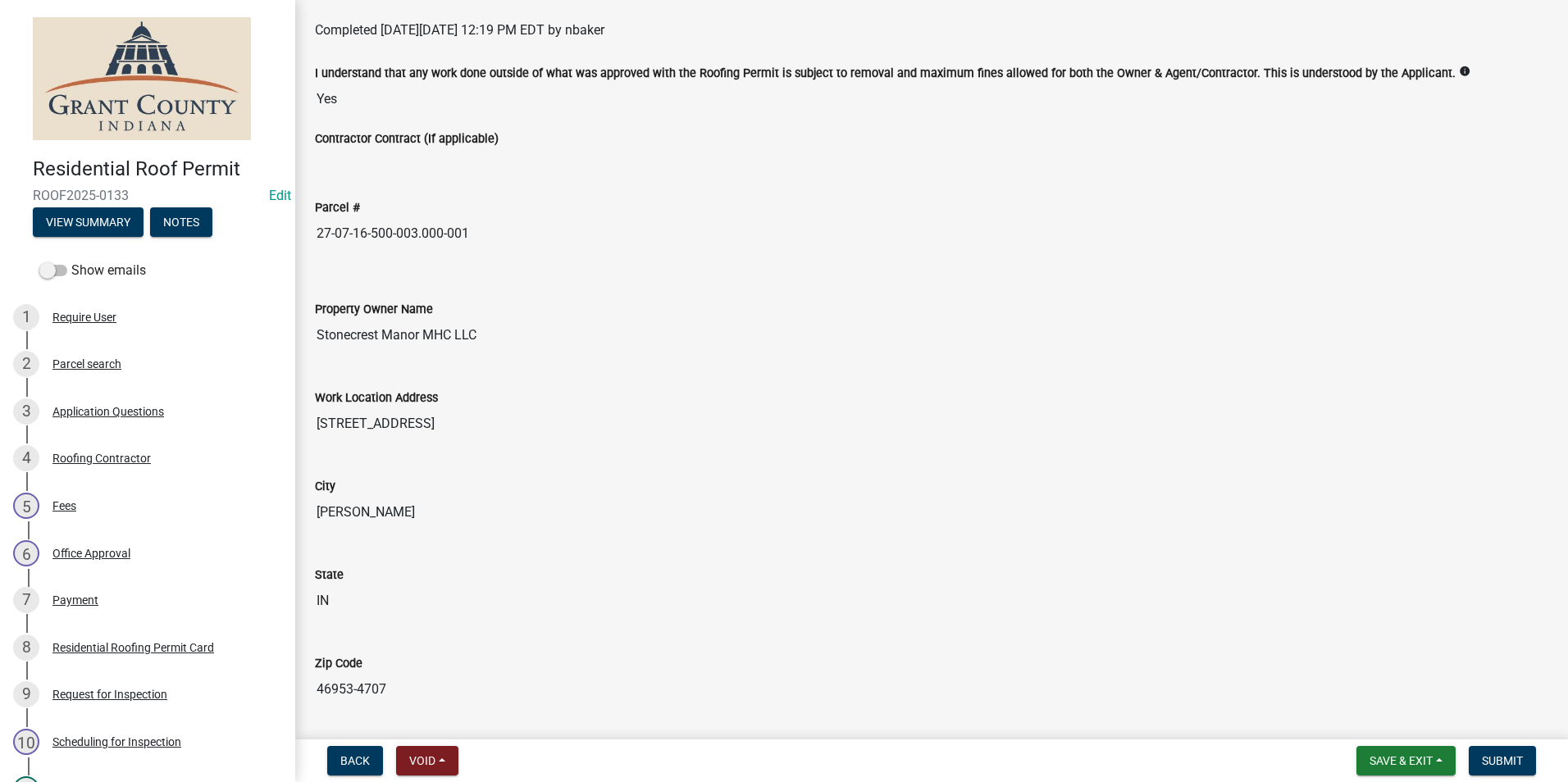
drag, startPoint x: 316, startPoint y: 232, endPoint x: 734, endPoint y: 231, distance: 418.0
click at [734, 231] on input "27-07-16-500-003.000-001" at bounding box center [931, 233] width 1233 height 33
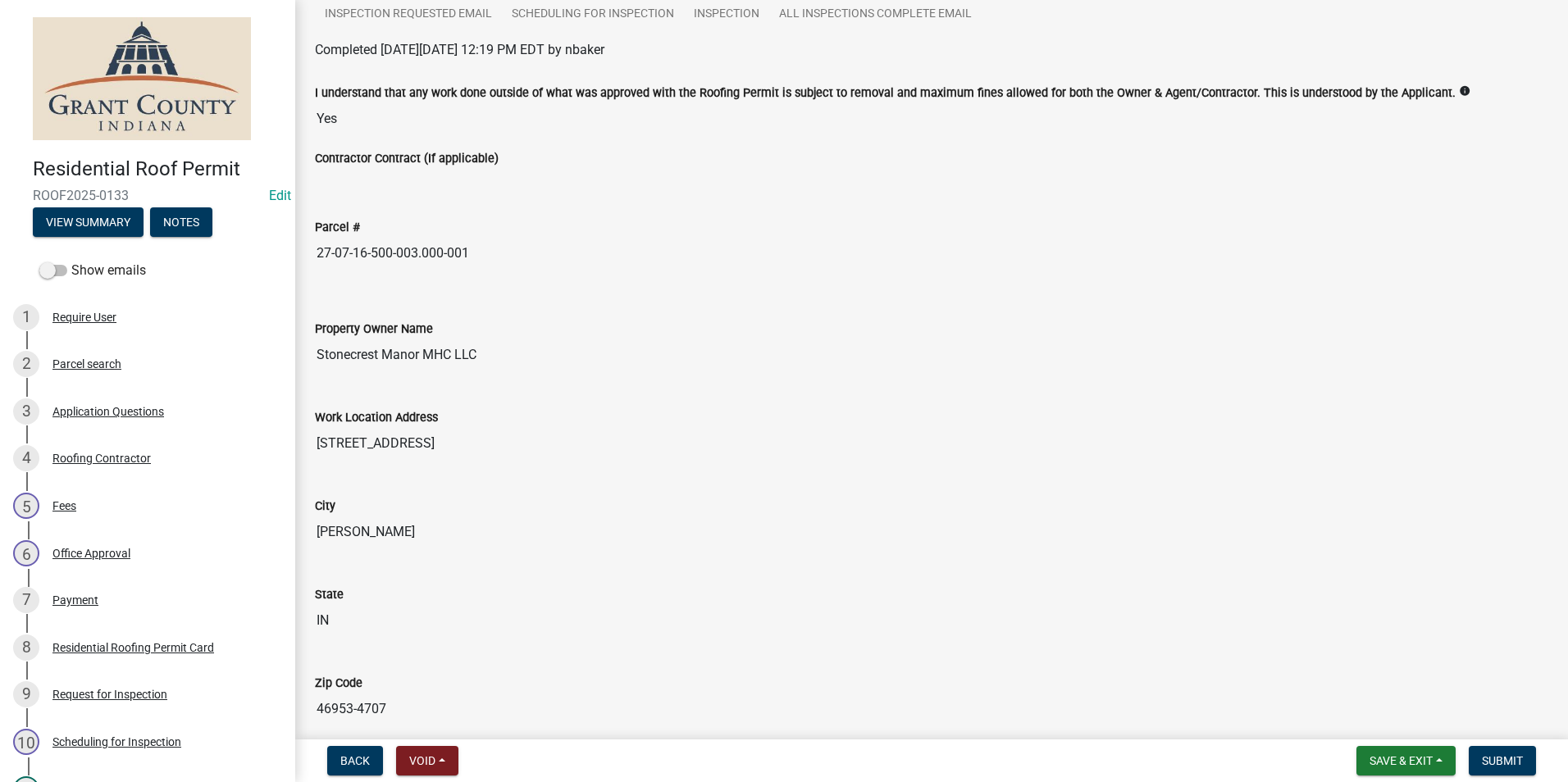
scroll to position [0, 0]
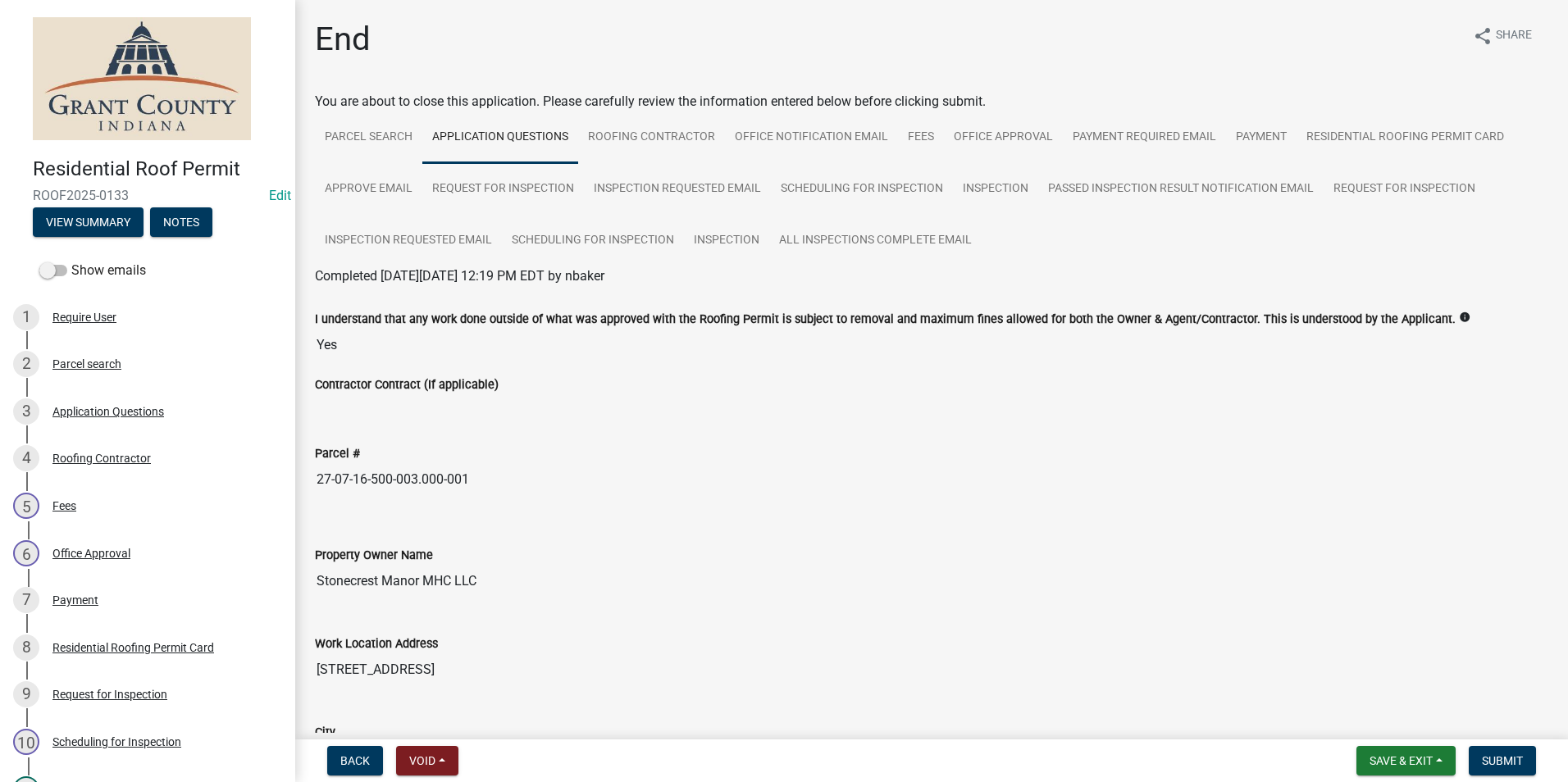
click at [486, 515] on div at bounding box center [931, 515] width 1258 height 13
drag, startPoint x: 318, startPoint y: 479, endPoint x: 577, endPoint y: 505, distance: 260.3
click at [577, 505] on div "Parcel # 27-07-16-500-003.000-001" at bounding box center [931, 465] width 1258 height 89
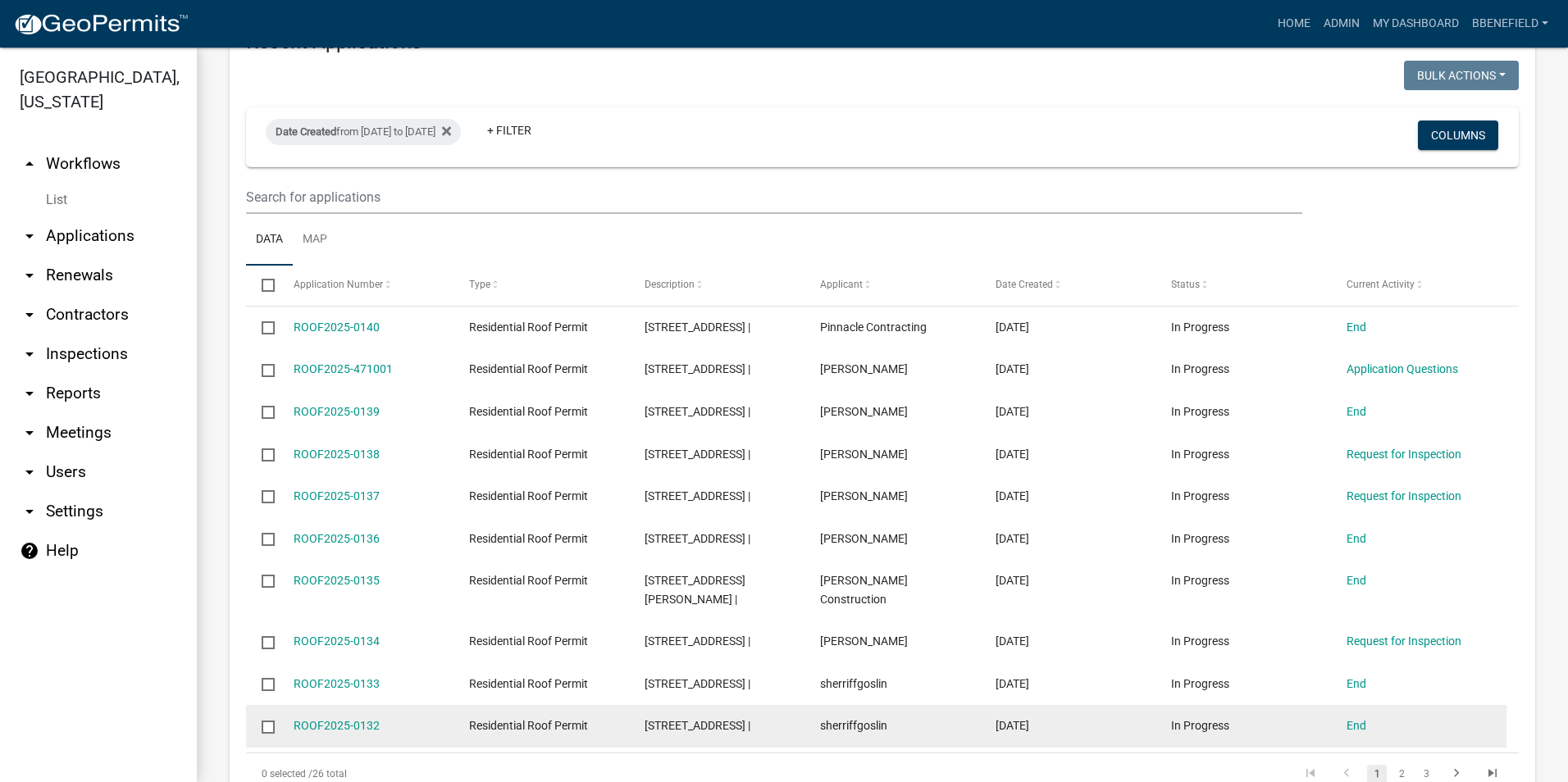
scroll to position [1217, 0]
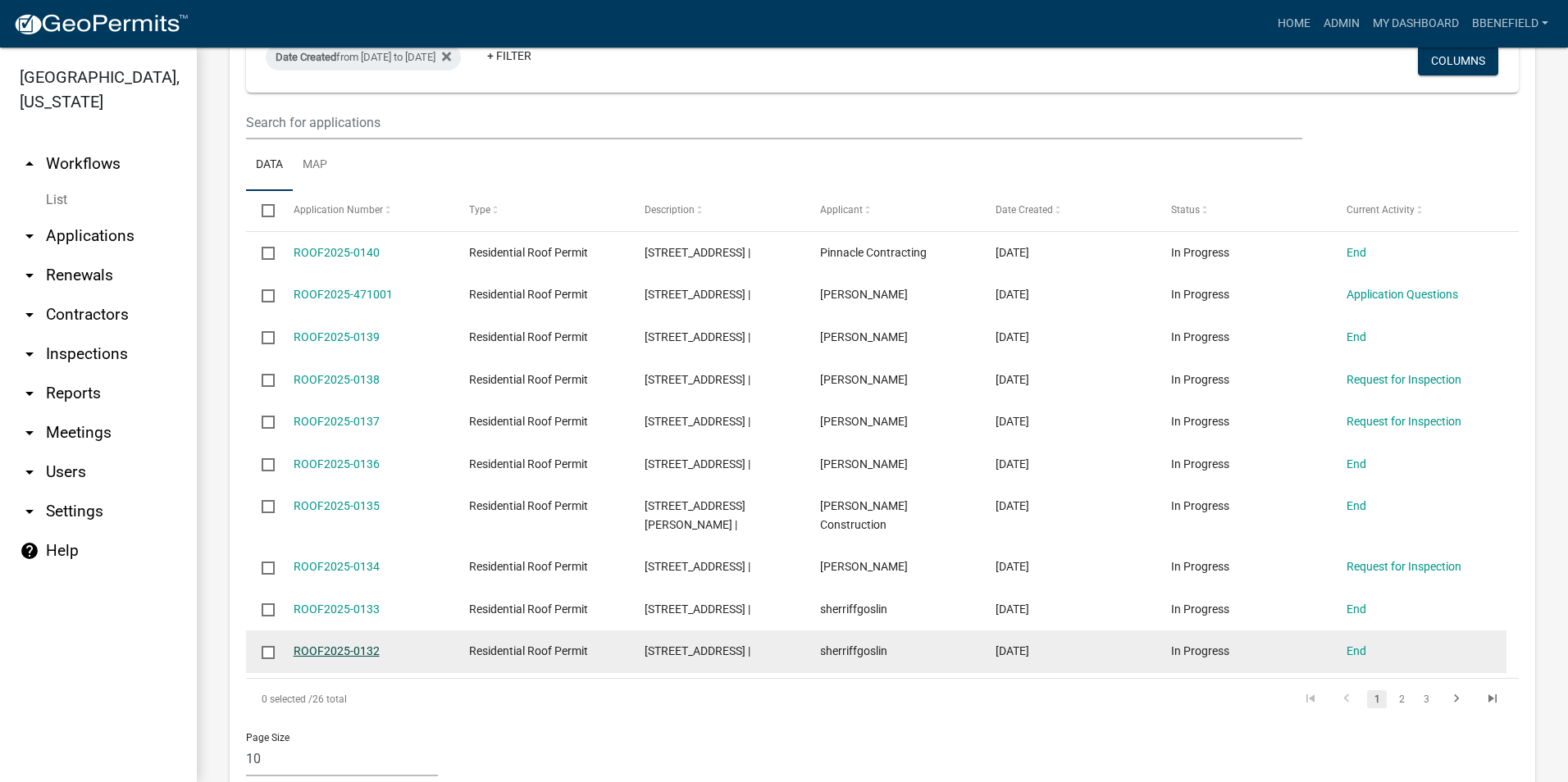
click at [348, 644] on link "ROOF2025-0132" at bounding box center [336, 651] width 86 height 13
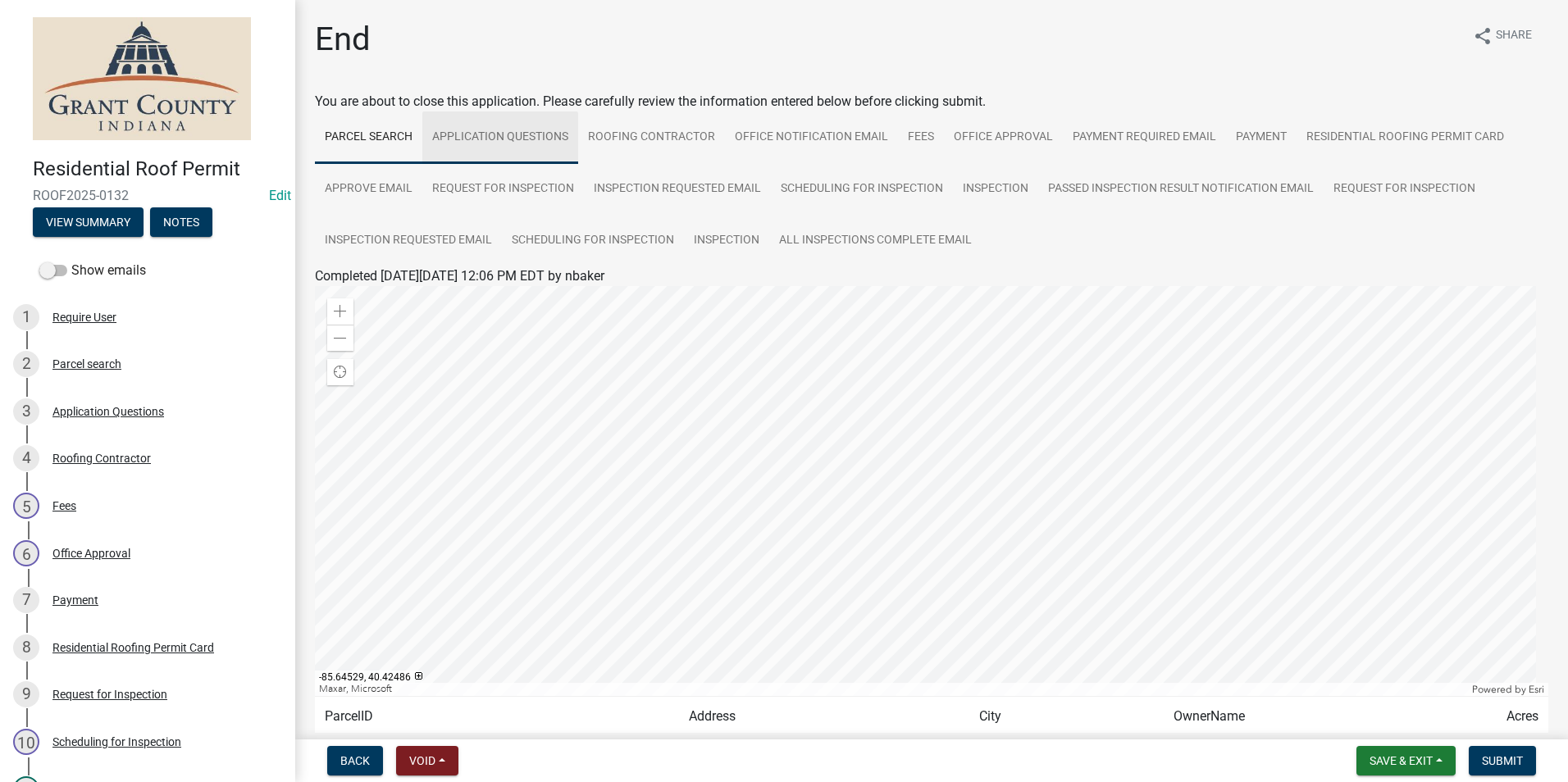
click at [491, 135] on link "Application Questions" at bounding box center [500, 137] width 155 height 53
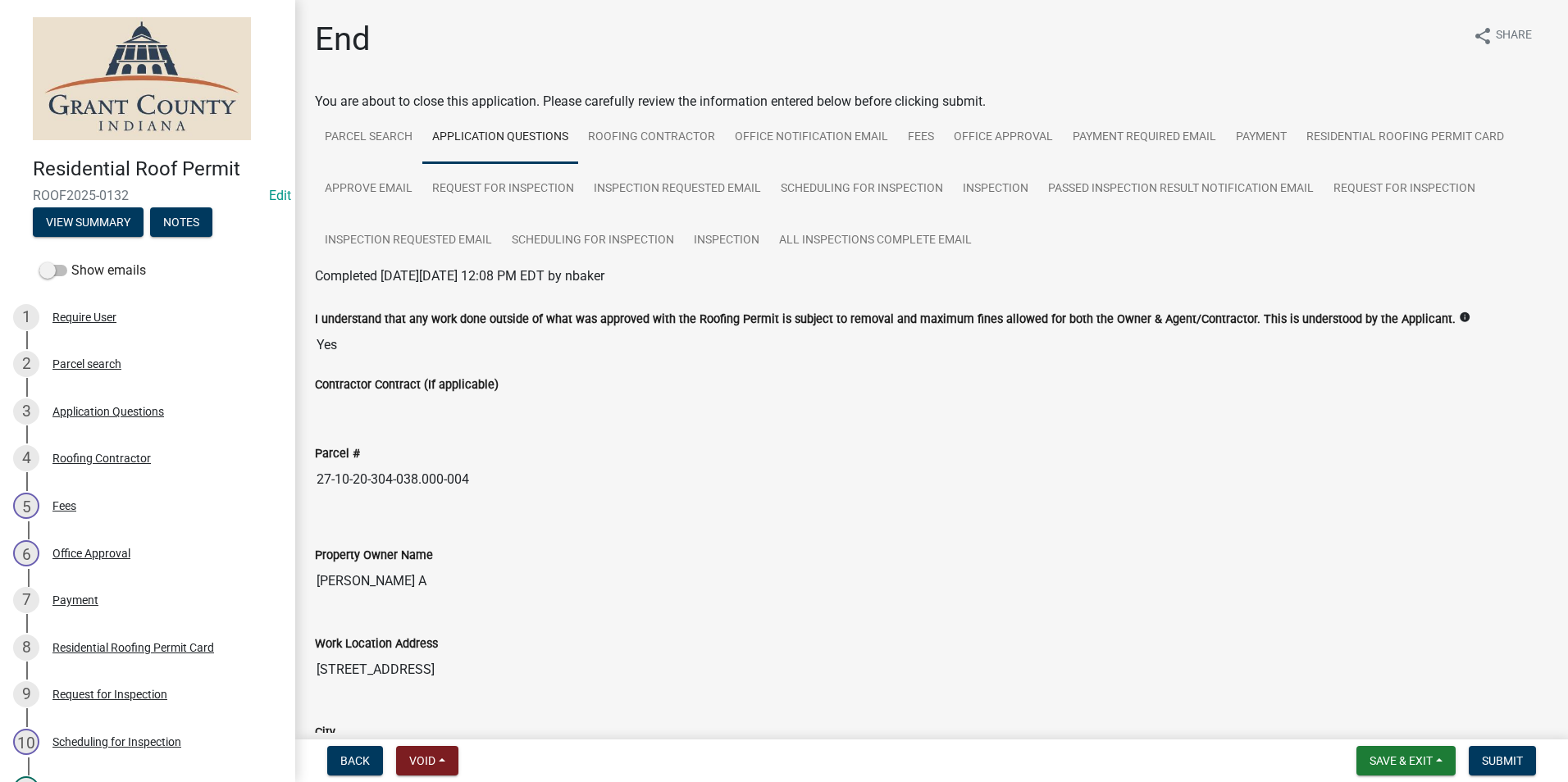
drag, startPoint x: 305, startPoint y: 472, endPoint x: 583, endPoint y: 478, distance: 278.1
click at [583, 478] on div "Parcel # 27-10-20-304-038.000-004" at bounding box center [931, 465] width 1258 height 89
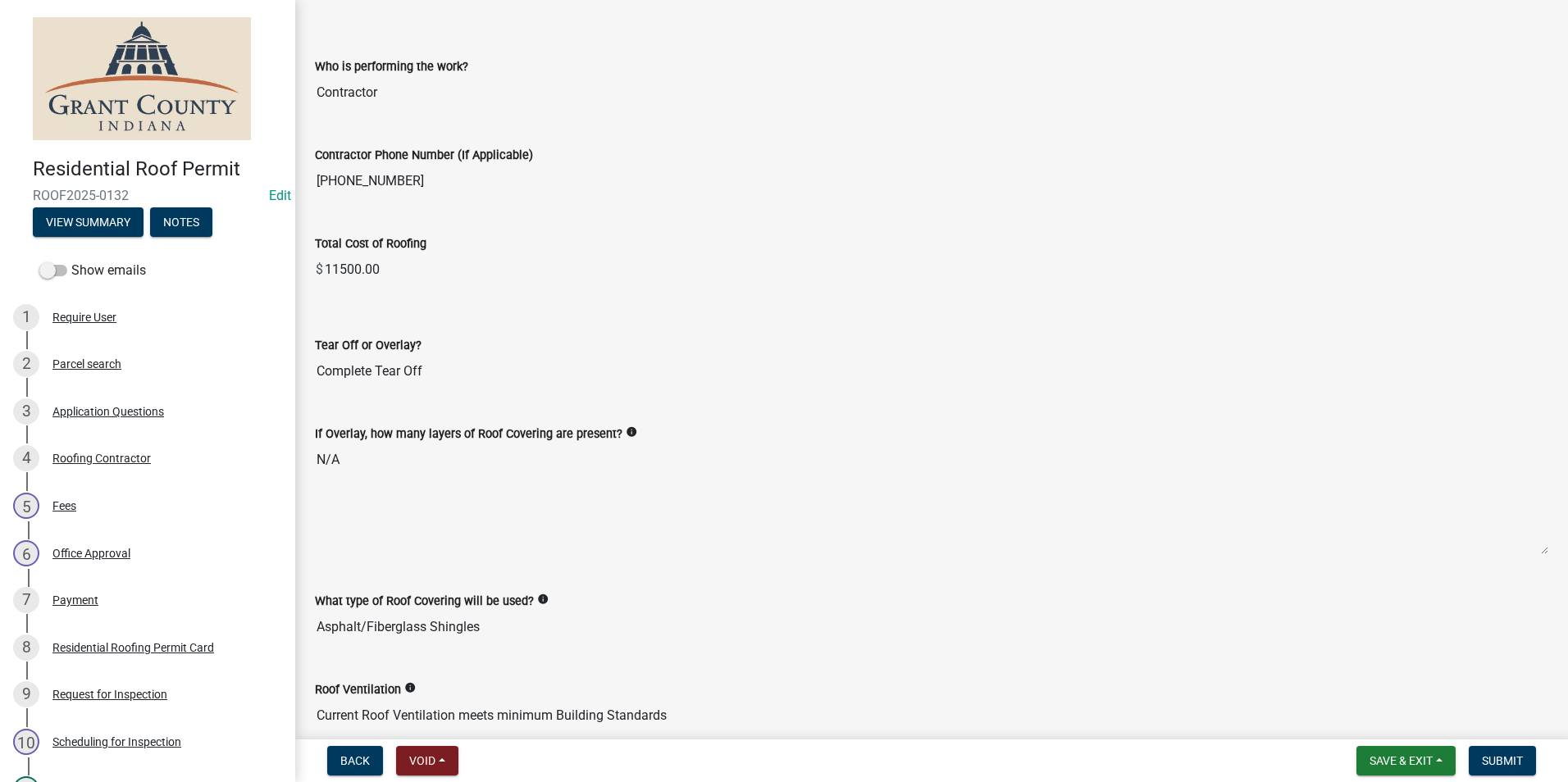
scroll to position [1557, 0]
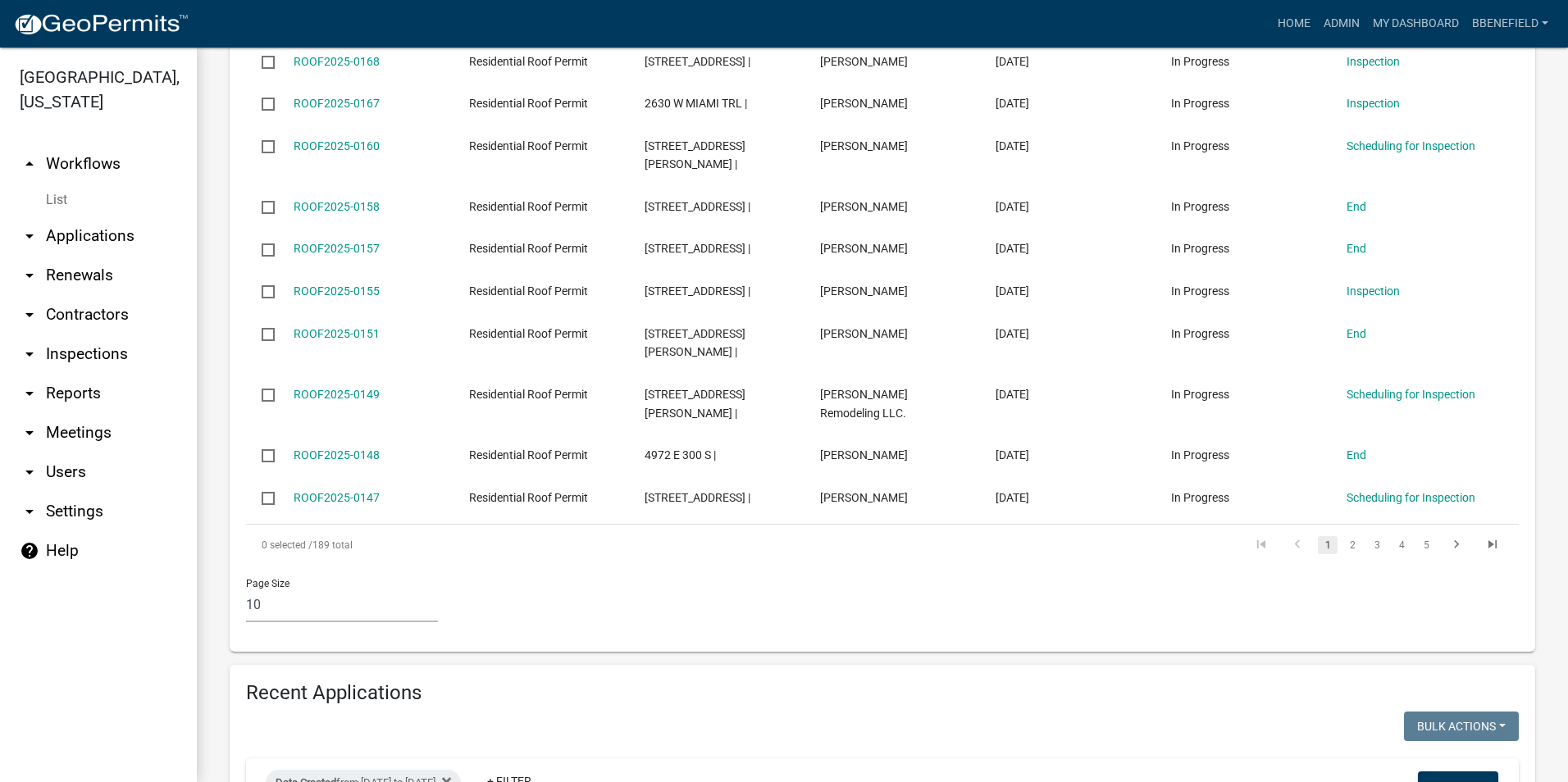
scroll to position [1147, 0]
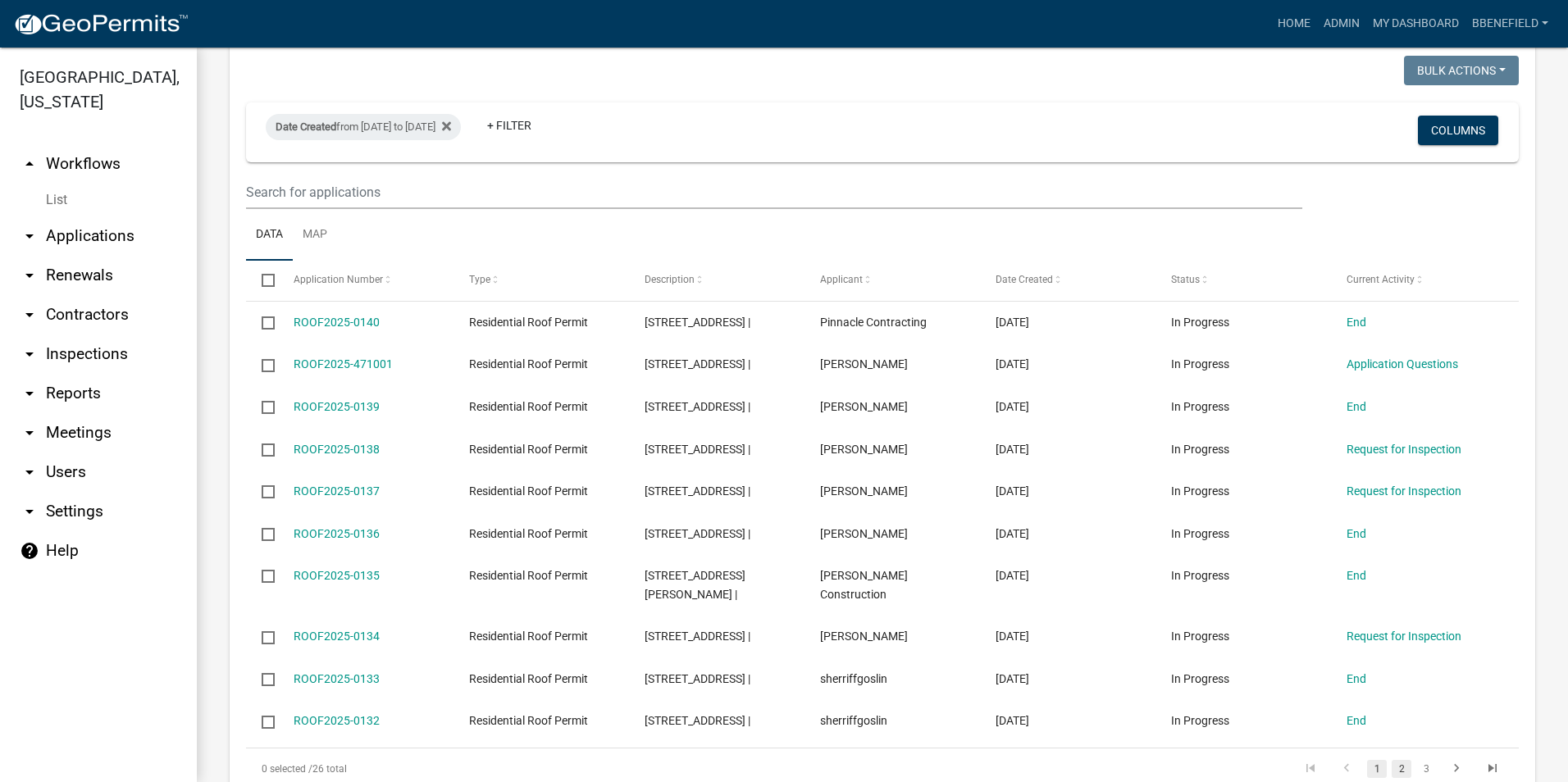
click at [1392, 759] on link "2" at bounding box center [1402, 769] width 20 height 18
